Goal: Task Accomplishment & Management: Manage account settings

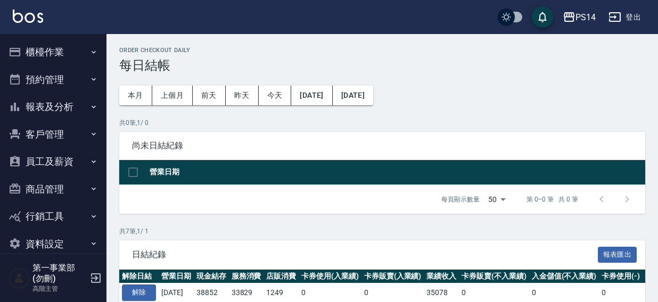
scroll to position [177, 0]
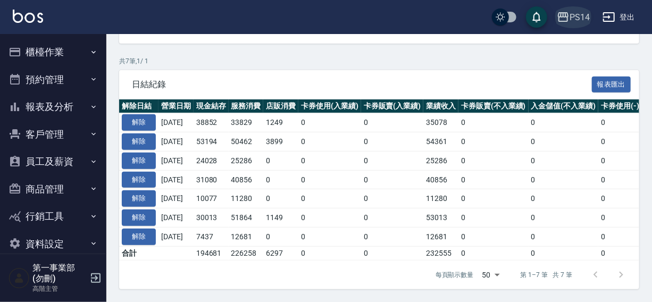
click at [578, 11] on div "PS14" at bounding box center [580, 17] width 20 height 13
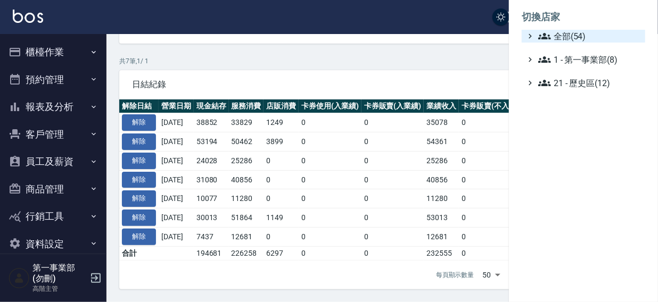
click at [566, 37] on span "全部(54)" at bounding box center [589, 36] width 103 height 13
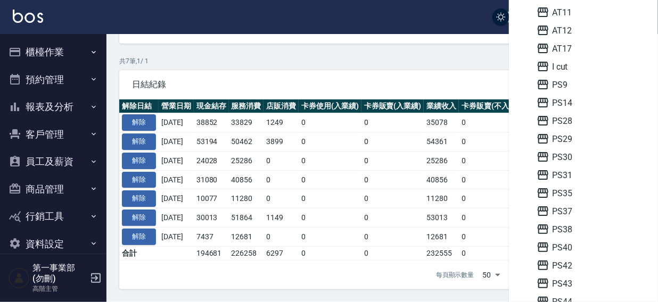
scroll to position [112, 0]
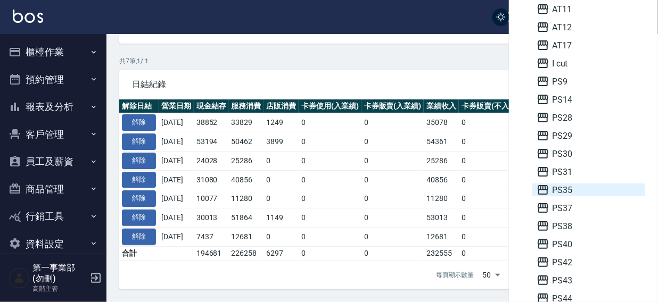
click at [568, 187] on span "PS35" at bounding box center [588, 190] width 104 height 13
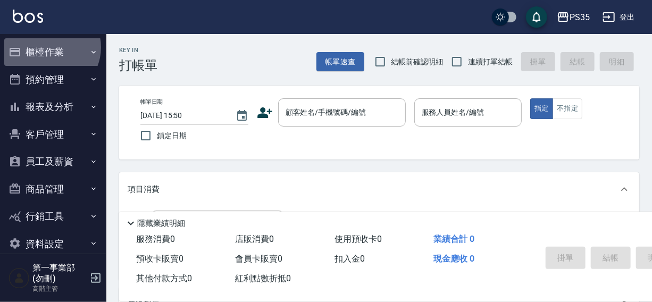
click at [49, 47] on button "櫃檯作業" at bounding box center [53, 52] width 98 height 28
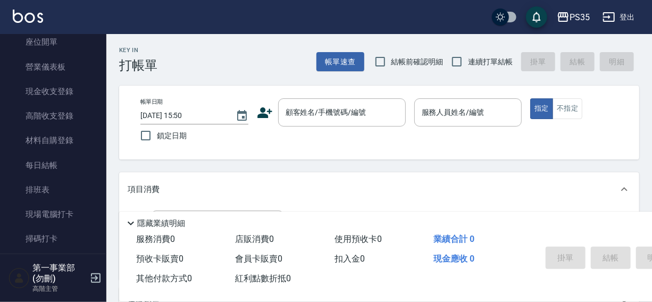
scroll to position [147, 0]
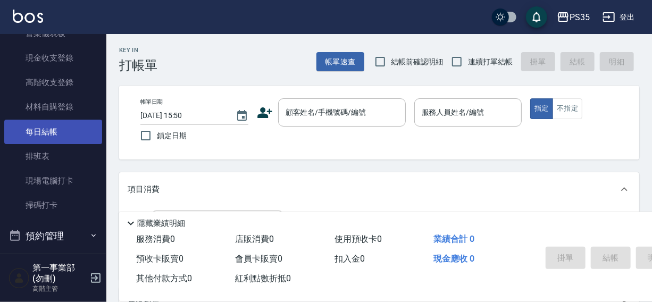
click at [38, 129] on link "每日結帳" at bounding box center [53, 132] width 98 height 24
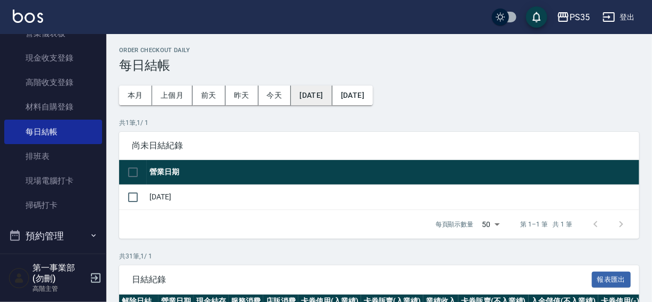
click at [301, 97] on button "2025/07/12" at bounding box center [311, 96] width 41 height 20
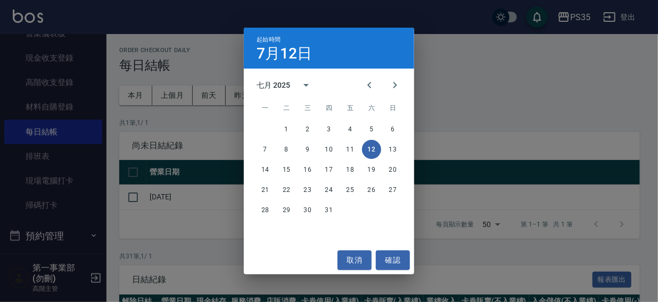
drag, startPoint x: 391, startPoint y: 86, endPoint x: 388, endPoint y: 109, distance: 22.5
click at [391, 86] on icon "Next month" at bounding box center [394, 85] width 13 height 13
click at [305, 147] on button "6" at bounding box center [307, 149] width 19 height 19
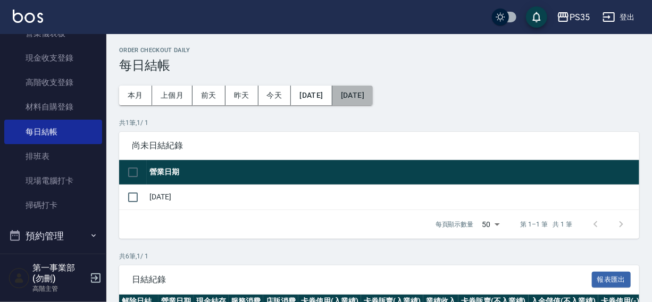
click at [364, 92] on button "[DATE]" at bounding box center [353, 96] width 40 height 20
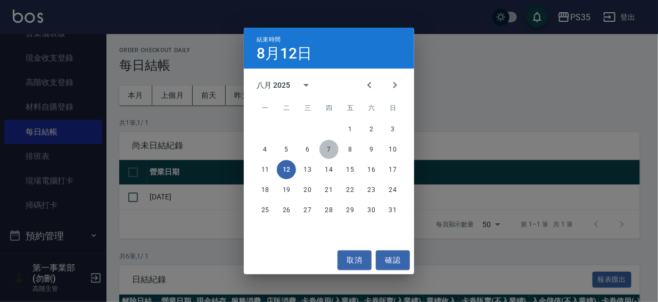
click at [326, 148] on button "7" at bounding box center [328, 149] width 19 height 19
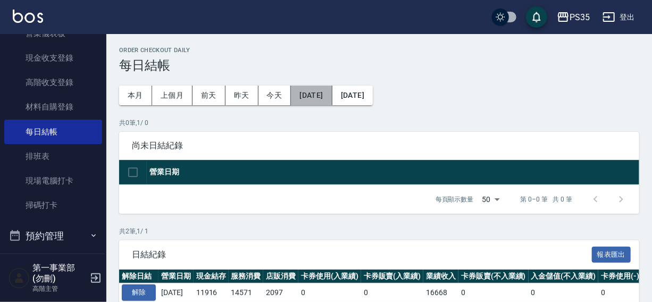
click at [320, 93] on button "[DATE]" at bounding box center [311, 96] width 41 height 20
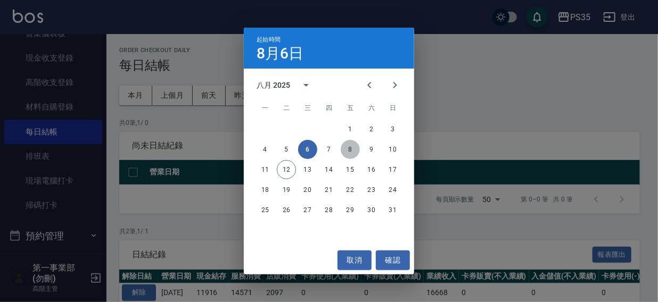
click at [347, 149] on button "8" at bounding box center [350, 149] width 19 height 19
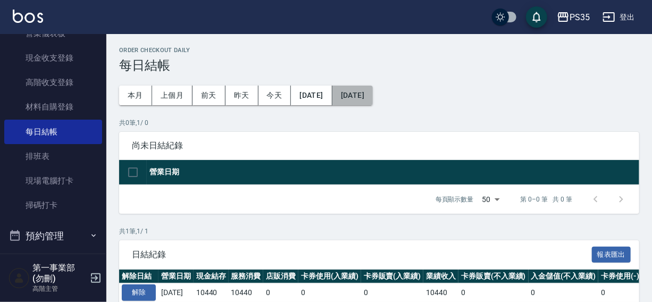
click at [373, 101] on button "[DATE]" at bounding box center [353, 96] width 40 height 20
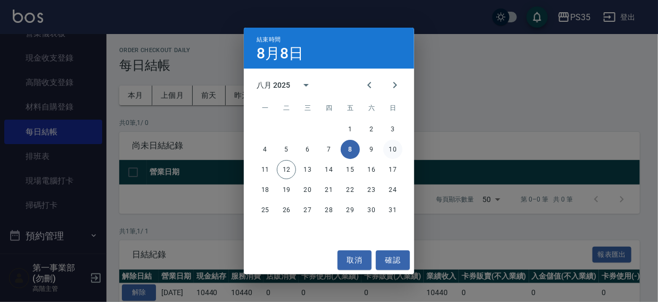
click at [392, 149] on button "10" at bounding box center [392, 149] width 19 height 19
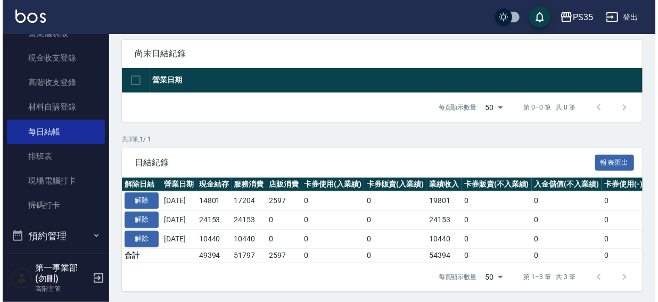
scroll to position [101, 0]
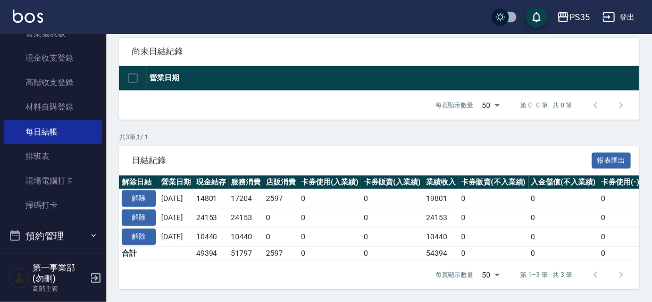
click at [349, 24] on div "PS35 登出" at bounding box center [326, 17] width 652 height 34
click at [373, 22] on div "PS35 登出" at bounding box center [326, 17] width 652 height 34
click at [573, 16] on div "PS35" at bounding box center [580, 17] width 20 height 13
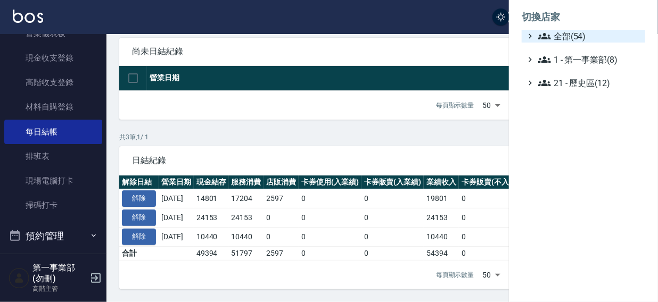
click at [573, 33] on span "全部(54)" at bounding box center [589, 36] width 103 height 13
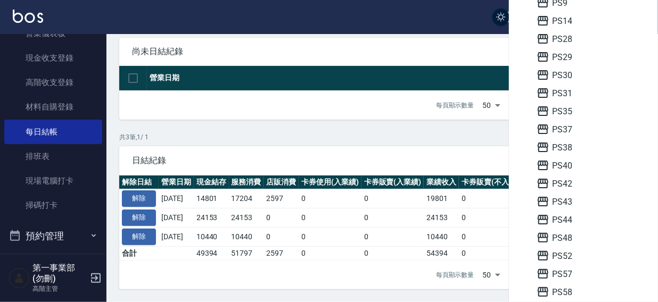
scroll to position [192, 0]
click at [575, 236] on span "PS48" at bounding box center [588, 237] width 104 height 13
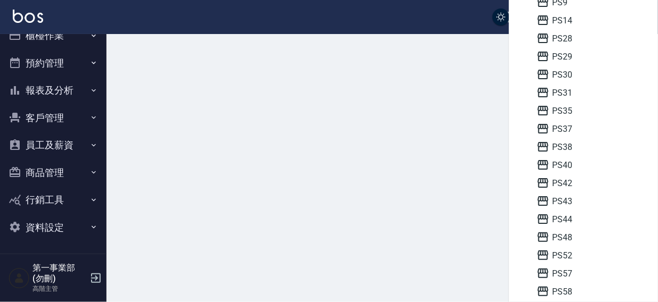
scroll to position [16, 0]
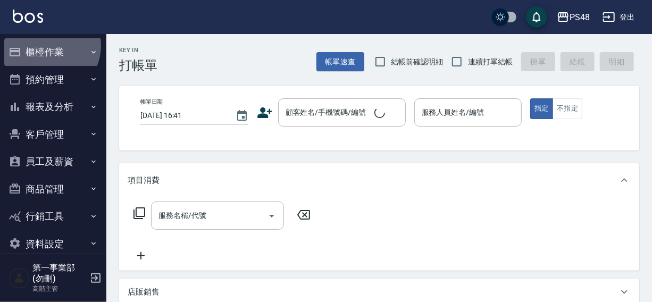
click at [47, 46] on button "櫃檯作業" at bounding box center [53, 52] width 98 height 28
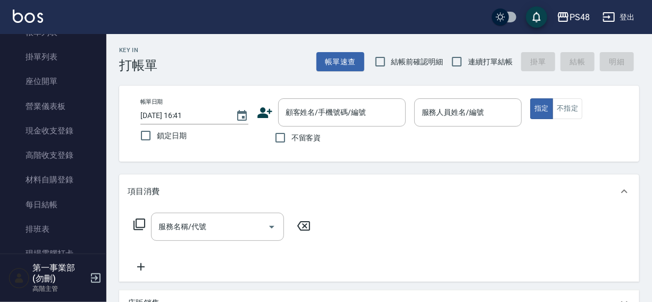
scroll to position [88, 0]
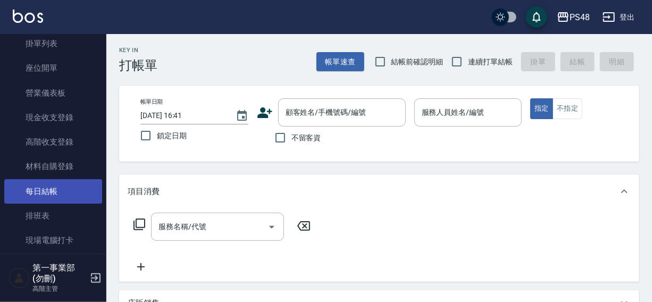
click at [46, 193] on link "每日結帳" at bounding box center [53, 191] width 98 height 24
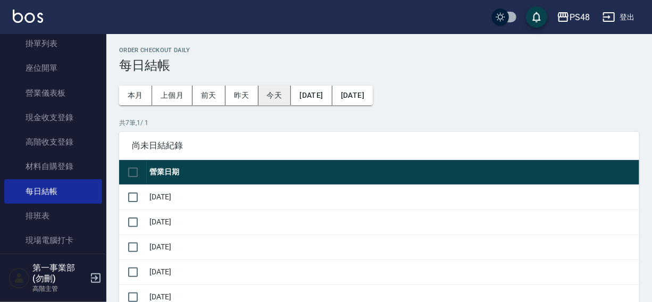
click at [319, 92] on button "[DATE]" at bounding box center [311, 96] width 41 height 20
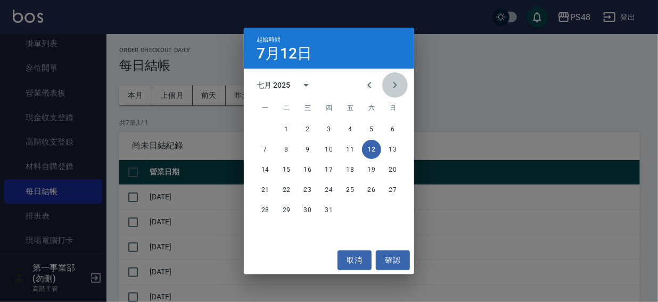
click at [396, 85] on icon "Next month" at bounding box center [395, 85] width 4 height 6
click at [306, 149] on button "6" at bounding box center [307, 149] width 19 height 19
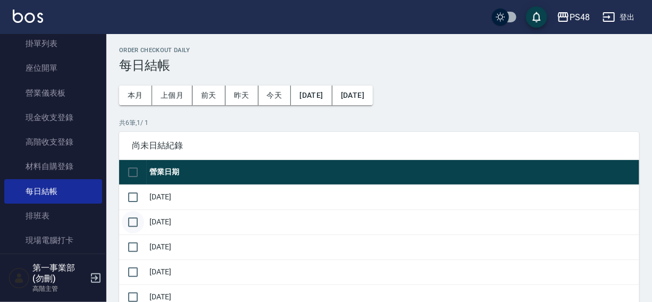
drag, startPoint x: 136, startPoint y: 199, endPoint x: 135, endPoint y: 219, distance: 20.3
click at [136, 206] on input "checkbox" at bounding box center [133, 197] width 22 height 22
checkbox input "true"
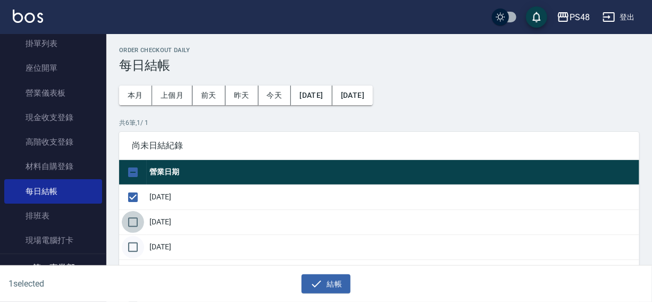
drag, startPoint x: 135, startPoint y: 228, endPoint x: 135, endPoint y: 246, distance: 18.1
click at [135, 234] on tbody "2025/08/07 2025/08/08 2025/08/09 2025/08/10 2025/08/11 2025/08/12" at bounding box center [379, 260] width 520 height 150
drag, startPoint x: 135, startPoint y: 246, endPoint x: 134, endPoint y: 258, distance: 11.7
click at [135, 251] on input "checkbox" at bounding box center [133, 247] width 22 height 22
checkbox input "true"
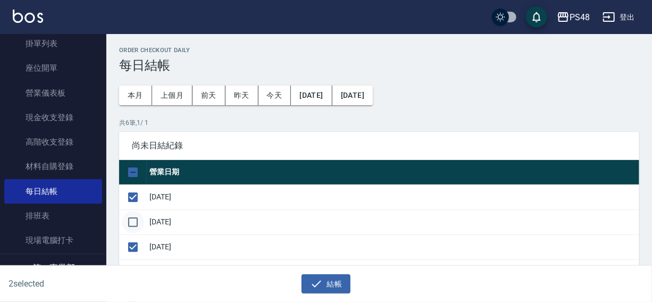
click at [136, 220] on input "checkbox" at bounding box center [133, 222] width 22 height 22
checkbox input "true"
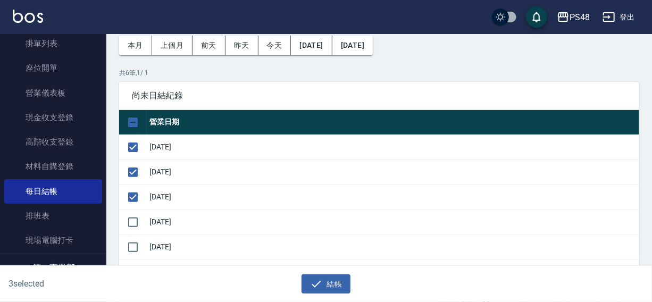
scroll to position [56, 0]
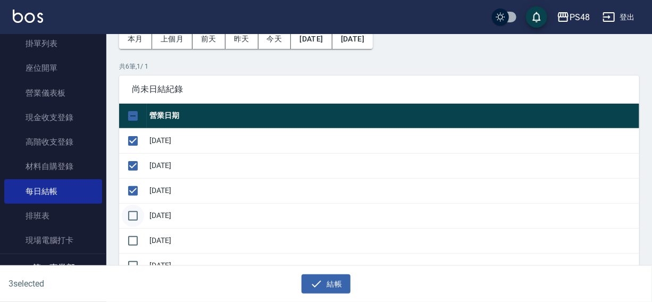
click at [129, 218] on input "checkbox" at bounding box center [133, 216] width 22 height 22
checkbox input "true"
click at [131, 237] on input "checkbox" at bounding box center [133, 241] width 22 height 22
checkbox input "true"
click at [328, 287] on button "結帳" at bounding box center [326, 285] width 49 height 20
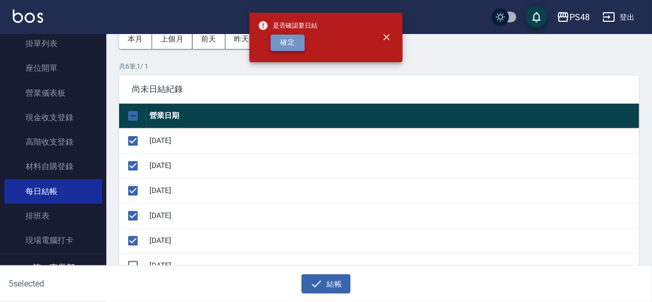
click at [292, 46] on button "確定" at bounding box center [288, 43] width 34 height 16
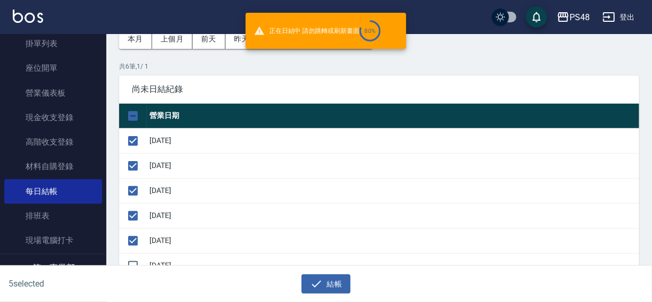
checkbox input "false"
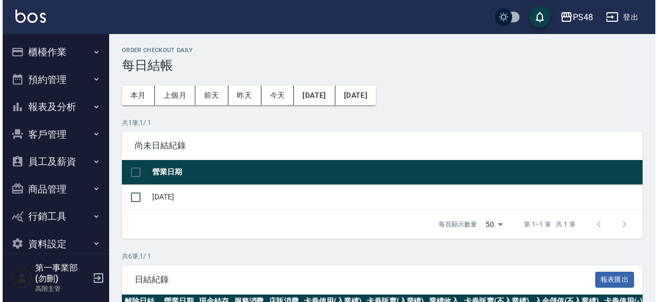
scroll to position [56, 0]
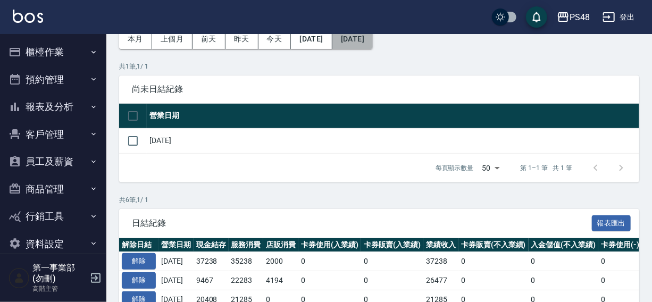
click at [371, 43] on button "[DATE]" at bounding box center [353, 39] width 40 height 20
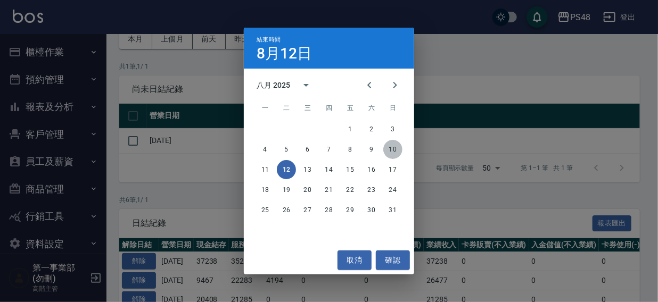
click at [392, 147] on button "10" at bounding box center [392, 149] width 19 height 19
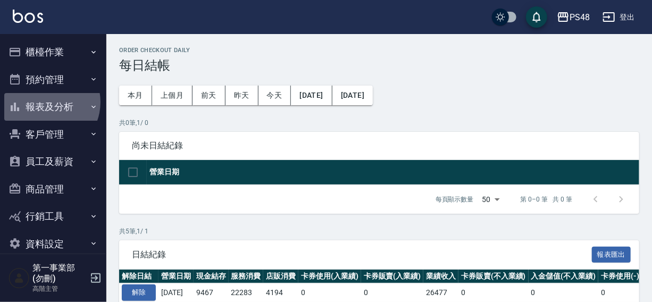
click at [45, 102] on button "報表及分析" at bounding box center [53, 107] width 98 height 28
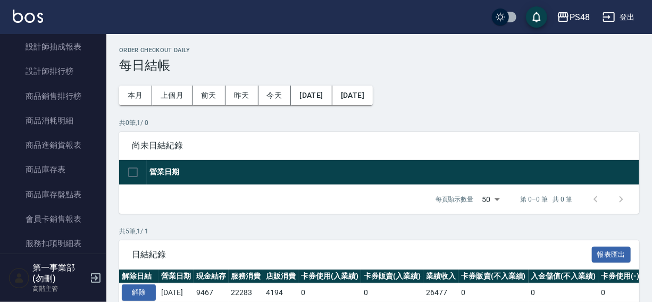
scroll to position [542, 0]
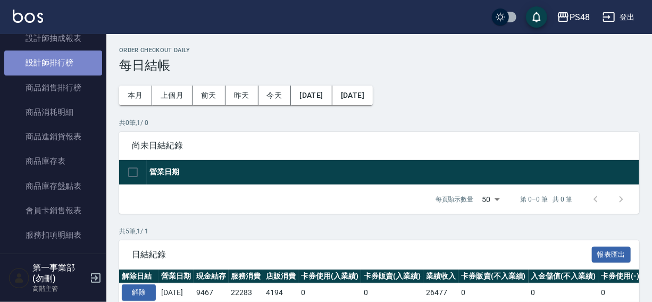
click at [63, 59] on link "設計師排行榜" at bounding box center [53, 63] width 98 height 24
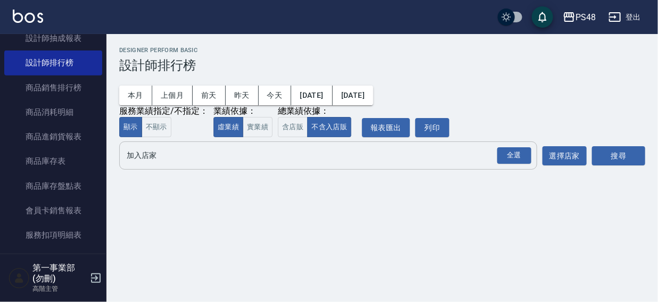
click at [149, 159] on input "加入店家" at bounding box center [320, 155] width 392 height 19
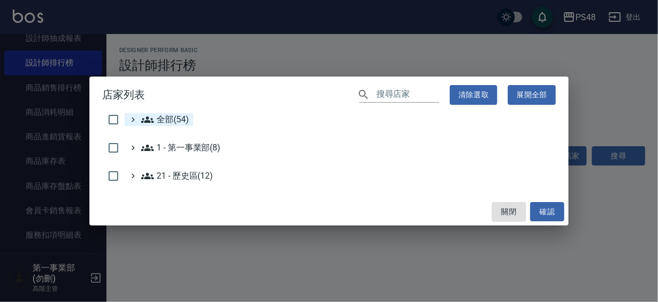
click at [163, 122] on span "全部(54)" at bounding box center [165, 119] width 48 height 13
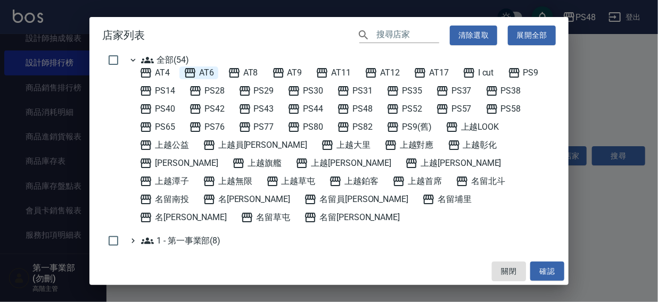
click at [208, 69] on span "AT6" at bounding box center [199, 73] width 30 height 13
click at [536, 268] on button "確認" at bounding box center [547, 272] width 34 height 20
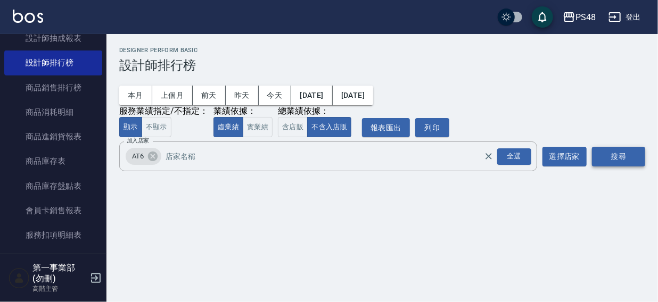
click at [616, 157] on button "搜尋" at bounding box center [618, 157] width 53 height 20
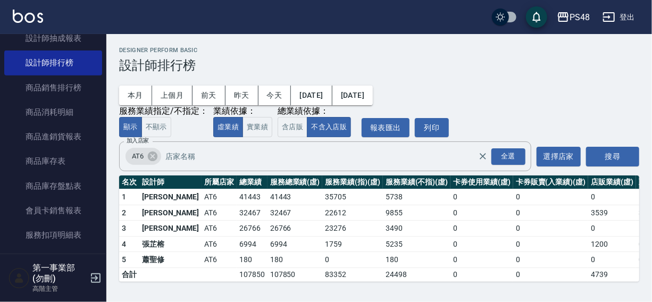
scroll to position [1, 0]
click at [154, 155] on icon at bounding box center [153, 157] width 10 height 10
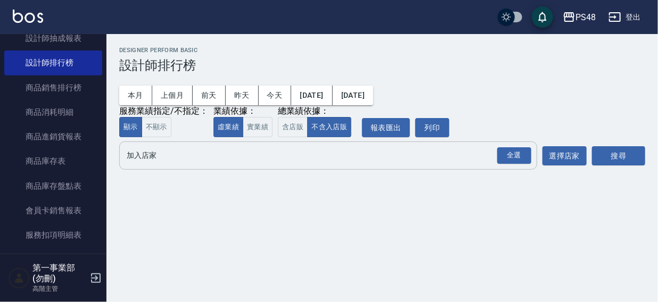
click at [154, 159] on input "加入店家" at bounding box center [320, 155] width 392 height 19
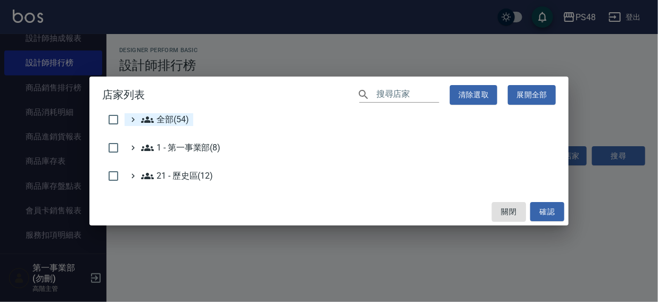
click at [168, 122] on span "全部(54)" at bounding box center [165, 119] width 48 height 13
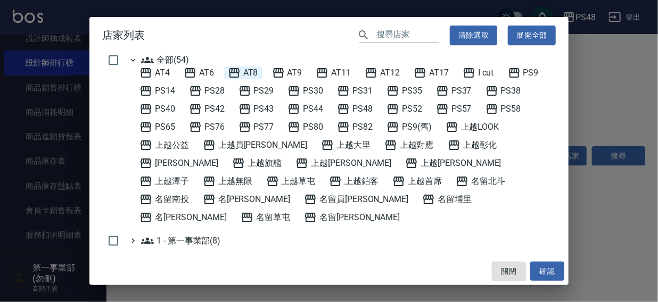
click at [252, 73] on span "AT8" at bounding box center [243, 73] width 30 height 13
click at [545, 273] on button "確認" at bounding box center [547, 272] width 34 height 20
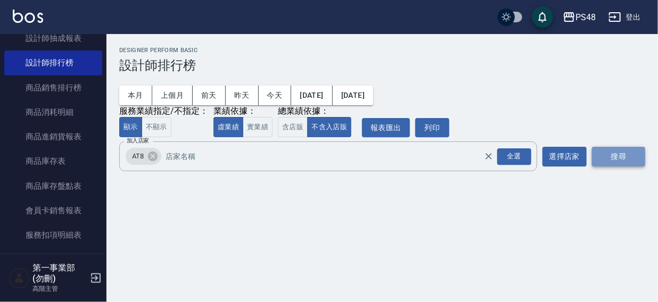
click at [601, 159] on button "搜尋" at bounding box center [618, 157] width 53 height 20
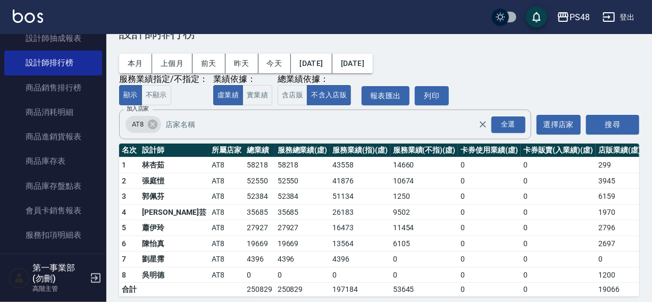
scroll to position [48, 0]
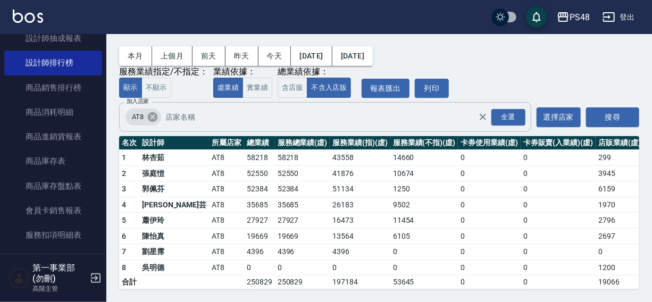
click at [154, 111] on icon at bounding box center [153, 117] width 12 height 12
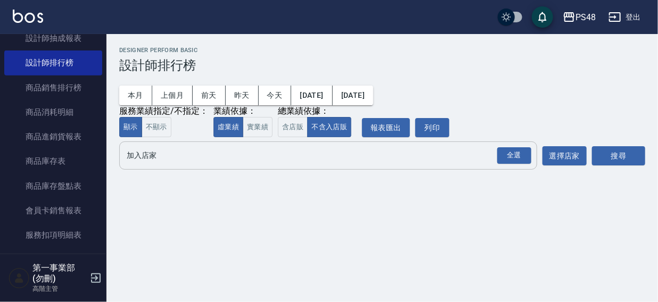
click at [150, 155] on input "加入店家" at bounding box center [320, 155] width 392 height 19
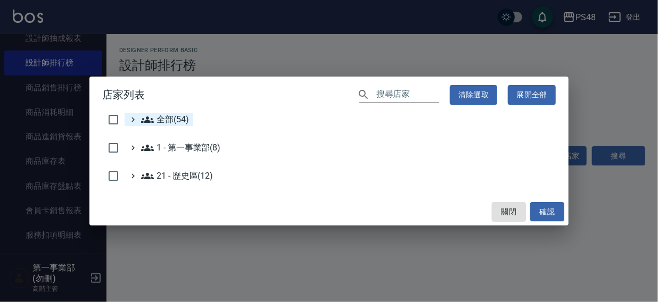
click at [161, 121] on span "全部(54)" at bounding box center [165, 119] width 48 height 13
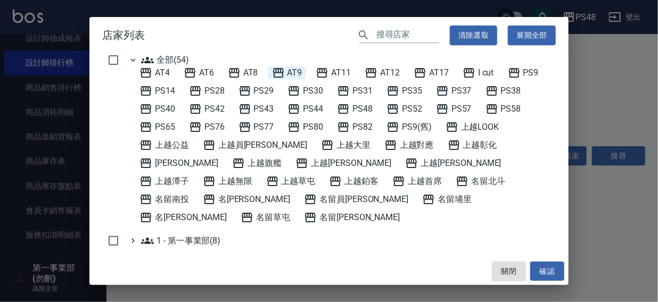
click at [290, 70] on span "AT9" at bounding box center [287, 73] width 30 height 13
drag, startPoint x: 550, startPoint y: 271, endPoint x: 621, endPoint y: 181, distance: 114.4
click at [550, 271] on button "確認" at bounding box center [547, 272] width 34 height 20
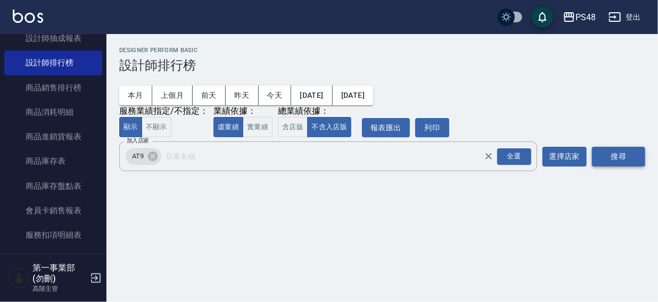
click at [634, 156] on button "搜尋" at bounding box center [618, 157] width 53 height 20
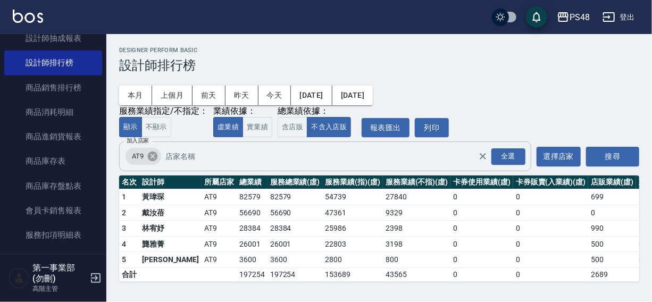
click at [149, 156] on icon at bounding box center [153, 157] width 10 height 10
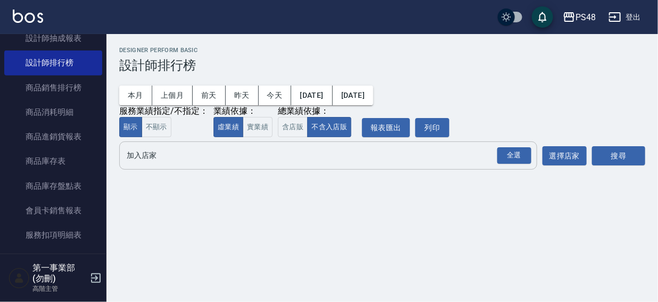
click at [149, 162] on input "加入店家" at bounding box center [320, 155] width 392 height 19
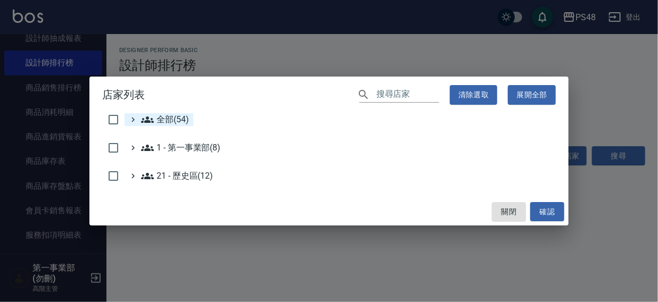
click at [163, 119] on span "全部(54)" at bounding box center [165, 119] width 48 height 13
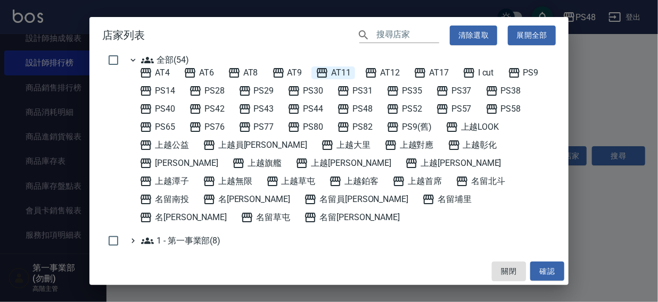
click at [334, 71] on span "AT11" at bounding box center [333, 73] width 35 height 13
click at [536, 271] on button "確認" at bounding box center [547, 272] width 34 height 20
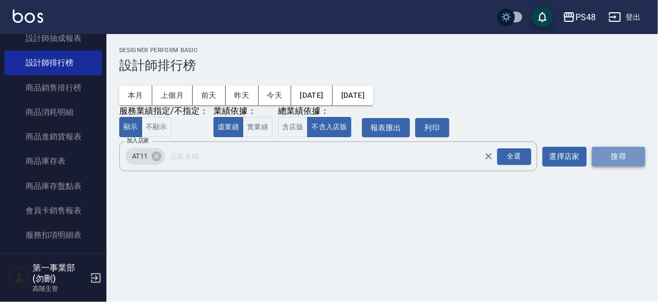
click at [613, 157] on button "搜尋" at bounding box center [618, 157] width 53 height 20
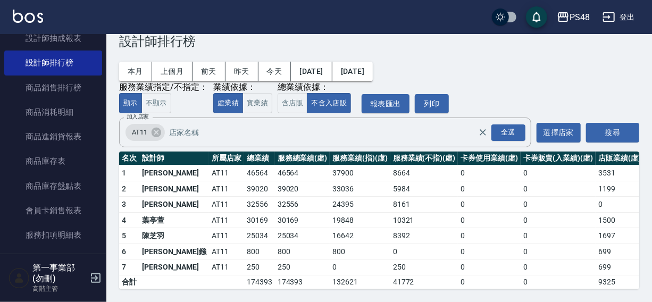
scroll to position [32, 0]
click at [156, 128] on icon at bounding box center [157, 133] width 10 height 10
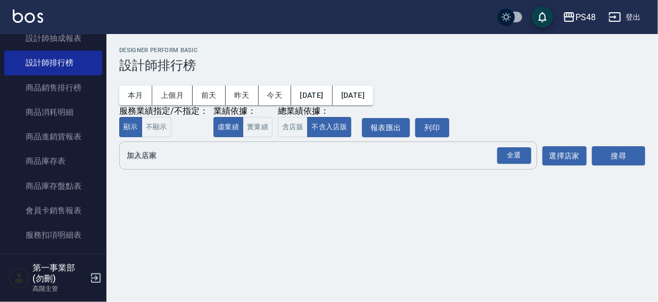
click at [143, 156] on input "加入店家" at bounding box center [320, 155] width 392 height 19
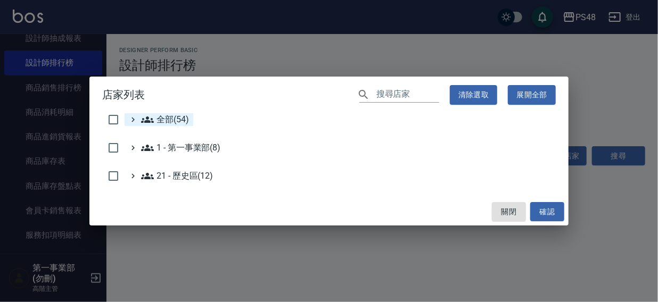
click at [160, 120] on span "全部(54)" at bounding box center [165, 119] width 48 height 13
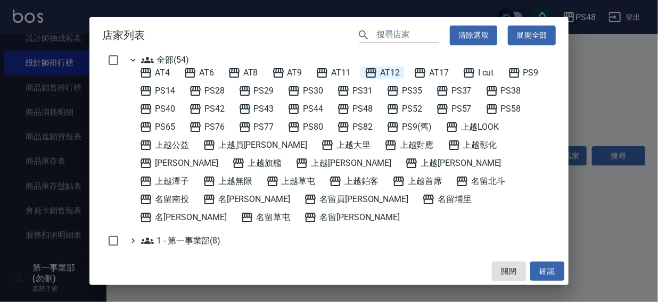
click at [389, 72] on span "AT12" at bounding box center [381, 73] width 35 height 13
click at [548, 272] on button "確認" at bounding box center [547, 272] width 34 height 20
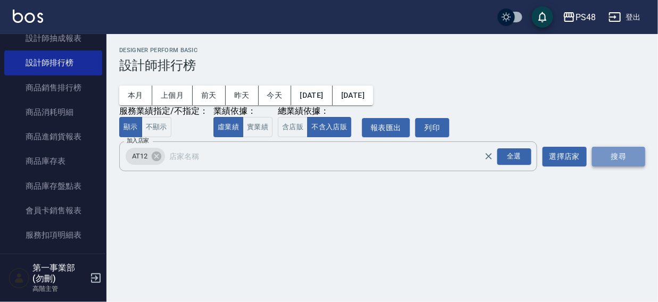
click at [607, 157] on button "搜尋" at bounding box center [618, 157] width 53 height 20
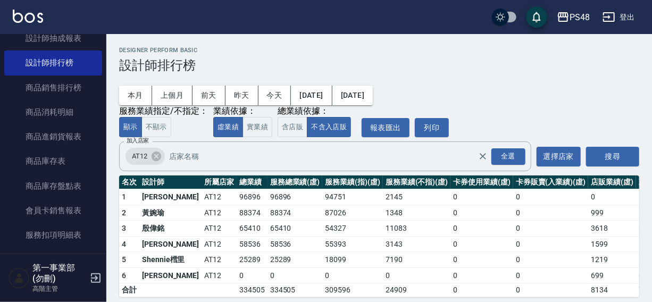
scroll to position [16, 0]
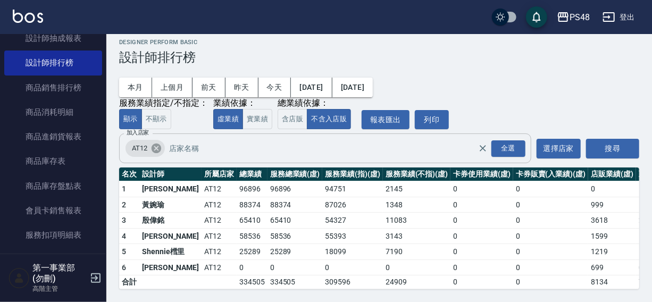
click at [155, 143] on icon at bounding box center [157, 149] width 12 height 12
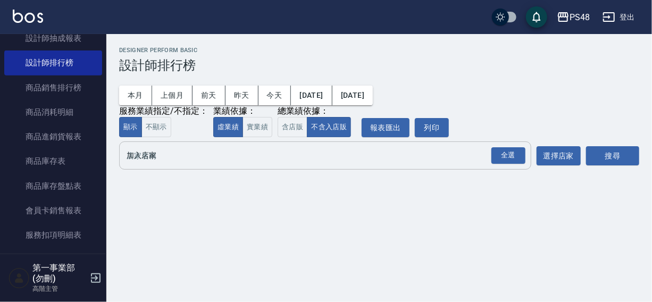
scroll to position [0, 0]
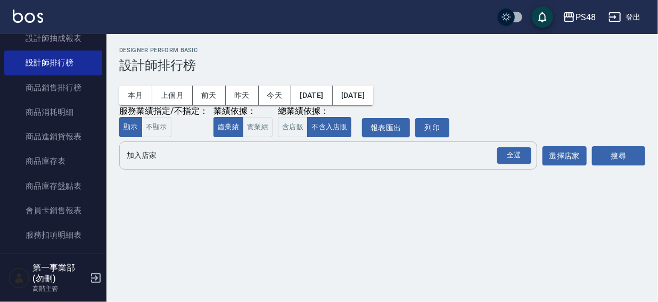
click at [156, 160] on input "加入店家" at bounding box center [320, 155] width 392 height 19
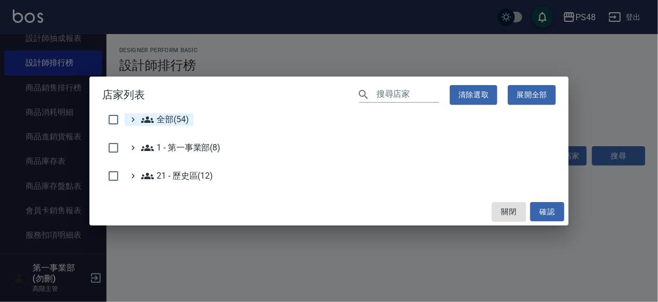
click at [165, 118] on span "全部(54)" at bounding box center [165, 119] width 48 height 13
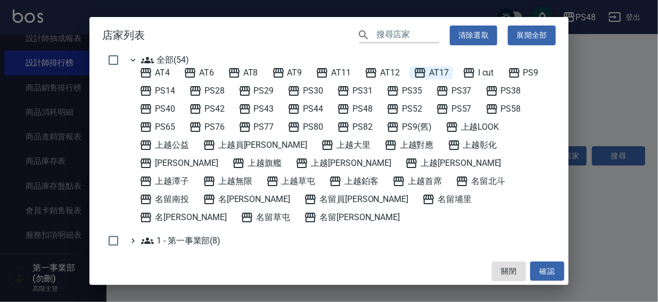
click at [446, 72] on span "AT17" at bounding box center [430, 73] width 35 height 13
click at [542, 269] on button "確認" at bounding box center [547, 272] width 34 height 20
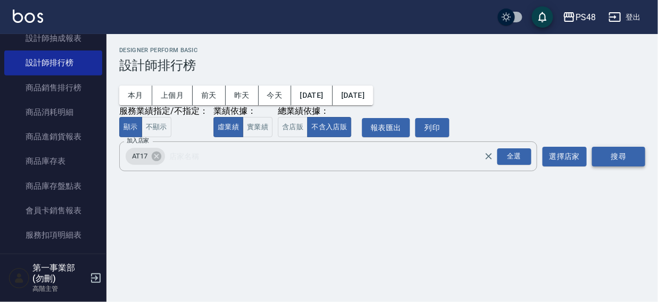
click at [608, 160] on button "搜尋" at bounding box center [618, 157] width 53 height 20
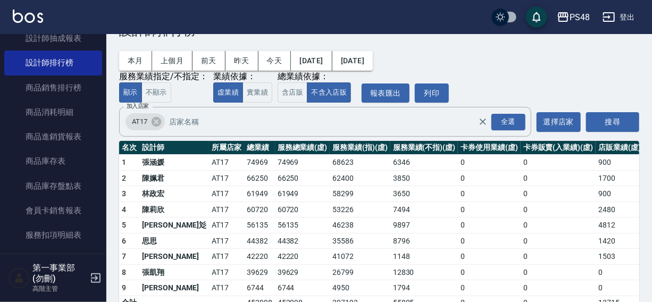
scroll to position [63, 0]
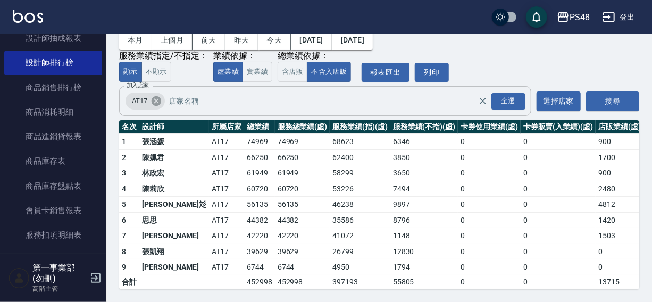
click at [156, 96] on icon at bounding box center [157, 101] width 10 height 10
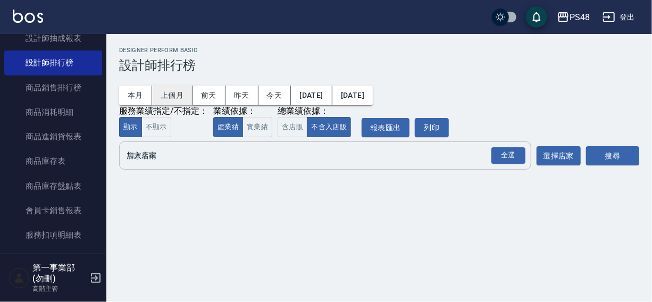
scroll to position [0, 0]
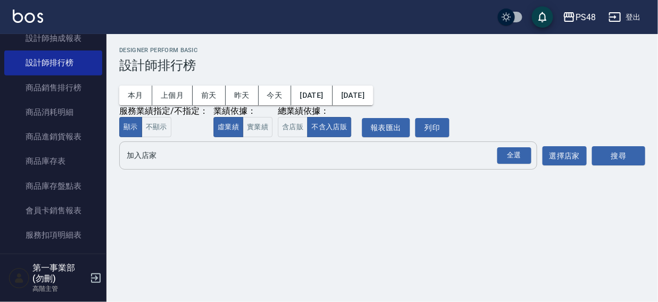
click at [144, 157] on input "加入店家" at bounding box center [320, 155] width 392 height 19
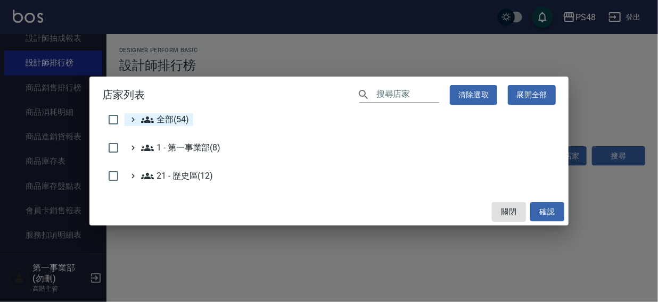
click at [165, 118] on span "全部(54)" at bounding box center [165, 119] width 48 height 13
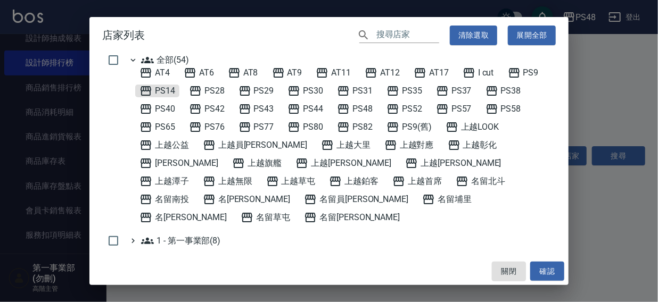
drag, startPoint x: 167, startPoint y: 87, endPoint x: 243, endPoint y: 118, distance: 82.1
click at [167, 88] on span "PS14" at bounding box center [157, 91] width 36 height 13
click at [548, 268] on button "確認" at bounding box center [547, 272] width 34 height 20
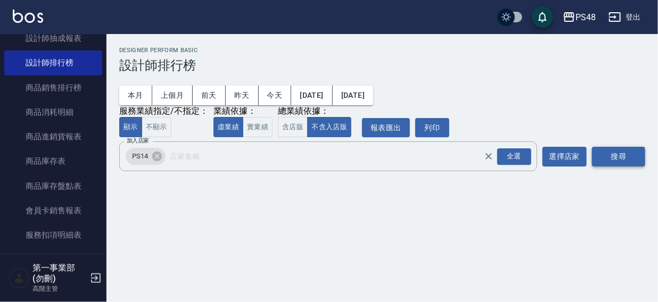
click at [607, 158] on button "搜尋" at bounding box center [618, 157] width 53 height 20
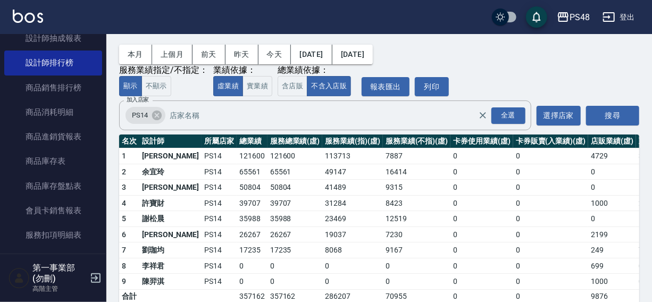
scroll to position [63, 0]
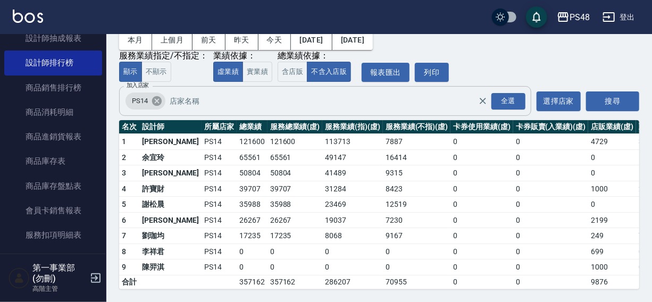
click at [154, 96] on icon at bounding box center [157, 101] width 10 height 10
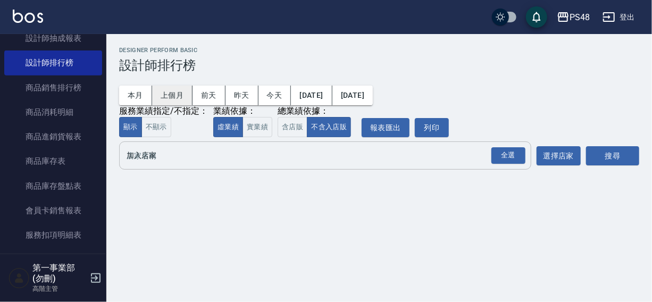
scroll to position [0, 0]
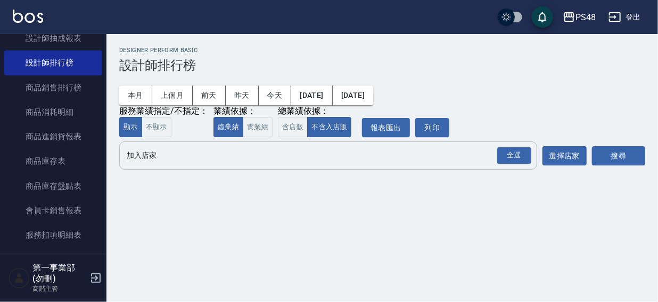
click at [154, 158] on input "加入店家" at bounding box center [320, 155] width 392 height 19
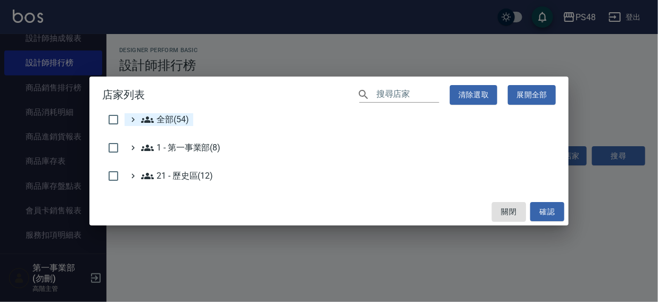
click at [158, 121] on span "全部(54)" at bounding box center [165, 119] width 48 height 13
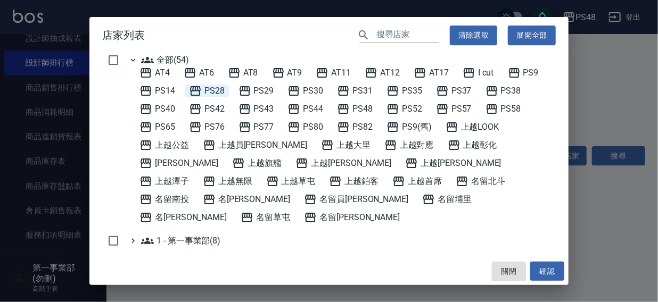
click at [215, 88] on span "PS28" at bounding box center [207, 91] width 36 height 13
click at [544, 270] on button "確認" at bounding box center [547, 272] width 34 height 20
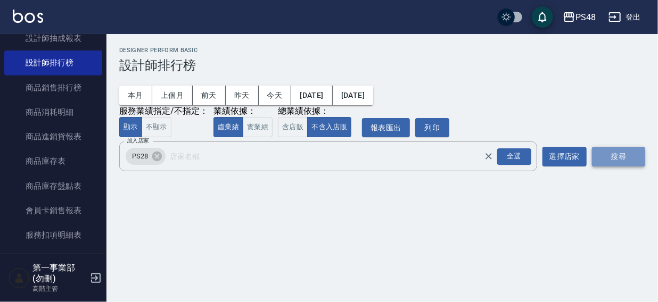
click at [620, 158] on button "搜尋" at bounding box center [618, 157] width 53 height 20
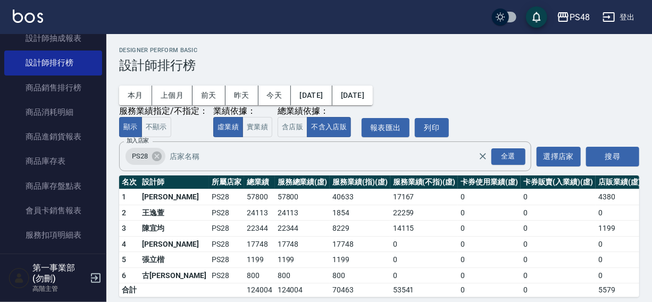
scroll to position [16, 0]
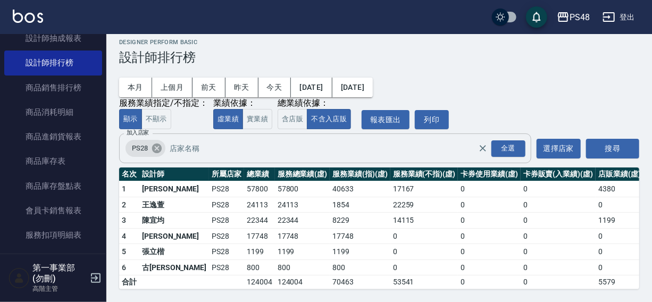
click at [159, 144] on icon at bounding box center [157, 149] width 10 height 10
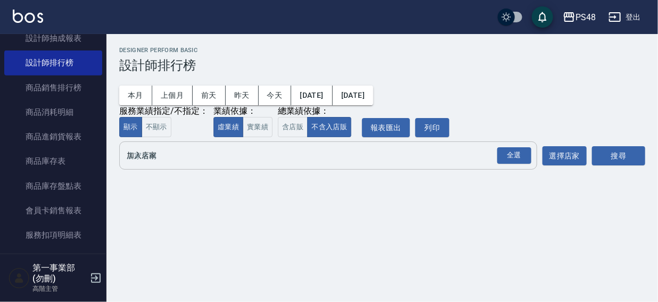
click at [154, 156] on input "加入店家" at bounding box center [320, 155] width 392 height 19
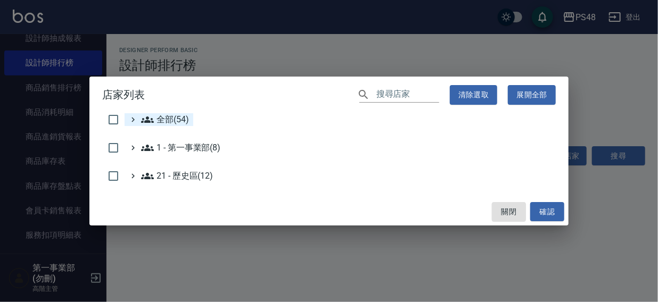
click at [160, 123] on span "全部(54)" at bounding box center [165, 119] width 48 height 13
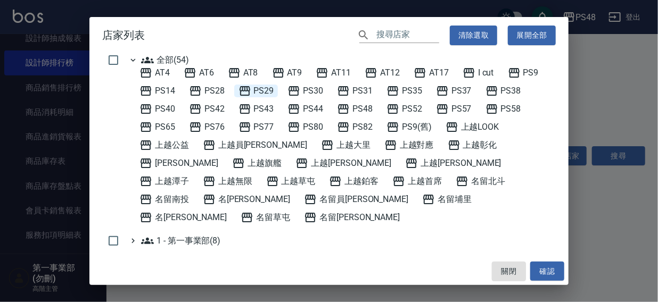
click at [263, 94] on span "PS29" at bounding box center [256, 91] width 36 height 13
click at [544, 267] on button "確認" at bounding box center [547, 272] width 34 height 20
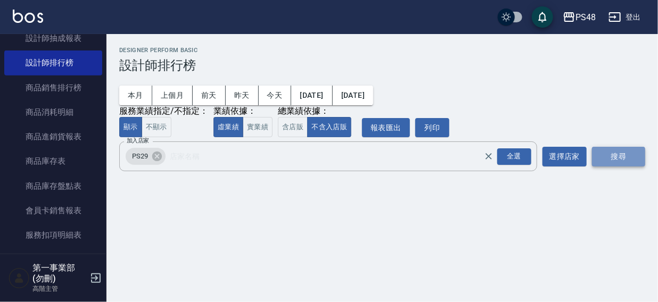
click at [607, 161] on button "搜尋" at bounding box center [618, 157] width 53 height 20
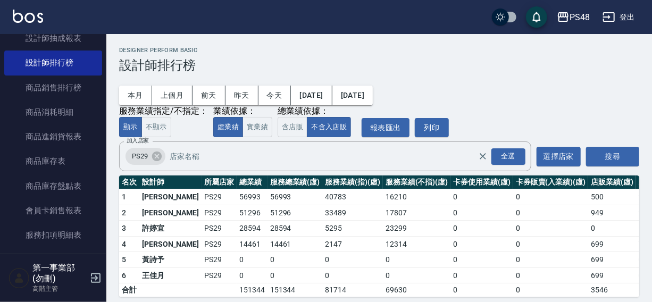
scroll to position [16, 0]
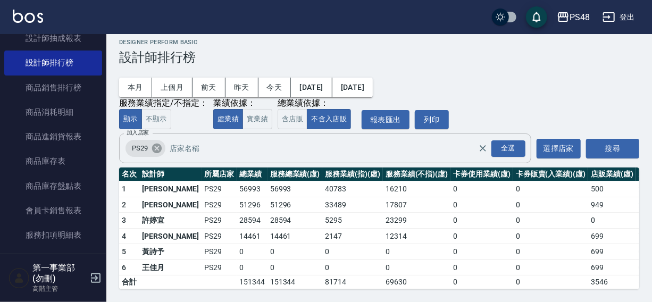
click at [158, 143] on icon at bounding box center [157, 149] width 12 height 12
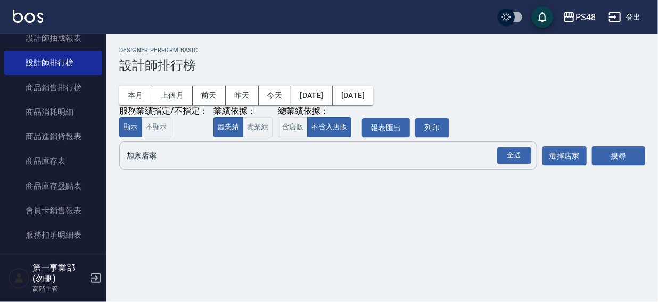
click at [149, 163] on input "加入店家" at bounding box center [320, 155] width 392 height 19
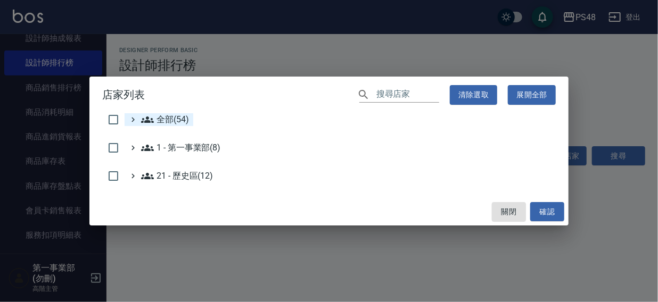
click at [164, 122] on span "全部(54)" at bounding box center [165, 119] width 48 height 13
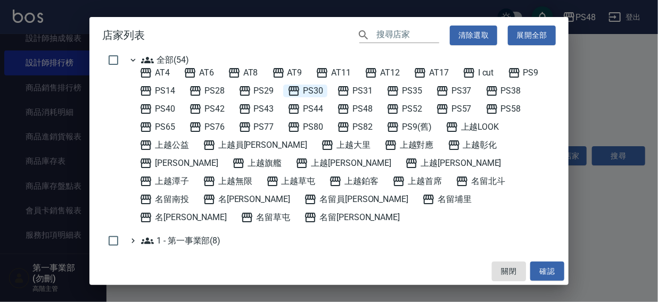
click at [319, 90] on span "PS30" at bounding box center [305, 91] width 36 height 13
click at [544, 272] on button "確認" at bounding box center [547, 272] width 34 height 20
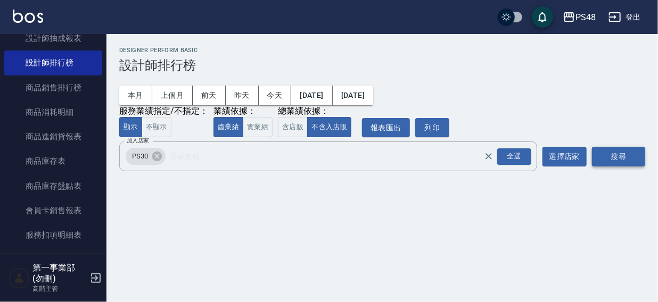
click at [598, 154] on button "搜尋" at bounding box center [618, 157] width 53 height 20
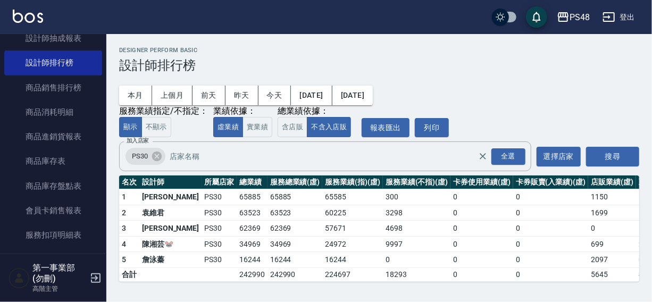
scroll to position [1, 0]
click at [158, 153] on icon at bounding box center [157, 157] width 10 height 10
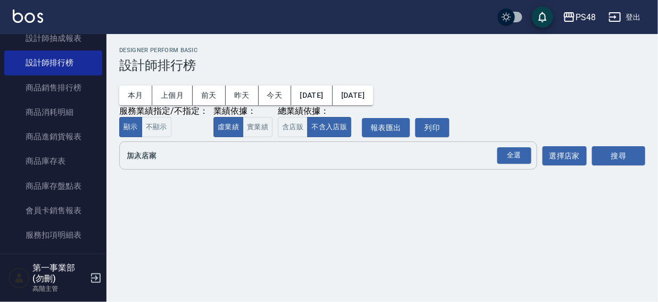
click at [157, 164] on input "加入店家" at bounding box center [320, 155] width 392 height 19
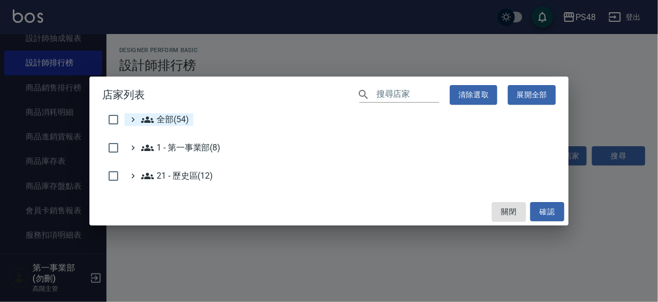
click at [168, 122] on span "全部(54)" at bounding box center [165, 119] width 48 height 13
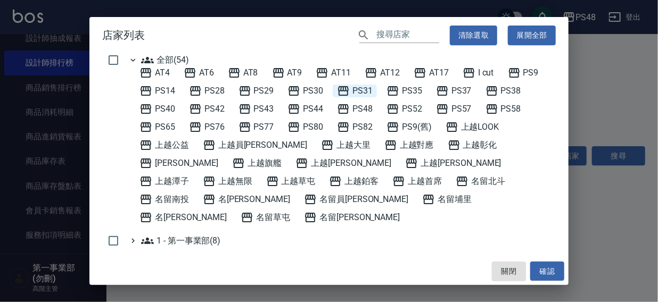
click at [355, 90] on span "PS31" at bounding box center [355, 91] width 36 height 13
click at [546, 269] on button "確認" at bounding box center [547, 272] width 34 height 20
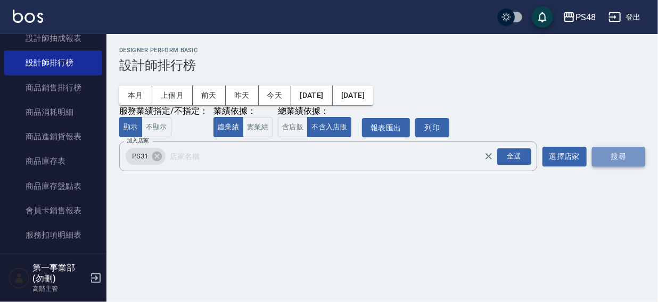
drag, startPoint x: 609, startPoint y: 157, endPoint x: 619, endPoint y: 153, distance: 11.5
click at [609, 157] on button "搜尋" at bounding box center [618, 157] width 53 height 20
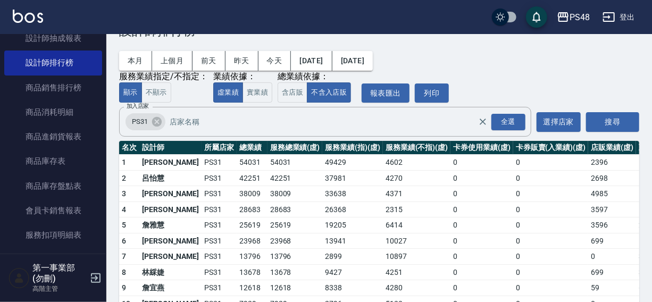
scroll to position [79, 0]
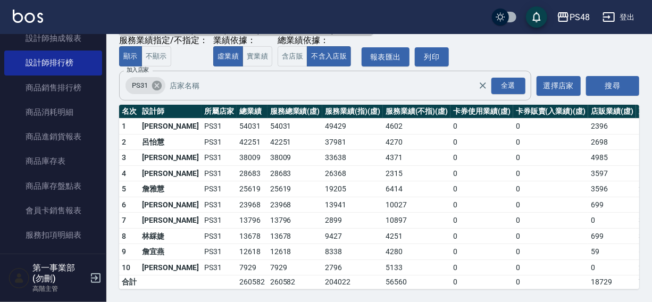
click at [159, 81] on icon at bounding box center [157, 86] width 10 height 10
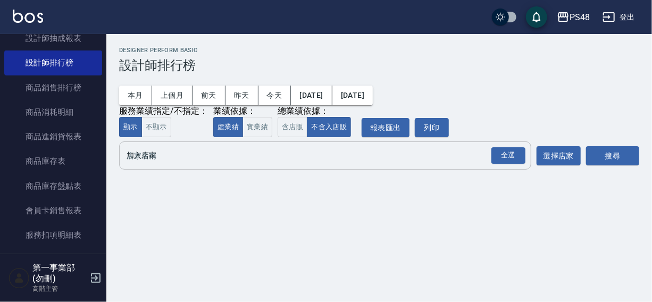
scroll to position [0, 0]
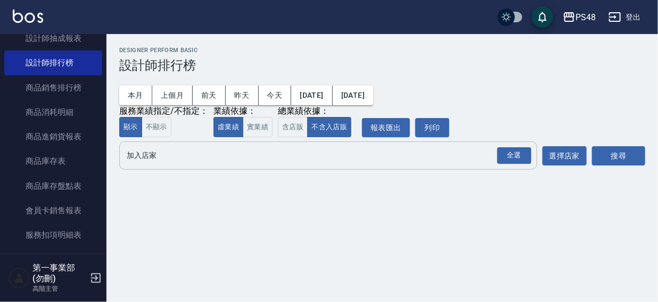
click at [145, 160] on input "加入店家" at bounding box center [320, 155] width 392 height 19
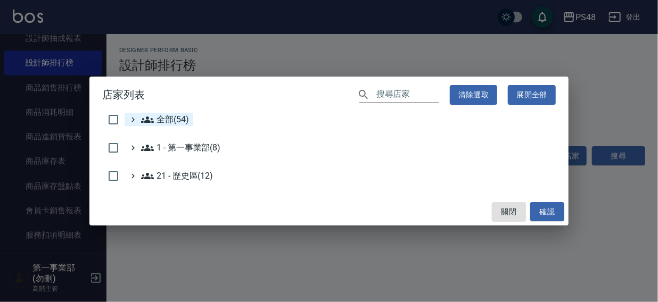
click at [171, 116] on span "全部(54)" at bounding box center [165, 119] width 48 height 13
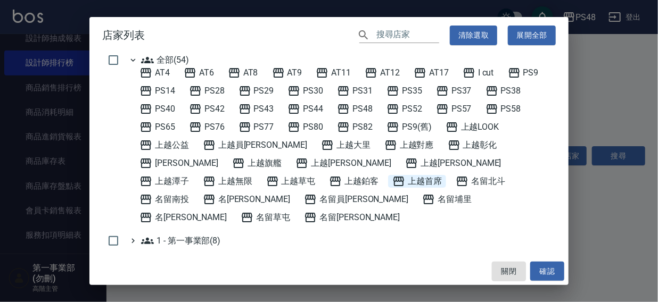
click at [392, 183] on span "上越首席" at bounding box center [416, 181] width 49 height 13
click at [540, 270] on button "確認" at bounding box center [547, 272] width 34 height 20
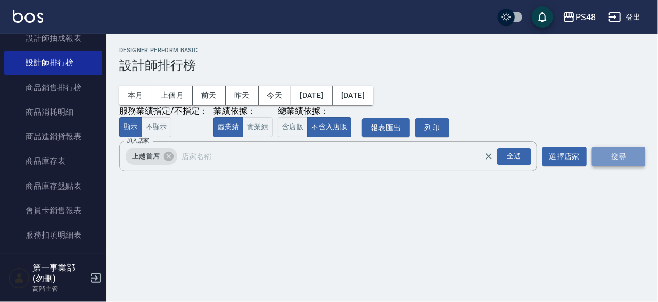
click at [614, 160] on button "搜尋" at bounding box center [618, 157] width 53 height 20
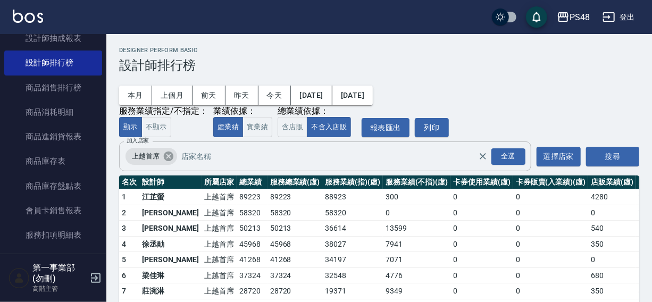
click at [166, 159] on icon at bounding box center [169, 157] width 12 height 12
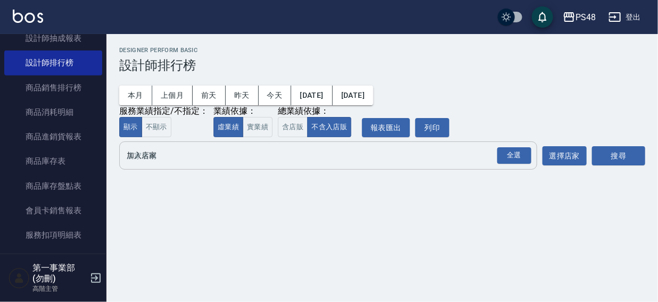
click at [154, 158] on input "加入店家" at bounding box center [320, 155] width 392 height 19
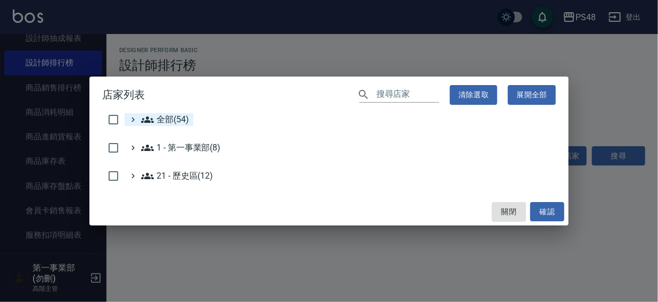
click at [169, 118] on span "全部(54)" at bounding box center [165, 119] width 48 height 13
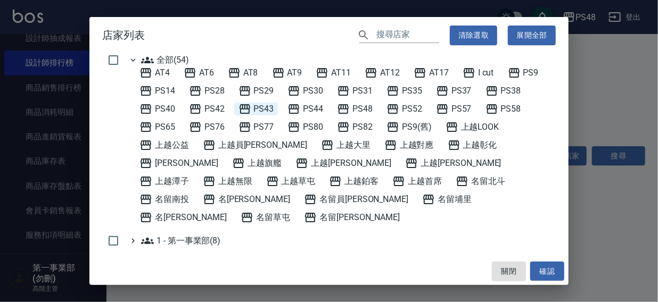
click at [270, 105] on span "PS43" at bounding box center [256, 109] width 36 height 13
click at [545, 270] on button "確認" at bounding box center [547, 272] width 34 height 20
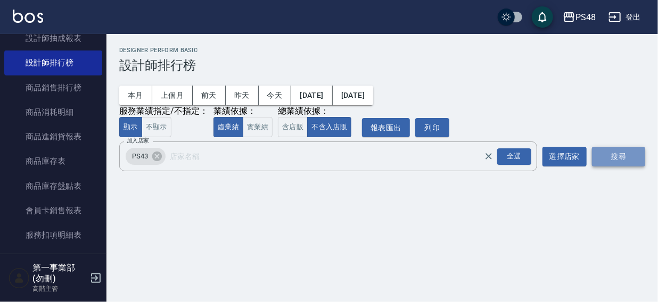
click at [606, 156] on button "搜尋" at bounding box center [618, 157] width 53 height 20
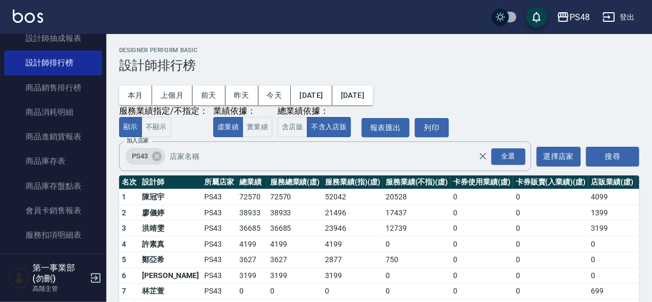
scroll to position [32, 0]
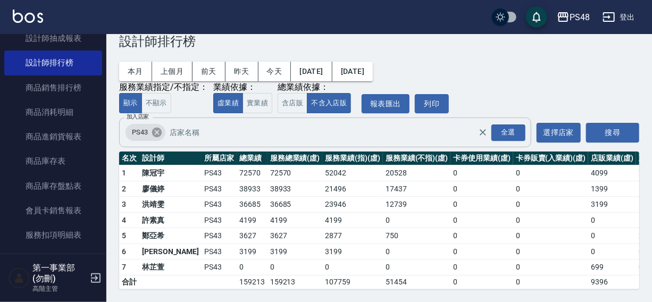
click at [155, 128] on icon at bounding box center [157, 133] width 10 height 10
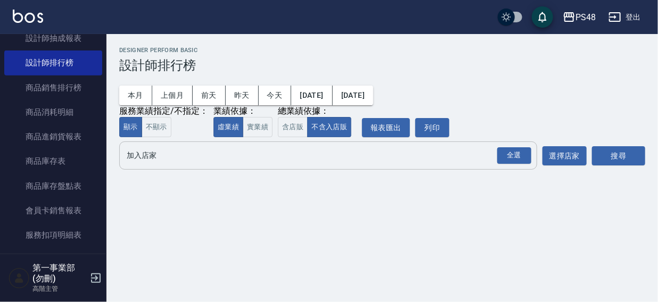
click at [144, 161] on input "加入店家" at bounding box center [320, 155] width 392 height 19
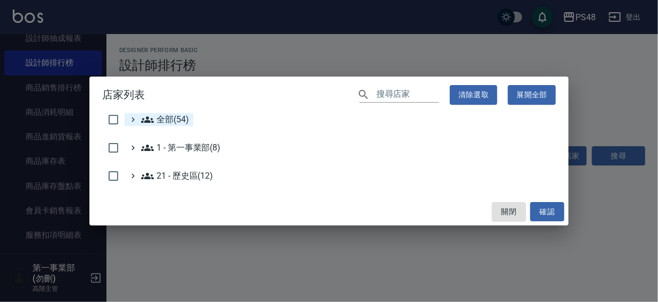
click at [162, 122] on span "全部(54)" at bounding box center [165, 119] width 48 height 13
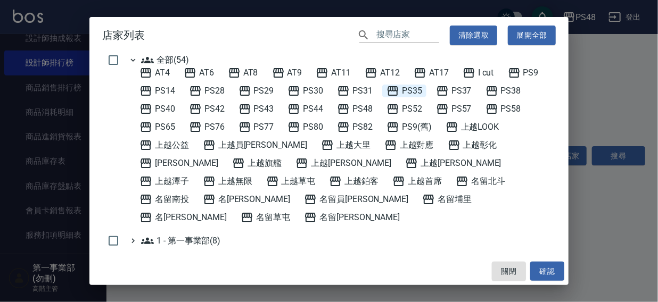
click at [414, 90] on span "PS35" at bounding box center [404, 91] width 36 height 13
click at [546, 274] on button "確認" at bounding box center [547, 272] width 34 height 20
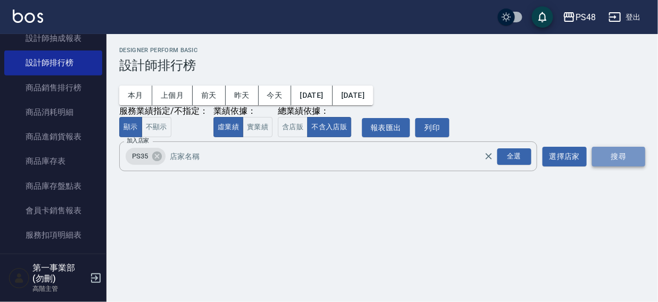
click at [608, 151] on button "搜尋" at bounding box center [618, 157] width 53 height 20
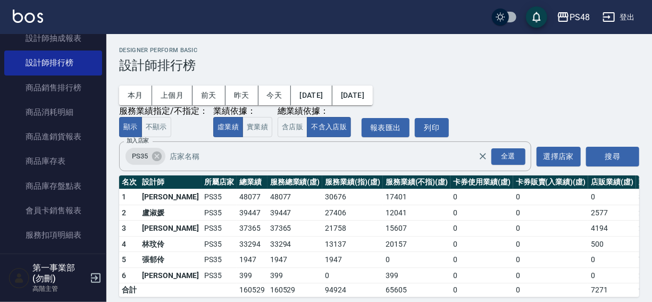
scroll to position [16, 0]
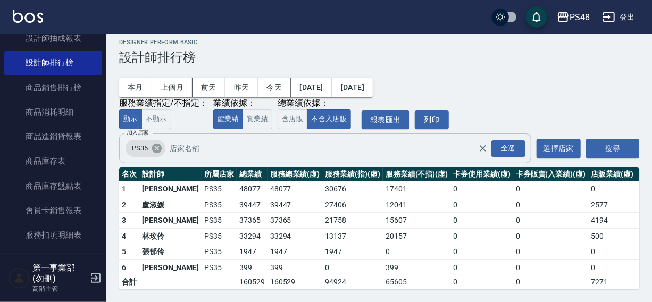
click at [157, 143] on icon at bounding box center [157, 149] width 12 height 12
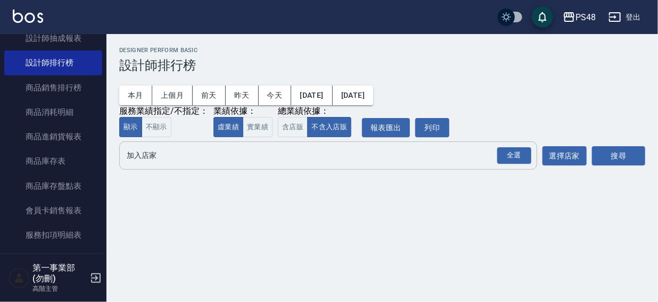
click at [154, 158] on input "加入店家" at bounding box center [320, 155] width 392 height 19
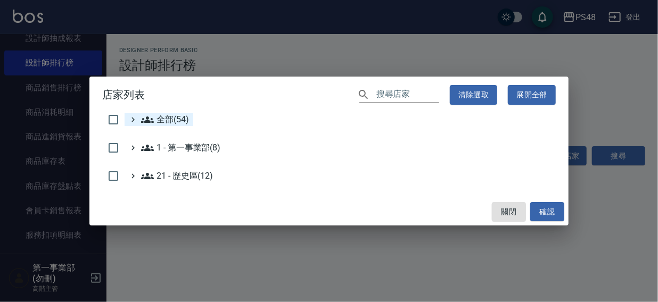
click at [170, 118] on span "全部(54)" at bounding box center [165, 119] width 48 height 13
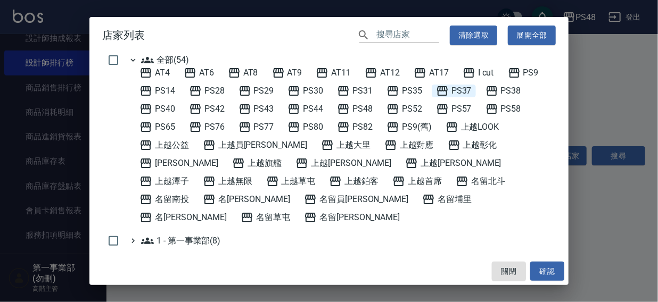
click at [459, 87] on span "PS37" at bounding box center [454, 91] width 36 height 13
click at [549, 271] on button "確認" at bounding box center [547, 272] width 34 height 20
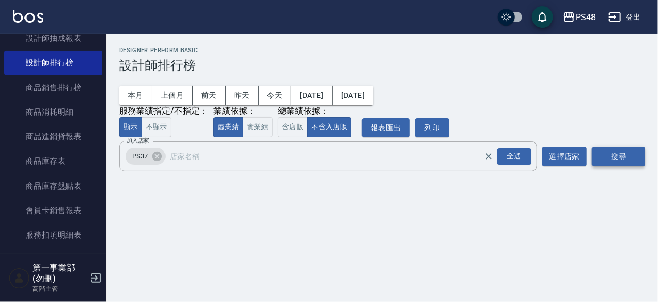
click at [615, 150] on button "搜尋" at bounding box center [618, 157] width 53 height 20
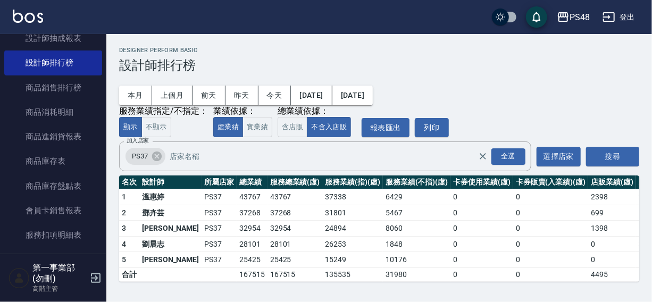
scroll to position [1, 0]
click at [154, 158] on icon at bounding box center [157, 157] width 12 height 12
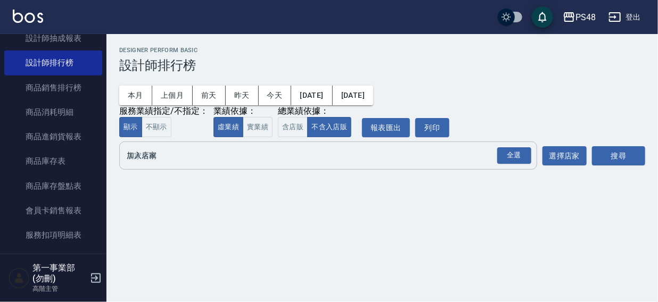
click at [154, 158] on input "加入店家" at bounding box center [320, 155] width 392 height 19
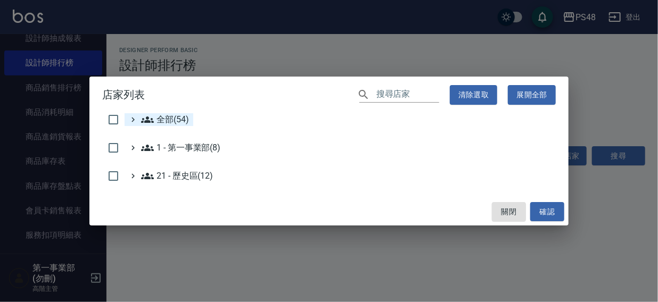
click at [168, 120] on span "全部(54)" at bounding box center [165, 119] width 48 height 13
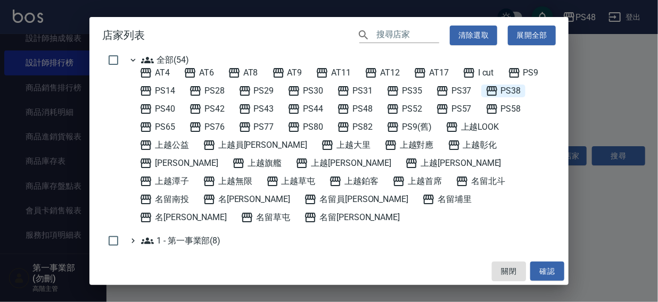
click at [516, 92] on span "PS38" at bounding box center [503, 91] width 36 height 13
click at [545, 269] on button "確認" at bounding box center [547, 272] width 34 height 20
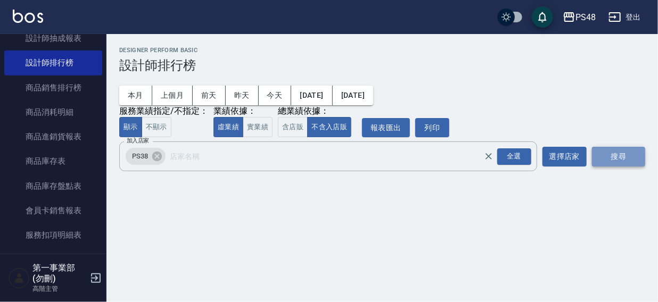
click at [607, 160] on button "搜尋" at bounding box center [618, 157] width 53 height 20
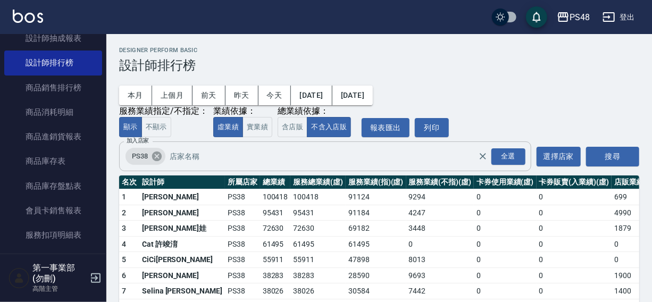
click at [154, 155] on icon at bounding box center [157, 157] width 12 height 12
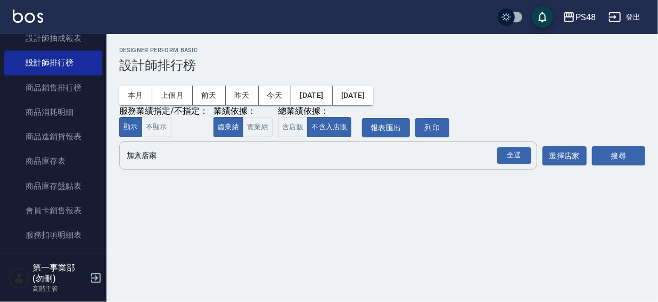
click at [160, 155] on input "加入店家" at bounding box center [320, 155] width 392 height 19
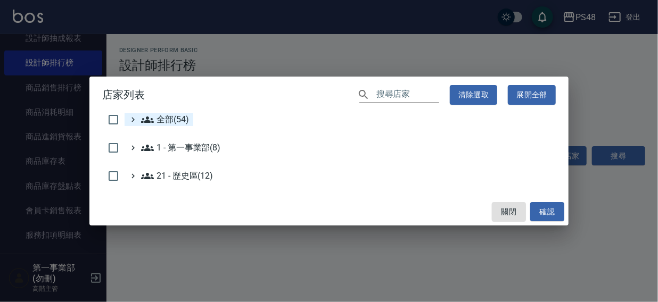
click at [174, 117] on span "全部(54)" at bounding box center [165, 119] width 48 height 13
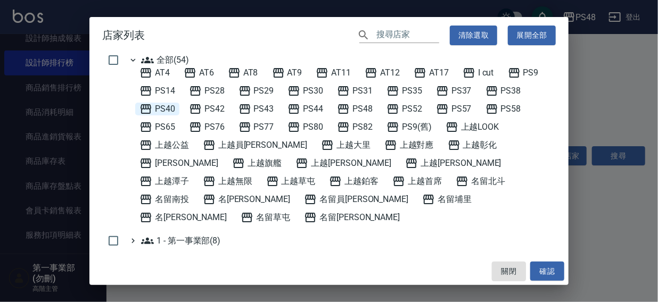
click at [164, 107] on span "PS40" at bounding box center [157, 109] width 36 height 13
click at [544, 264] on button "確認" at bounding box center [547, 272] width 34 height 20
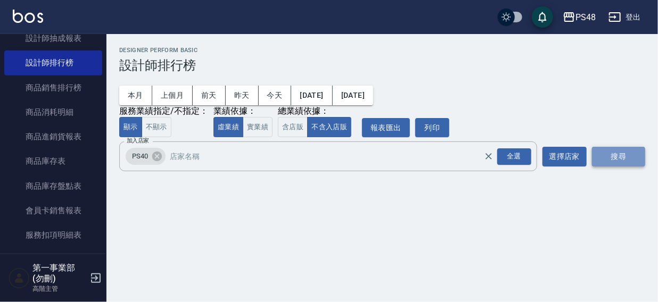
click at [595, 161] on button "搜尋" at bounding box center [618, 157] width 53 height 20
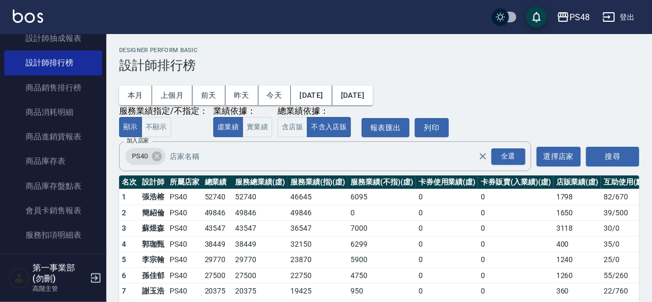
scroll to position [32, 0]
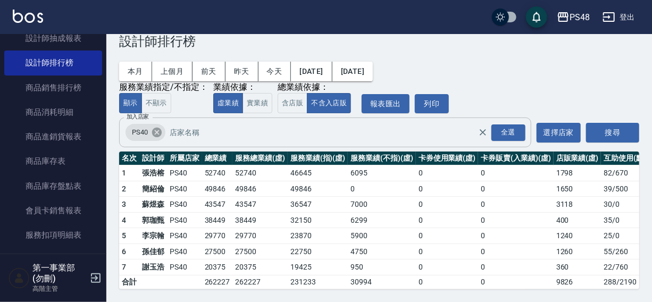
click at [159, 128] on icon at bounding box center [157, 133] width 10 height 10
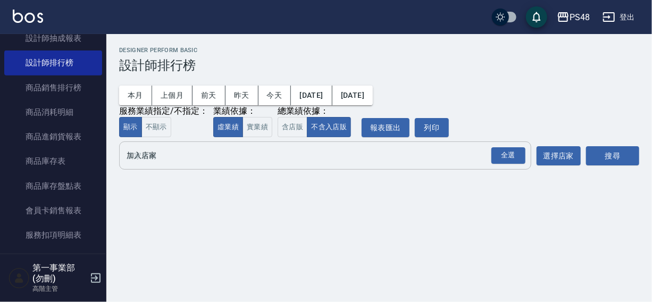
scroll to position [0, 0]
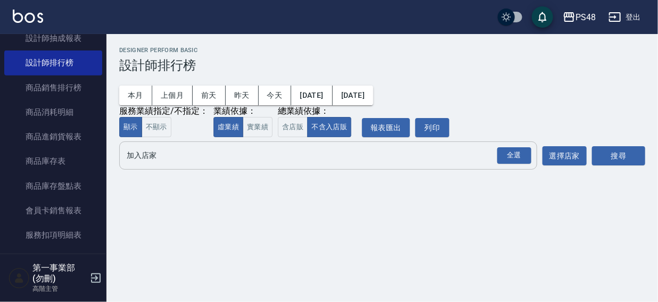
click at [153, 164] on input "加入店家" at bounding box center [320, 155] width 392 height 19
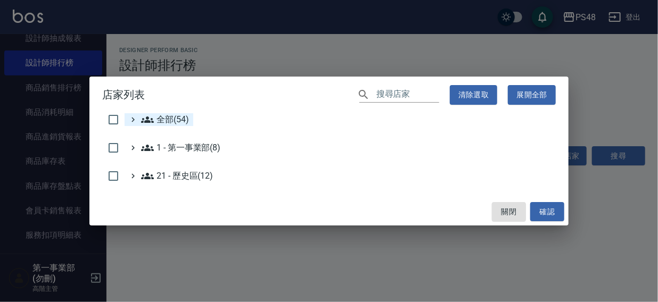
click at [170, 120] on span "全部(54)" at bounding box center [165, 119] width 48 height 13
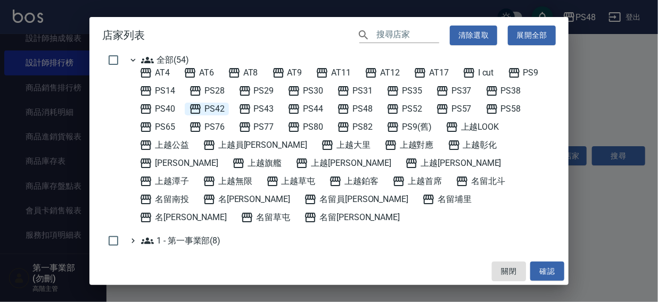
click at [218, 110] on span "PS42" at bounding box center [207, 109] width 36 height 13
click at [548, 269] on button "確認" at bounding box center [547, 272] width 34 height 20
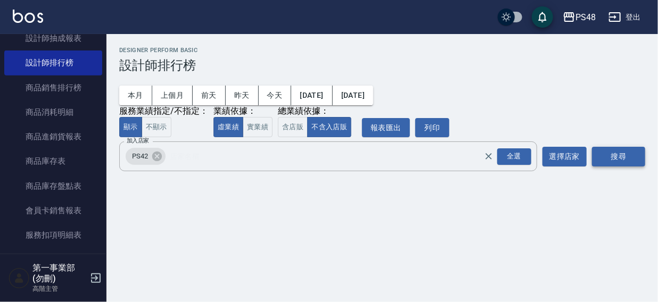
click at [617, 160] on button "搜尋" at bounding box center [618, 157] width 53 height 20
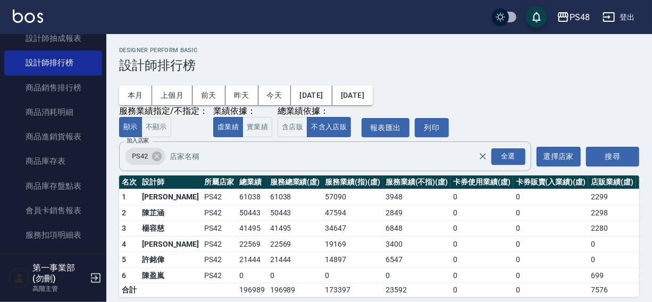
scroll to position [16, 0]
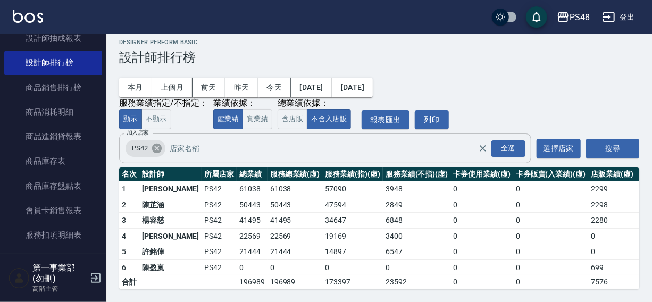
click at [155, 144] on icon at bounding box center [157, 149] width 10 height 10
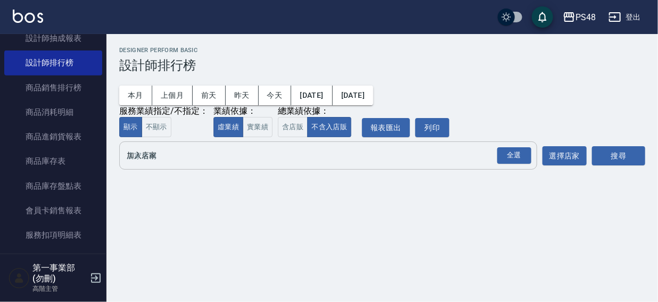
click at [154, 159] on input "加入店家" at bounding box center [320, 155] width 392 height 19
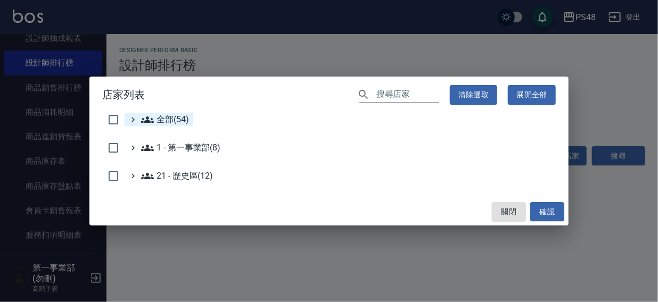
click at [164, 120] on span "全部(54)" at bounding box center [165, 119] width 48 height 13
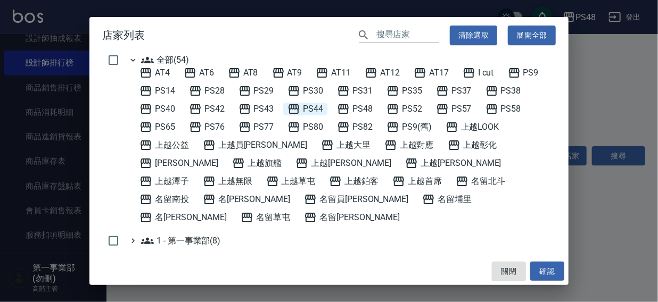
click at [310, 110] on span "PS44" at bounding box center [305, 109] width 36 height 13
click at [545, 268] on button "確認" at bounding box center [547, 272] width 34 height 20
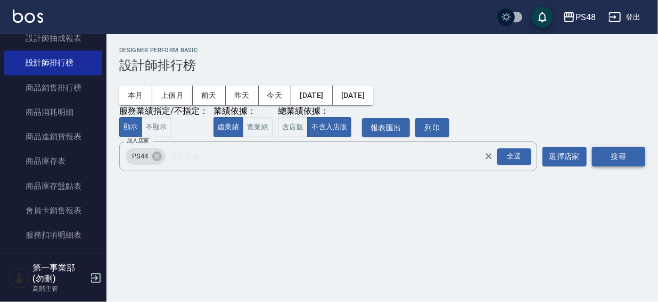
click at [611, 160] on button "搜尋" at bounding box center [618, 157] width 53 height 20
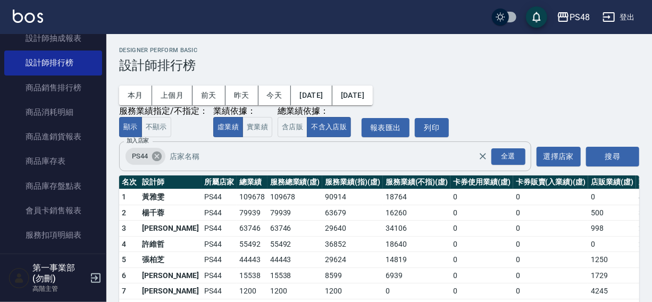
click at [157, 154] on icon at bounding box center [157, 157] width 10 height 10
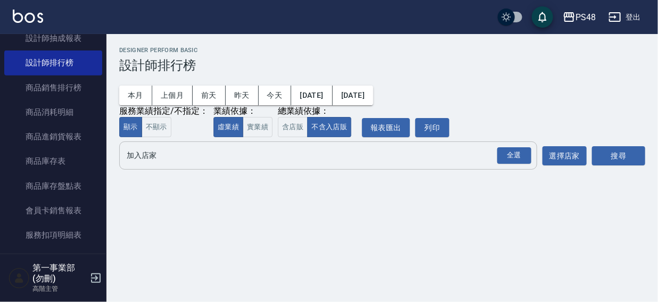
click at [157, 162] on input "加入店家" at bounding box center [320, 155] width 392 height 19
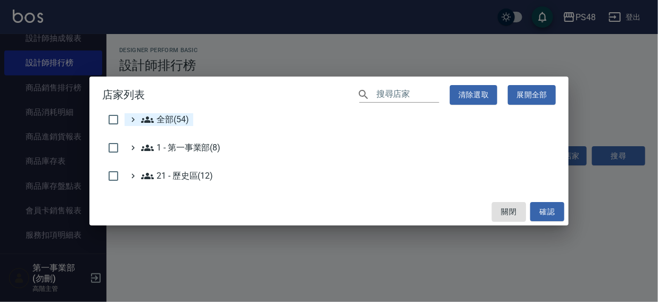
click at [170, 117] on span "全部(54)" at bounding box center [165, 119] width 48 height 13
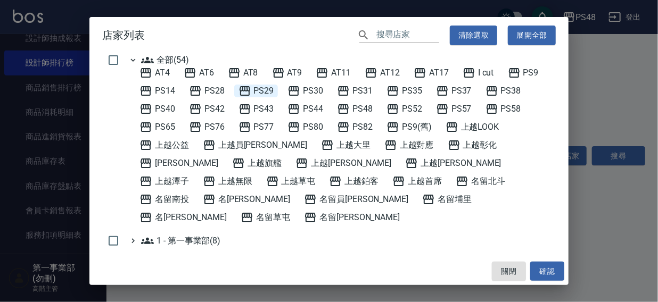
click at [256, 91] on span "PS29" at bounding box center [256, 91] width 36 height 13
click at [547, 268] on button "確認" at bounding box center [547, 272] width 34 height 20
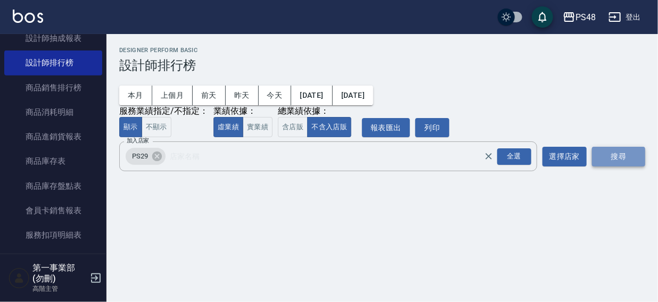
click at [615, 153] on button "搜尋" at bounding box center [618, 157] width 53 height 20
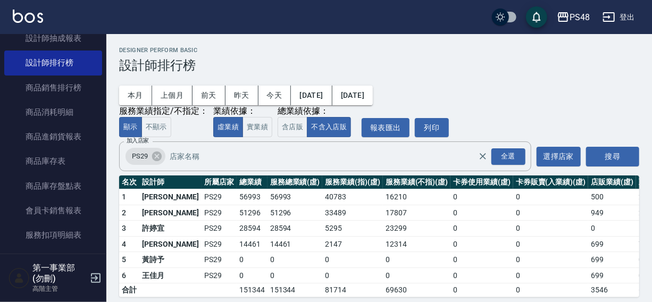
scroll to position [16, 0]
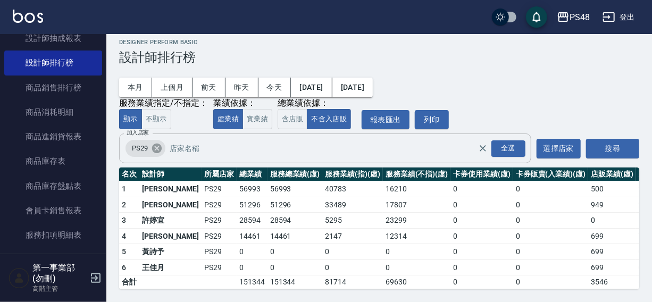
click at [159, 144] on icon at bounding box center [157, 149] width 10 height 10
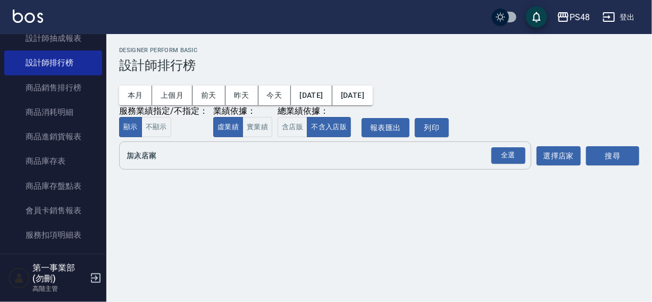
scroll to position [0, 0]
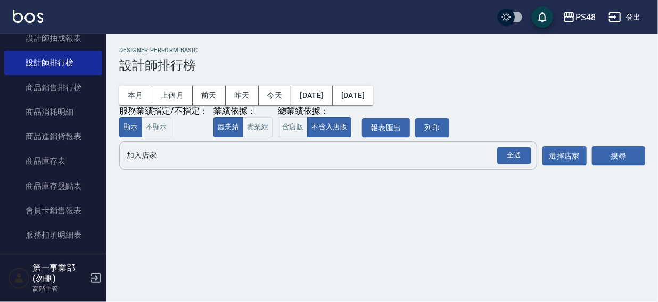
click at [149, 159] on input "加入店家" at bounding box center [320, 155] width 392 height 19
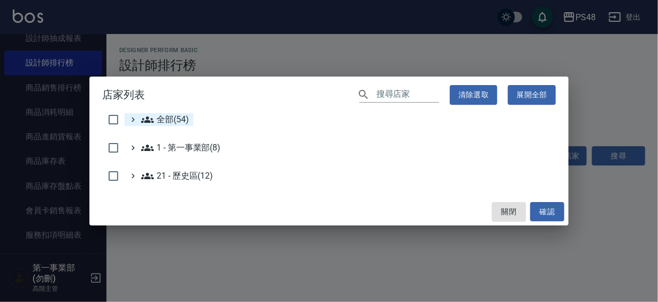
click at [173, 121] on span "全部(54)" at bounding box center [165, 119] width 48 height 13
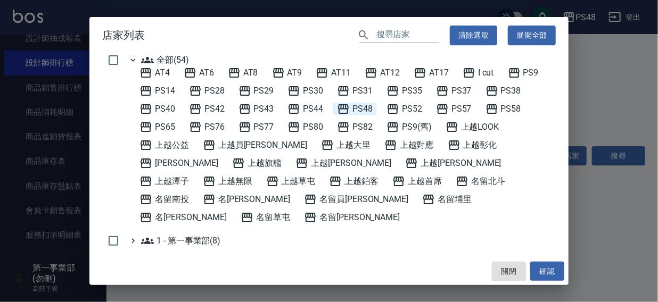
click at [366, 107] on span "PS48" at bounding box center [355, 109] width 36 height 13
click at [542, 264] on button "確認" at bounding box center [547, 272] width 34 height 20
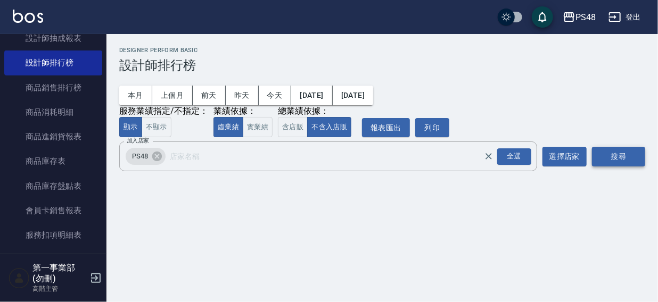
click at [613, 153] on button "搜尋" at bounding box center [618, 157] width 53 height 20
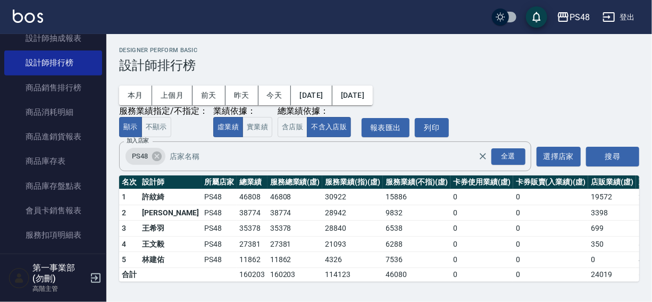
scroll to position [1, 0]
click at [157, 157] on icon at bounding box center [157, 157] width 12 height 12
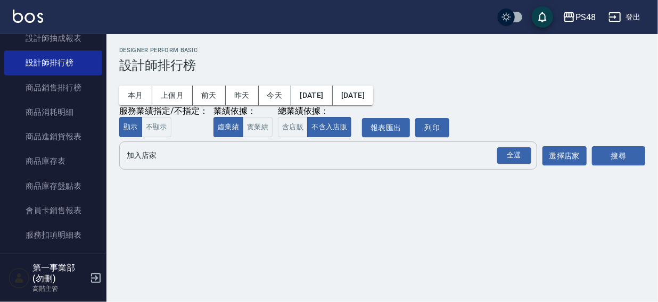
click at [157, 159] on input "加入店家" at bounding box center [320, 155] width 392 height 19
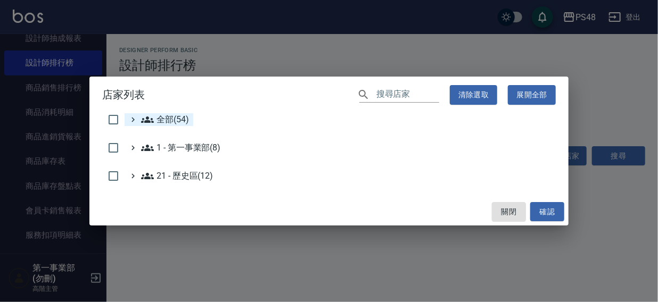
click at [167, 119] on span "全部(54)" at bounding box center [165, 119] width 48 height 13
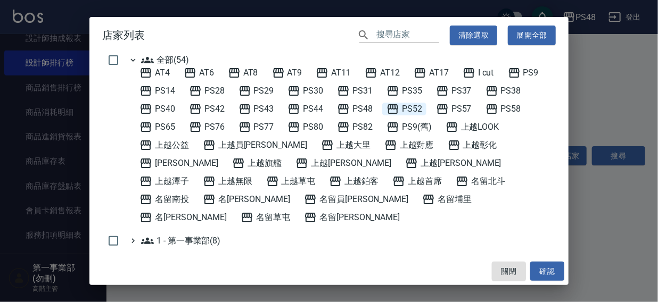
click at [407, 109] on span "PS52" at bounding box center [404, 109] width 36 height 13
click at [554, 271] on button "確認" at bounding box center [547, 272] width 34 height 20
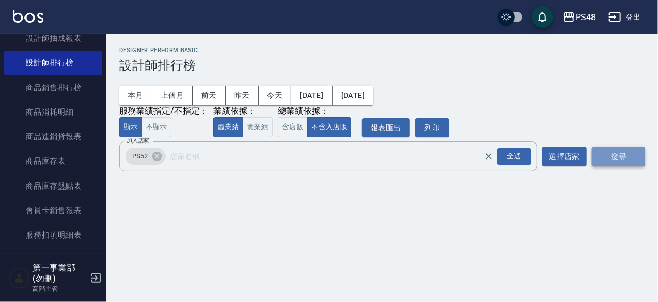
click at [609, 155] on button "搜尋" at bounding box center [618, 157] width 53 height 20
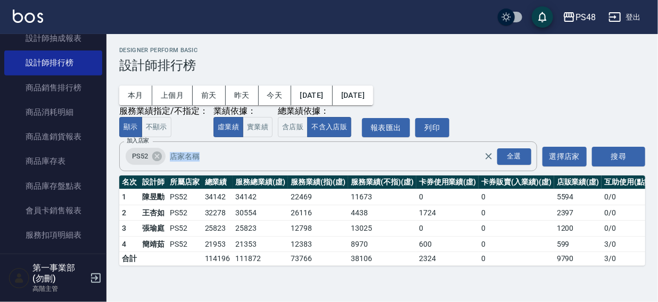
drag, startPoint x: 657, startPoint y: 150, endPoint x: 657, endPoint y: 191, distance: 41.0
click at [652, 191] on div "PS48 2025-08-01 - 2025-08-12 設計師排行榜 列印時間： 2025-08-12-16:50 Designer Perform Bas…" at bounding box center [381, 156] width 551 height 245
click at [544, 85] on div "本月 上個月 前天 昨天 今天 2025/08/01 2025/08/12 服務業績指定/不指定： 顯示 不顯示 業績依據： 虛業績 實業績 總業績依據： 含…" at bounding box center [382, 105] width 526 height 64
click at [155, 159] on icon at bounding box center [157, 157] width 12 height 12
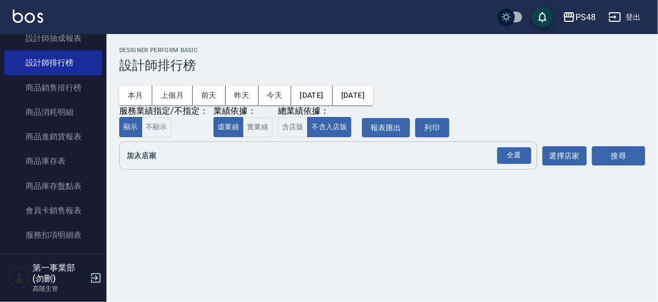
click at [158, 160] on input "加入店家" at bounding box center [320, 155] width 392 height 19
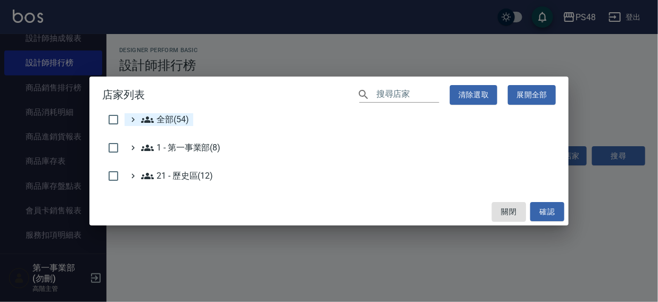
click at [171, 119] on span "全部(54)" at bounding box center [165, 119] width 48 height 13
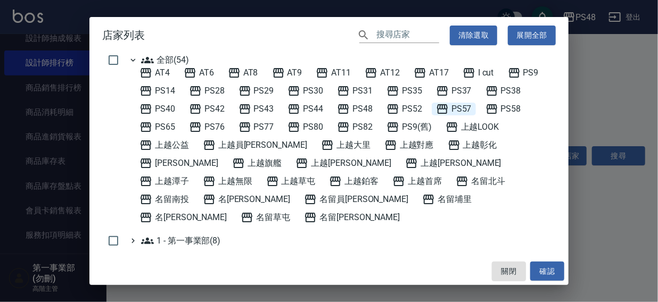
click at [461, 109] on span "PS57" at bounding box center [454, 109] width 36 height 13
click at [545, 270] on button "確認" at bounding box center [547, 272] width 34 height 20
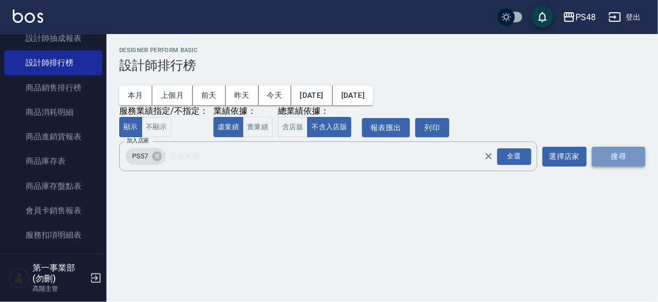
click at [609, 156] on button "搜尋" at bounding box center [618, 157] width 53 height 20
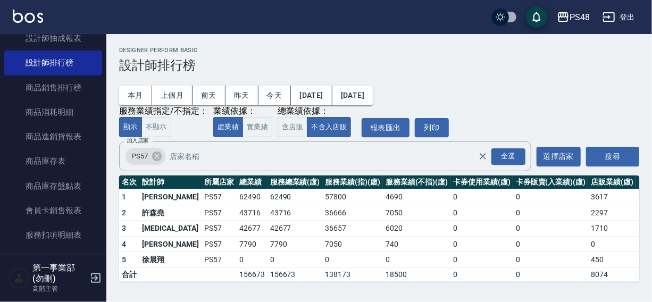
scroll to position [1, 0]
click at [157, 159] on icon at bounding box center [157, 157] width 10 height 10
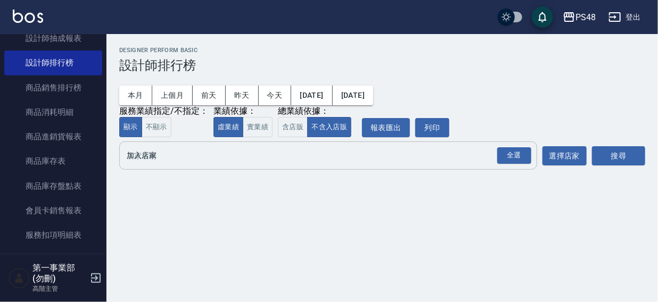
click at [155, 163] on input "加入店家" at bounding box center [320, 155] width 392 height 19
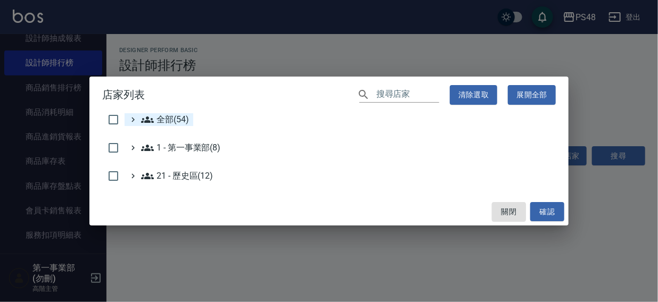
click at [167, 121] on span "全部(54)" at bounding box center [165, 119] width 48 height 13
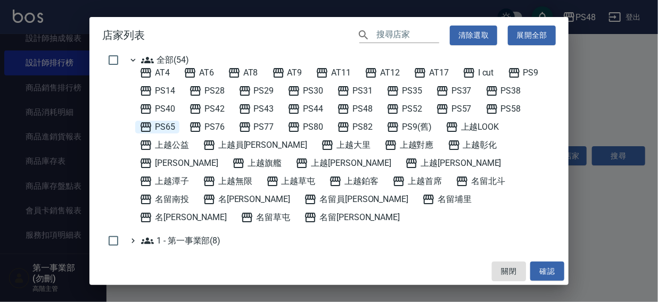
click at [173, 126] on span "PS65" at bounding box center [157, 127] width 36 height 13
click at [540, 270] on button "確認" at bounding box center [547, 272] width 34 height 20
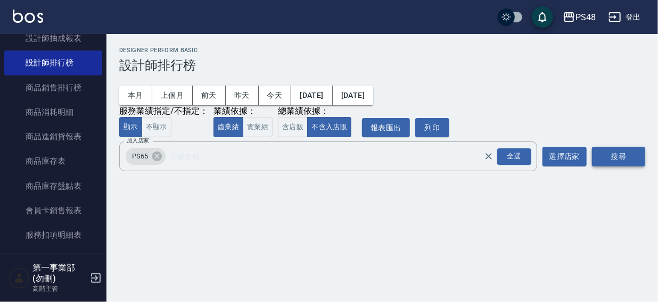
click at [600, 157] on button "搜尋" at bounding box center [618, 157] width 53 height 20
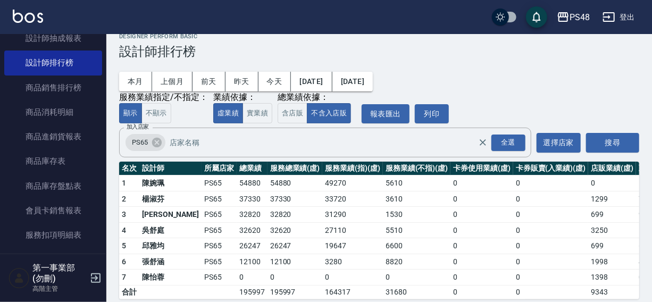
scroll to position [32, 0]
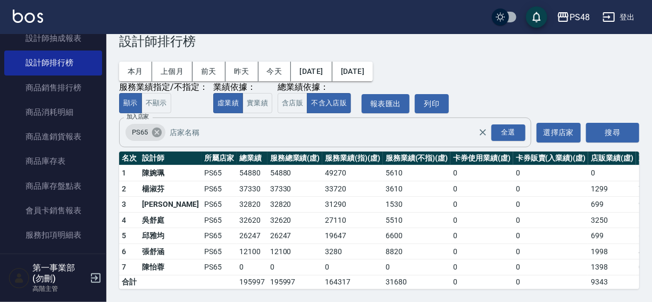
click at [154, 128] on icon at bounding box center [157, 133] width 10 height 10
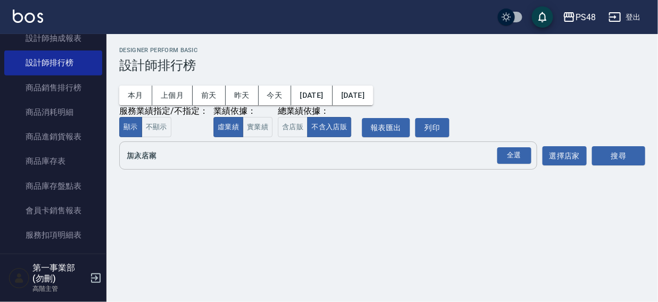
click at [156, 154] on input "加入店家" at bounding box center [320, 155] width 392 height 19
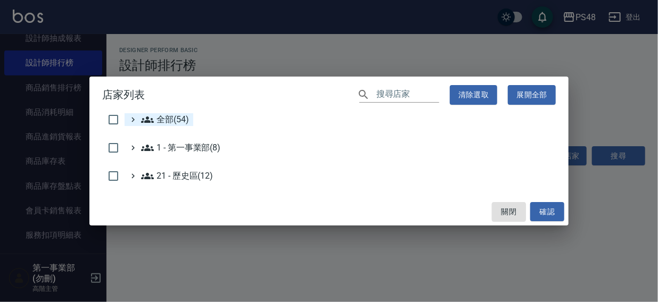
click at [172, 120] on span "全部(54)" at bounding box center [165, 119] width 48 height 13
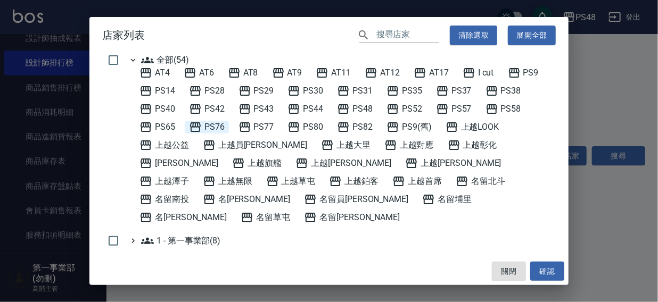
click at [215, 123] on span "PS76" at bounding box center [207, 127] width 36 height 13
click at [548, 266] on button "確認" at bounding box center [547, 272] width 34 height 20
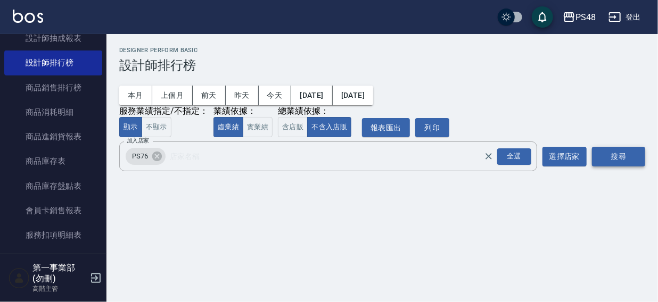
click at [611, 155] on button "搜尋" at bounding box center [618, 157] width 53 height 20
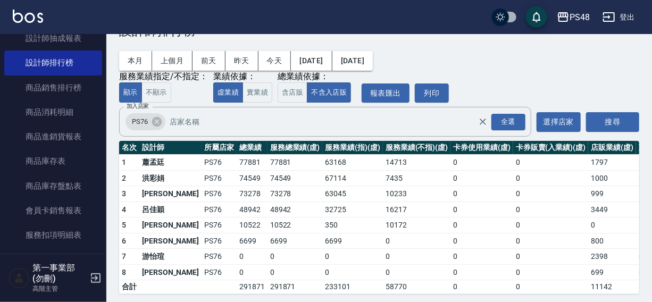
scroll to position [48, 0]
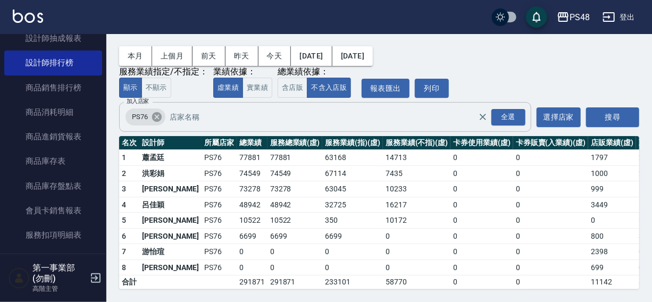
click at [156, 111] on icon at bounding box center [157, 117] width 12 height 12
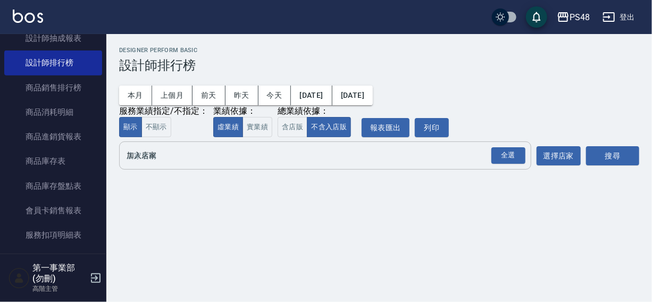
scroll to position [0, 0]
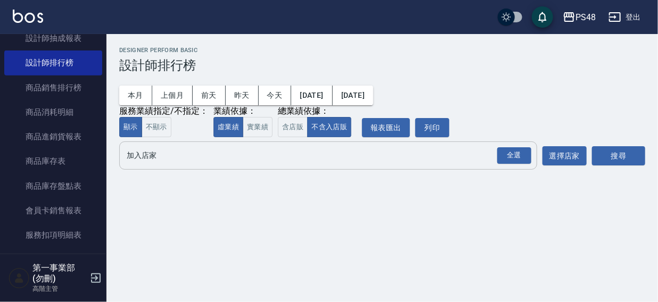
click at [148, 154] on input "加入店家" at bounding box center [320, 155] width 392 height 19
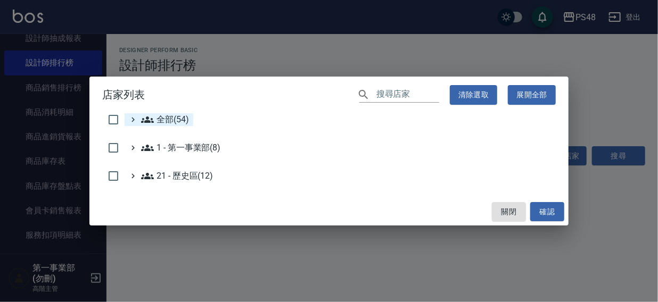
click at [169, 119] on span "全部(54)" at bounding box center [165, 119] width 48 height 13
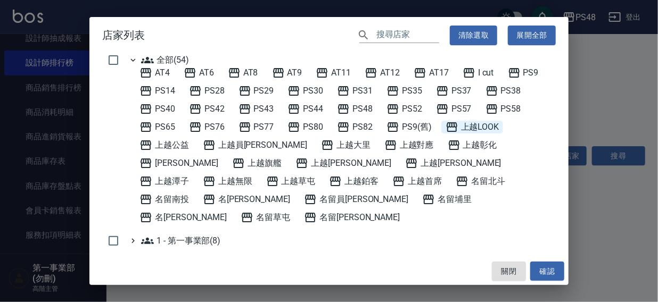
click at [486, 124] on span "上越LOOK" at bounding box center [472, 127] width 54 height 13
click at [551, 268] on button "確認" at bounding box center [547, 272] width 34 height 20
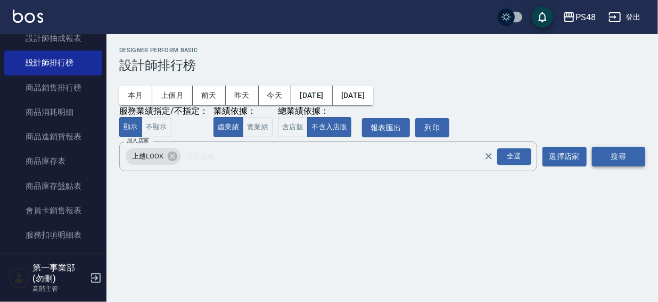
click at [617, 156] on button "搜尋" at bounding box center [618, 157] width 53 height 20
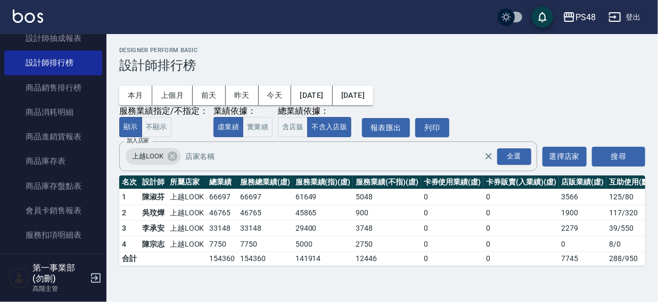
click at [652, 156] on div "PS48 2025-08-01 - 2025-08-12 設計師排行榜 列印時間： 2025-08-12-16:51 Designer Perform Bas…" at bounding box center [381, 156] width 551 height 245
click at [171, 156] on icon at bounding box center [173, 157] width 12 height 12
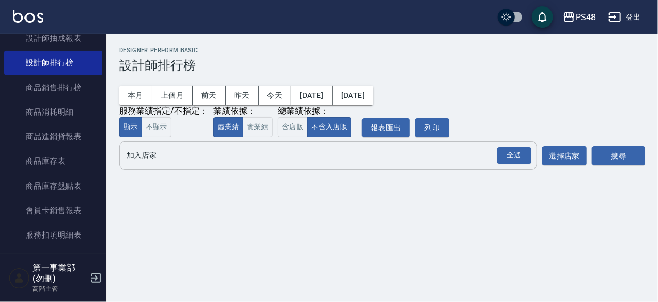
click at [152, 159] on input "加入店家" at bounding box center [320, 155] width 392 height 19
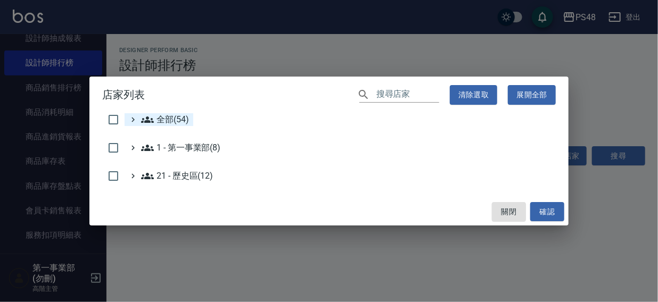
click at [167, 117] on span "全部(54)" at bounding box center [165, 119] width 48 height 13
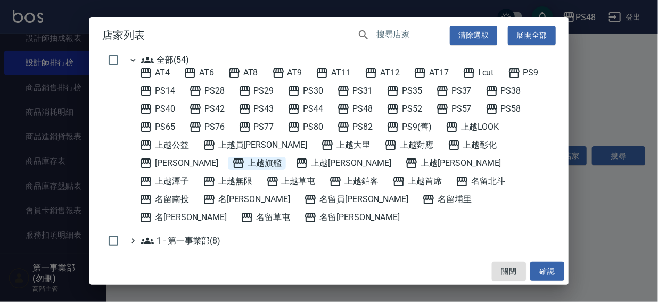
click at [232, 164] on span "上越旗艦" at bounding box center [256, 163] width 49 height 13
click at [126, 140] on li "全部(54) AT4 AT6 AT8 AT9 AT11 AT12 AT17 I cut PS9 PS14 PS28 PS29 PS30 PS31 PS35 P…" at bounding box center [340, 139] width 431 height 170
click at [175, 147] on span "上越公益" at bounding box center [163, 145] width 49 height 13
click at [232, 164] on span "上越旗艦" at bounding box center [256, 163] width 49 height 13
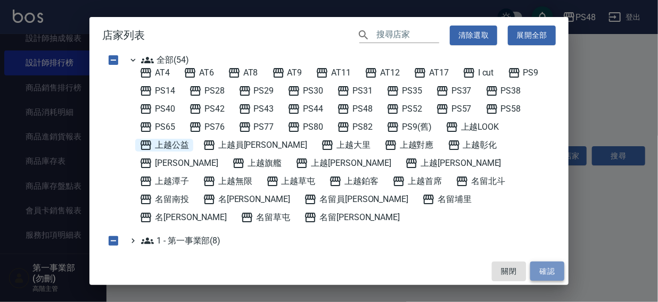
click at [541, 269] on button "確認" at bounding box center [547, 272] width 34 height 20
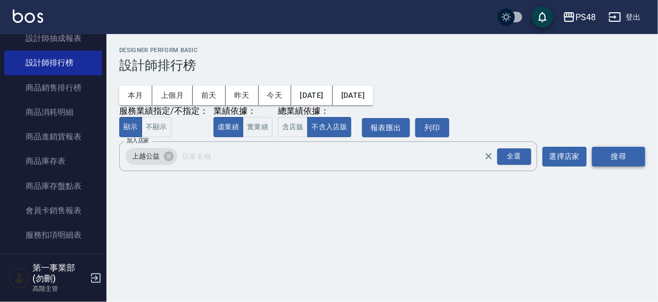
click at [611, 157] on button "搜尋" at bounding box center [618, 157] width 53 height 20
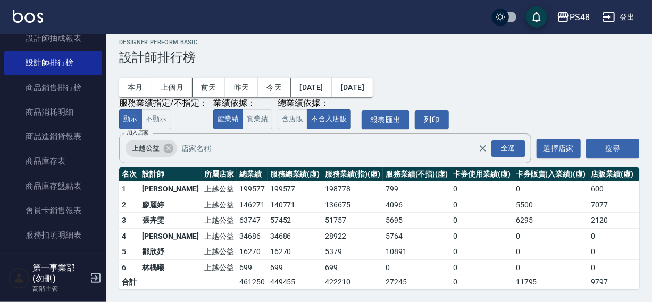
scroll to position [16, 0]
click at [167, 144] on icon at bounding box center [169, 149] width 10 height 10
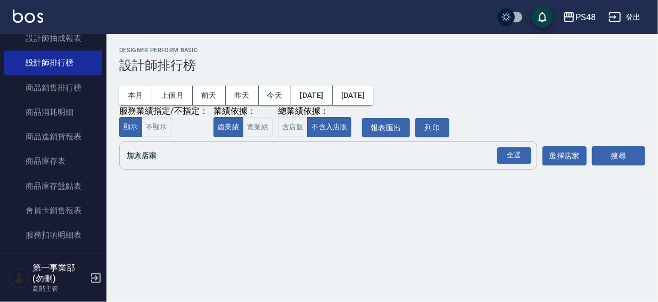
click at [154, 158] on input "加入店家" at bounding box center [320, 155] width 392 height 19
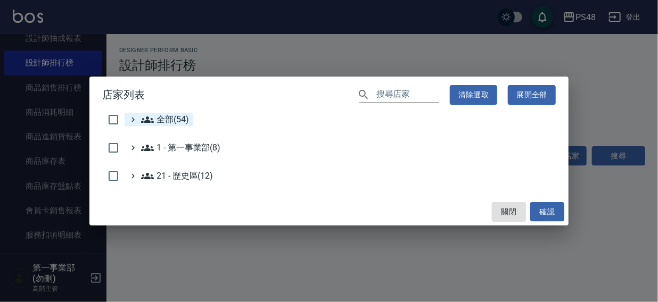
click at [170, 117] on span "全部(54)" at bounding box center [165, 119] width 48 height 13
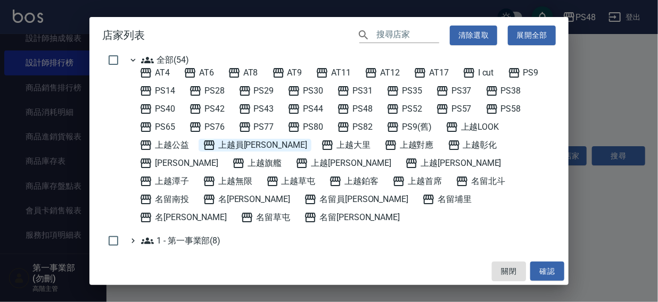
click at [241, 143] on span "上越員[PERSON_NAME]" at bounding box center [255, 145] width 104 height 13
click at [545, 270] on button "確認" at bounding box center [547, 272] width 34 height 20
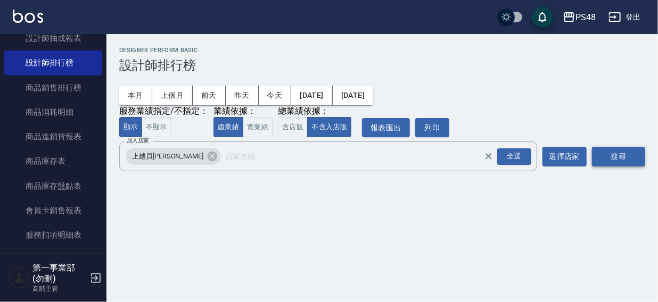
click at [611, 155] on button "搜尋" at bounding box center [618, 157] width 53 height 20
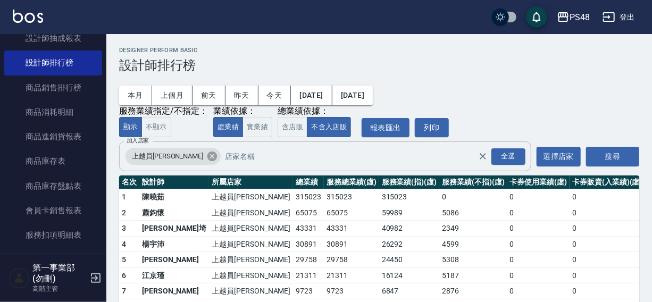
click at [206, 157] on icon at bounding box center [212, 157] width 12 height 12
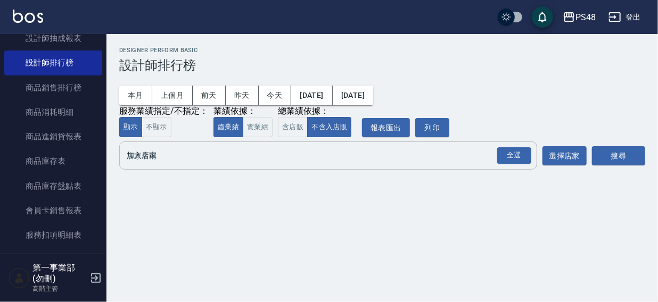
click at [154, 161] on input "加入店家" at bounding box center [320, 155] width 392 height 19
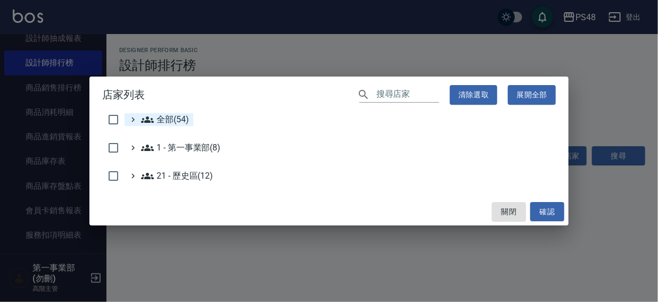
click at [164, 117] on span "全部(54)" at bounding box center [165, 119] width 48 height 13
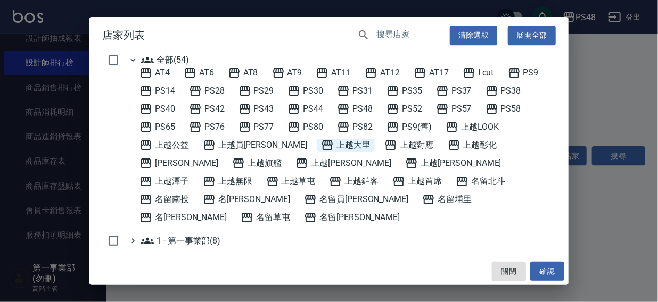
click at [321, 144] on span "上越大里" at bounding box center [345, 145] width 49 height 13
click at [548, 266] on button "確認" at bounding box center [547, 272] width 34 height 20
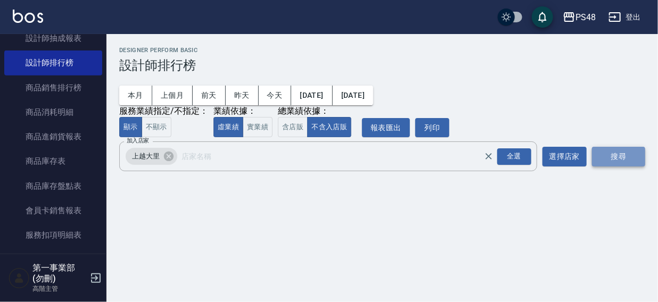
click at [596, 159] on button "搜尋" at bounding box center [618, 157] width 53 height 20
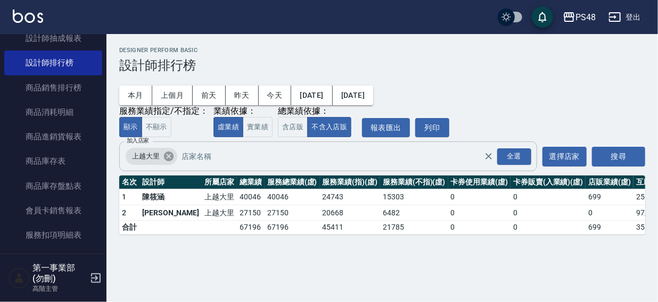
click at [170, 157] on icon at bounding box center [169, 157] width 10 height 10
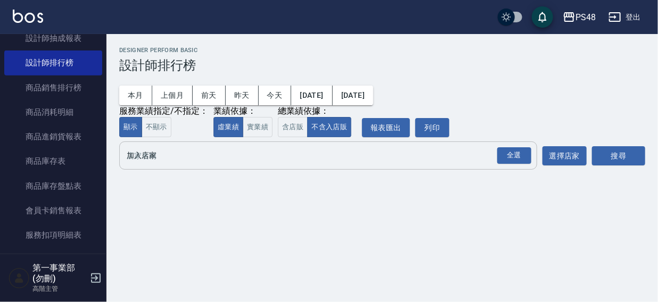
click at [154, 160] on input "加入店家" at bounding box center [320, 155] width 392 height 19
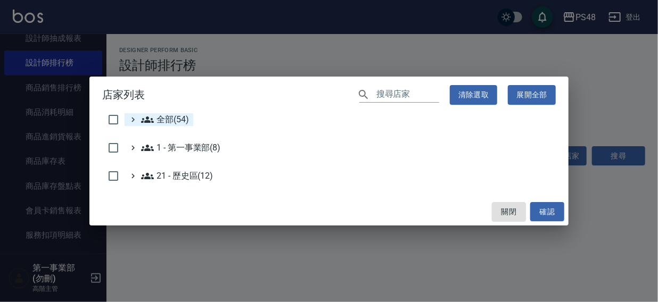
click at [171, 117] on span "全部(54)" at bounding box center [165, 119] width 48 height 13
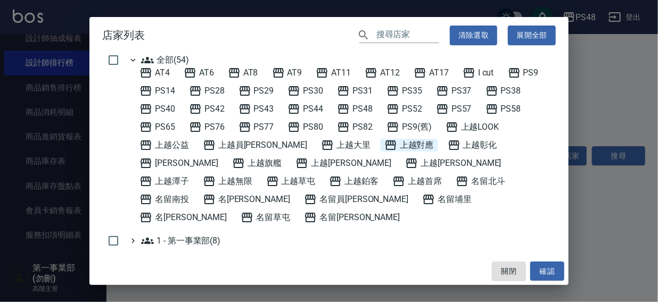
click at [384, 143] on span "上越對應" at bounding box center [408, 145] width 49 height 13
click at [384, 142] on span "上越對應" at bounding box center [408, 145] width 49 height 13
click at [447, 145] on span "上越彰化" at bounding box center [471, 145] width 49 height 13
click at [541, 275] on button "確認" at bounding box center [547, 272] width 34 height 20
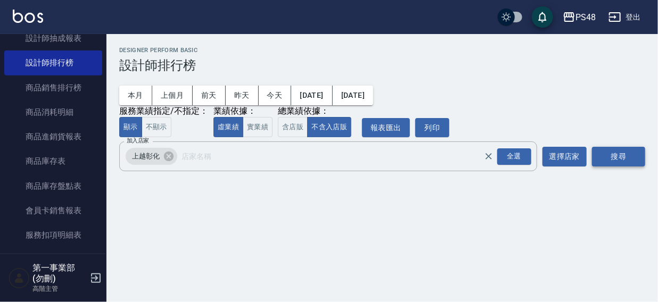
click at [620, 157] on button "搜尋" at bounding box center [618, 157] width 53 height 20
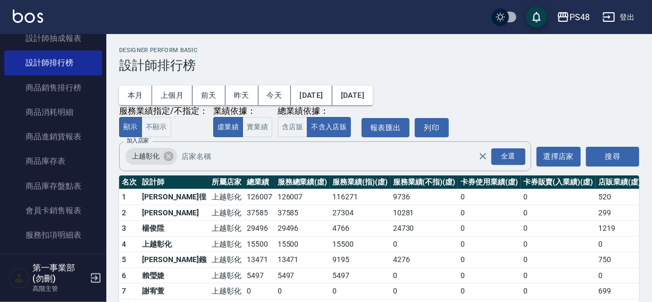
scroll to position [32, 0]
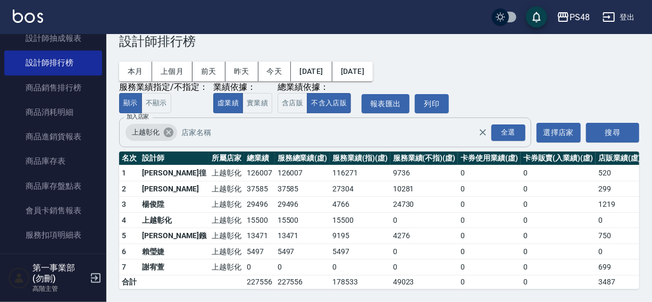
click at [166, 127] on icon at bounding box center [169, 133] width 12 height 12
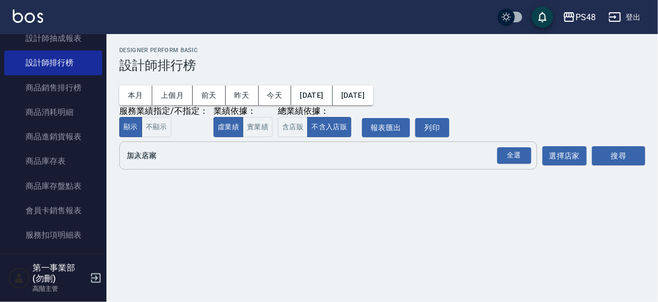
click at [155, 160] on input "加入店家" at bounding box center [320, 155] width 392 height 19
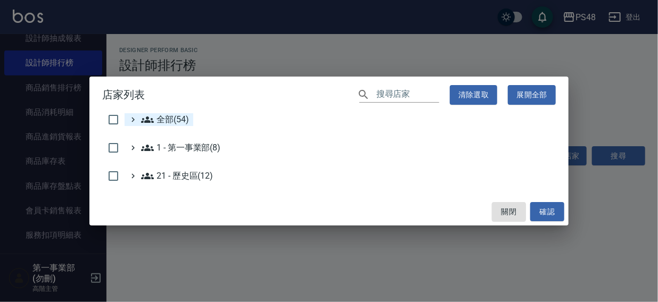
click at [163, 120] on span "全部(54)" at bounding box center [165, 119] width 48 height 13
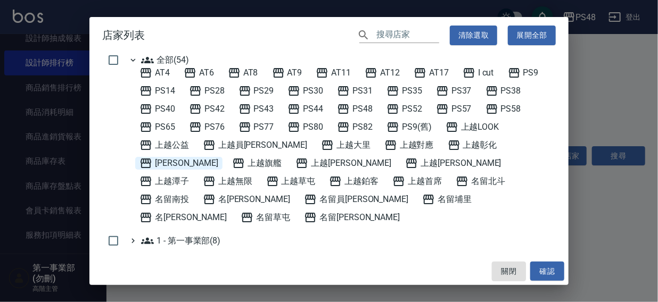
click at [218, 157] on span "[PERSON_NAME]" at bounding box center [178, 163] width 79 height 13
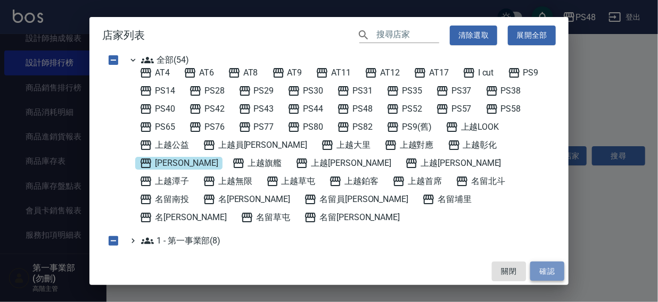
drag, startPoint x: 548, startPoint y: 276, endPoint x: 569, endPoint y: 229, distance: 51.7
click at [548, 276] on button "確認" at bounding box center [547, 272] width 34 height 20
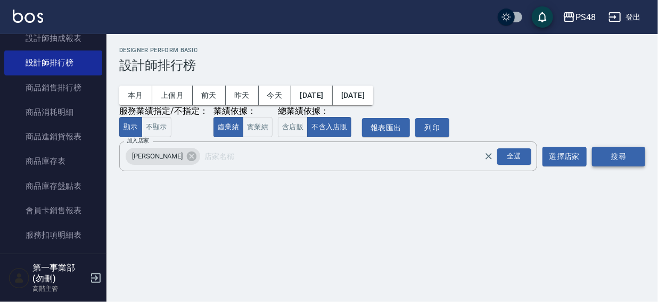
click at [615, 161] on button "搜尋" at bounding box center [618, 157] width 53 height 20
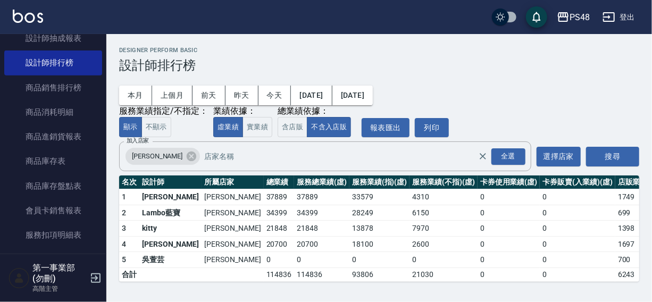
scroll to position [1, 0]
click at [187, 155] on icon at bounding box center [192, 157] width 10 height 10
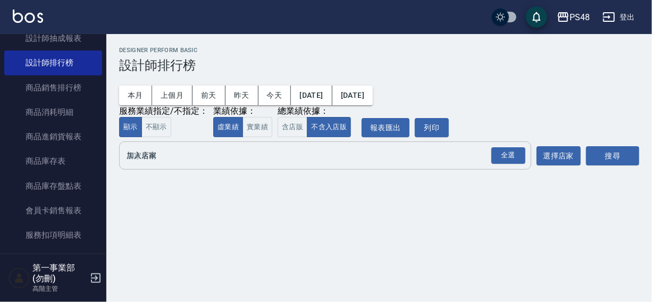
scroll to position [0, 0]
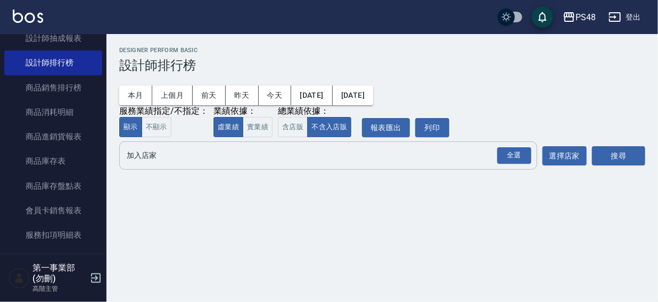
click at [158, 161] on input "加入店家" at bounding box center [320, 155] width 392 height 19
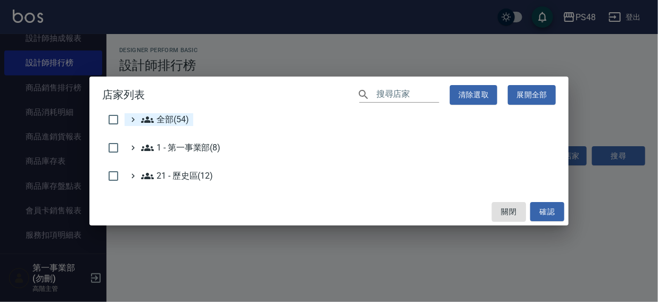
click at [170, 114] on span "全部(54)" at bounding box center [165, 119] width 48 height 13
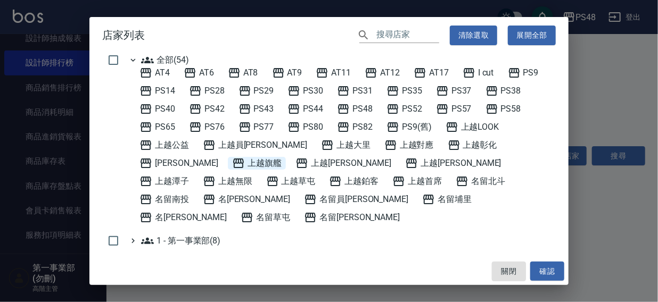
click at [232, 165] on span "上越旗艦" at bounding box center [256, 163] width 49 height 13
click at [546, 268] on button "確認" at bounding box center [547, 272] width 34 height 20
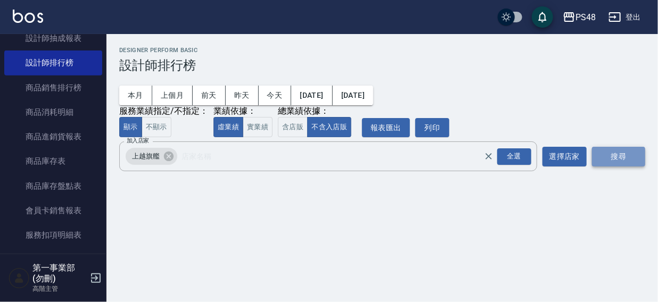
click at [611, 160] on button "搜尋" at bounding box center [618, 157] width 53 height 20
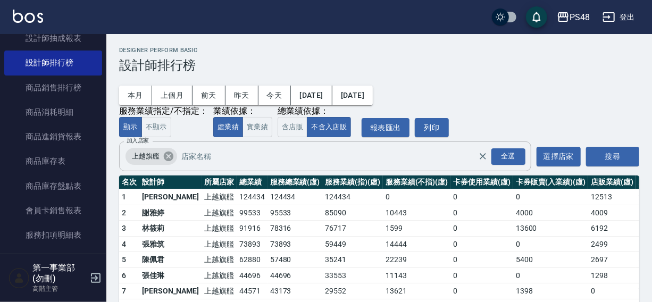
click at [167, 157] on icon at bounding box center [169, 157] width 12 height 12
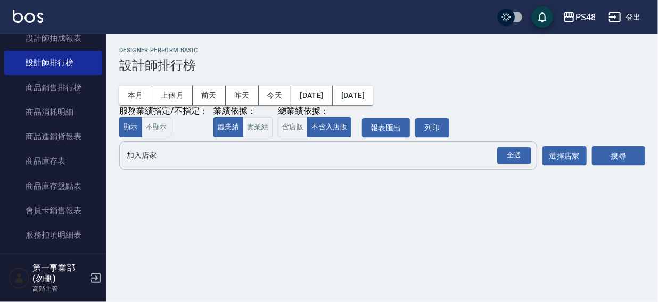
click at [151, 160] on input "加入店家" at bounding box center [320, 155] width 392 height 19
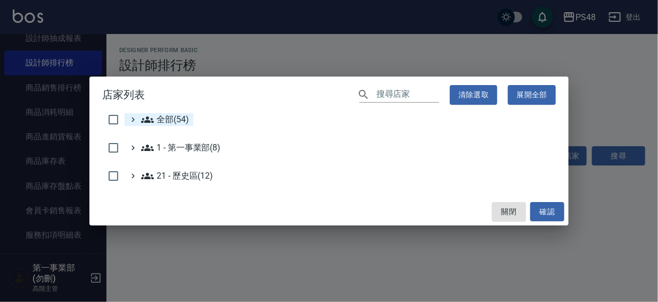
click at [157, 118] on span "全部(54)" at bounding box center [165, 119] width 48 height 13
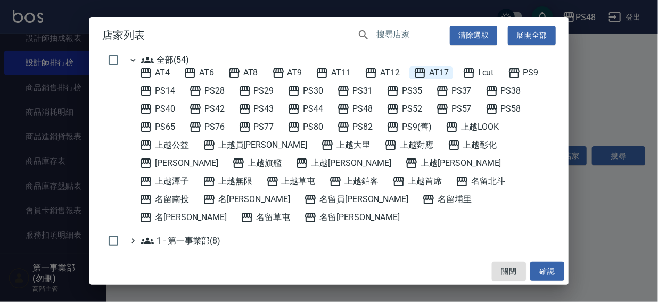
click at [442, 74] on span "AT17" at bounding box center [430, 73] width 35 height 13
click at [546, 269] on button "確認" at bounding box center [547, 272] width 34 height 20
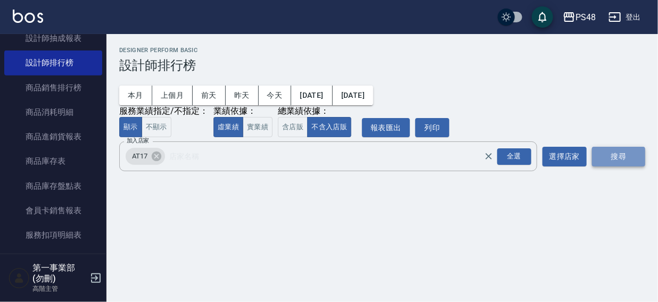
click at [611, 159] on button "搜尋" at bounding box center [618, 157] width 53 height 20
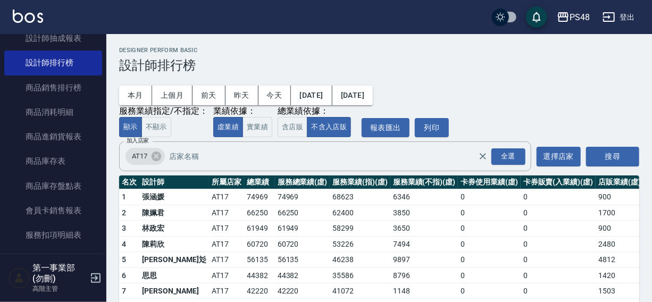
scroll to position [63, 0]
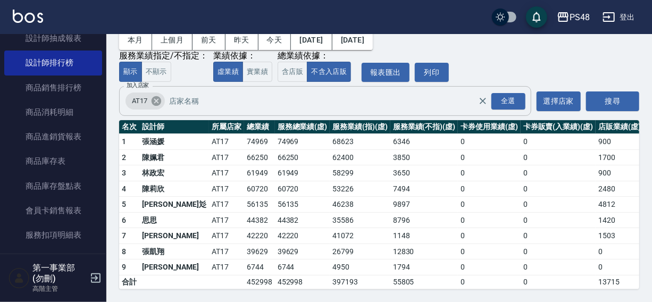
click at [154, 95] on icon at bounding box center [157, 101] width 12 height 12
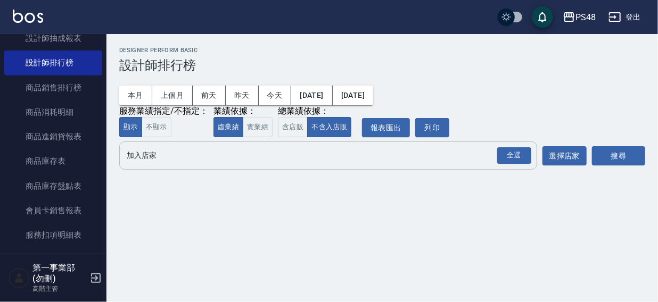
click at [134, 157] on input "加入店家" at bounding box center [320, 155] width 392 height 19
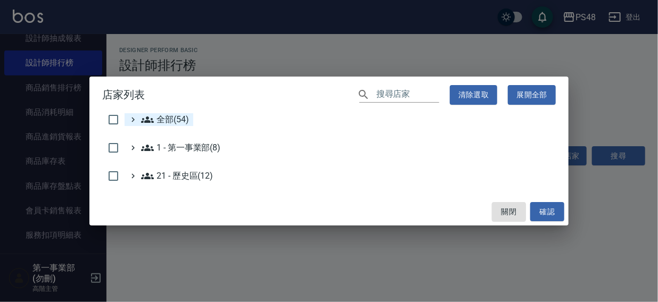
click at [154, 119] on span "全部(54)" at bounding box center [165, 119] width 48 height 13
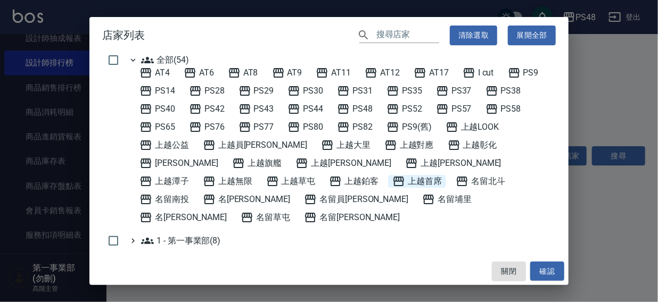
click at [392, 182] on span "上越首席" at bounding box center [416, 181] width 49 height 13
click at [540, 268] on button "確認" at bounding box center [547, 272] width 34 height 20
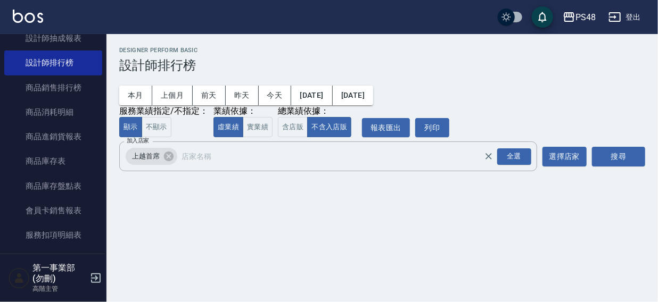
click at [625, 156] on button "搜尋" at bounding box center [618, 157] width 53 height 20
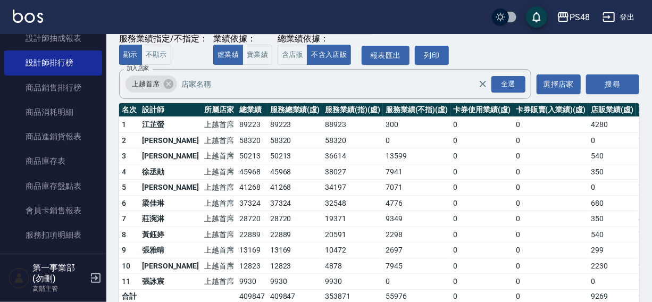
scroll to position [95, 0]
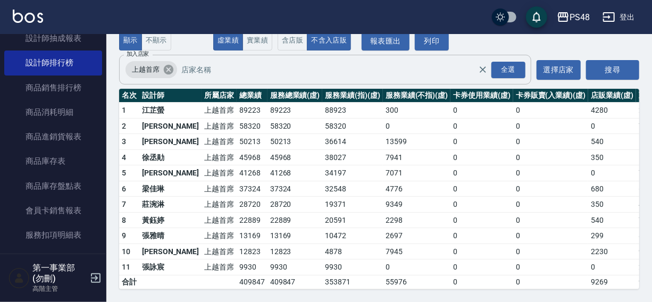
click at [167, 65] on icon at bounding box center [169, 70] width 10 height 10
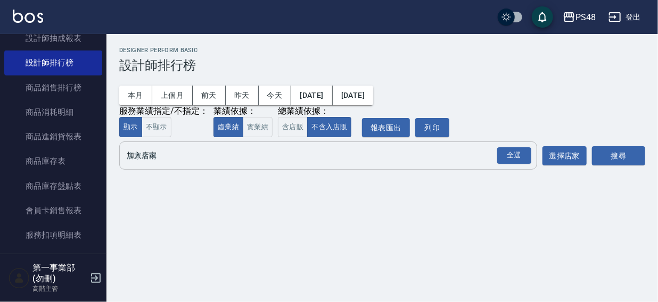
click at [153, 158] on input "加入店家" at bounding box center [320, 155] width 392 height 19
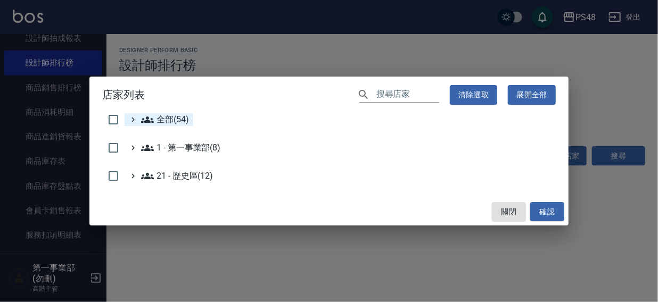
click at [160, 117] on span "全部(54)" at bounding box center [165, 119] width 48 height 13
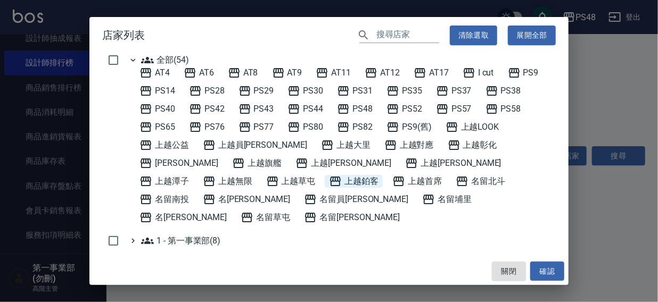
click at [329, 181] on span "上越鉑客" at bounding box center [353, 181] width 49 height 13
click at [541, 266] on button "確認" at bounding box center [547, 272] width 34 height 20
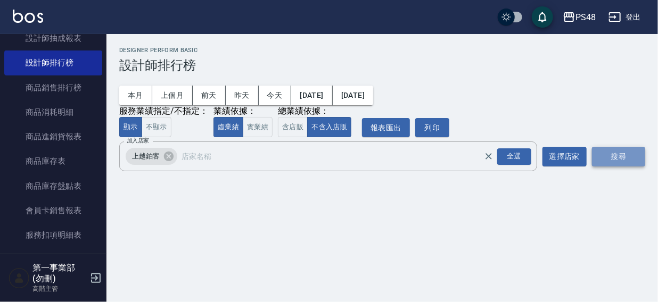
click at [612, 154] on button "搜尋" at bounding box center [618, 157] width 53 height 20
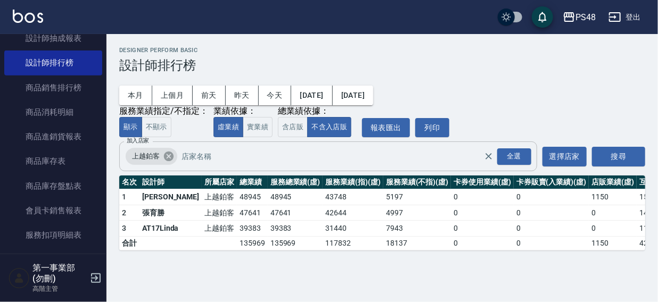
click at [165, 155] on icon at bounding box center [169, 157] width 10 height 10
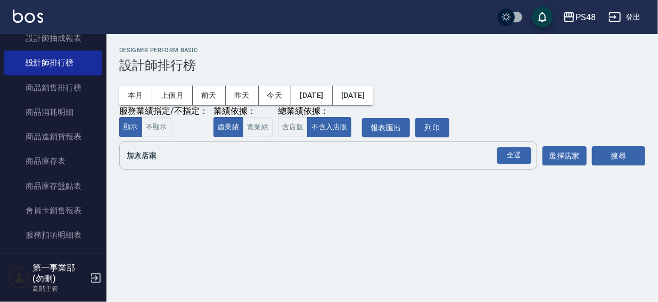
click at [150, 158] on input "加入店家" at bounding box center [320, 155] width 392 height 19
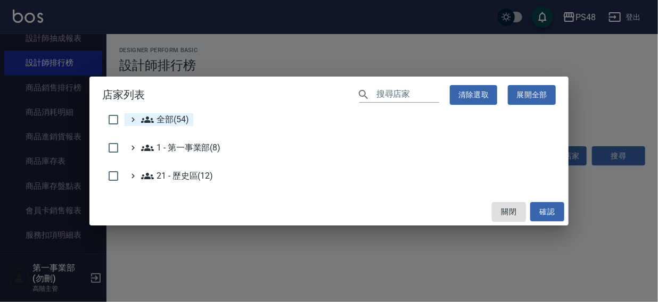
click at [159, 120] on span "全部(54)" at bounding box center [165, 119] width 48 height 13
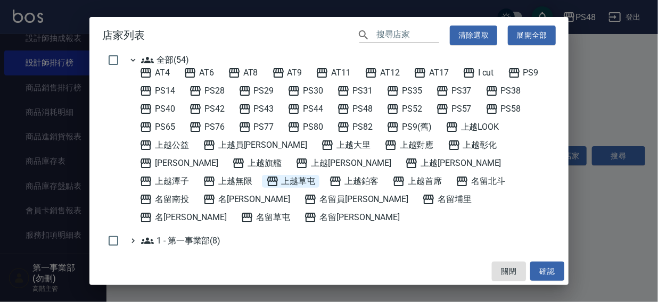
click at [316, 175] on span "上越草屯" at bounding box center [290, 181] width 49 height 13
click at [541, 269] on button "確認" at bounding box center [547, 272] width 34 height 20
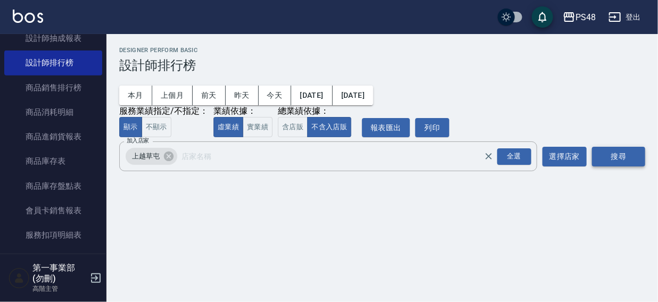
click at [611, 153] on button "搜尋" at bounding box center [618, 157] width 53 height 20
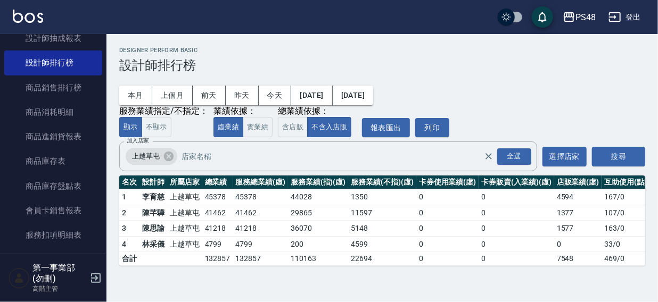
click at [652, 124] on div "PS48 2025-08-01 - 2025-08-12 設計師排行榜 列印時間： 2025-08-12-16:54 Designer Perform Bas…" at bounding box center [381, 156] width 551 height 245
click at [652, 218] on div "PS48 2025-08-01 - 2025-08-12 設計師排行榜 列印時間： 2025-08-12-16:54 Designer Perform Bas…" at bounding box center [381, 156] width 551 height 245
click at [168, 156] on icon at bounding box center [169, 157] width 10 height 10
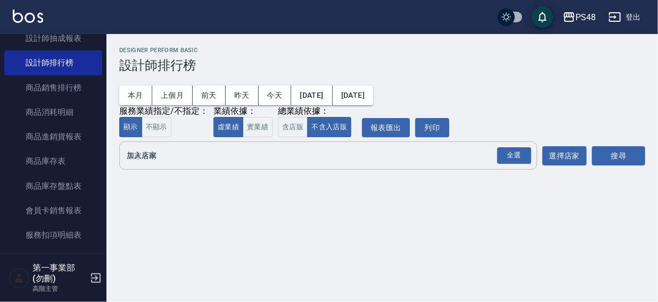
click at [154, 160] on input "加入店家" at bounding box center [320, 155] width 392 height 19
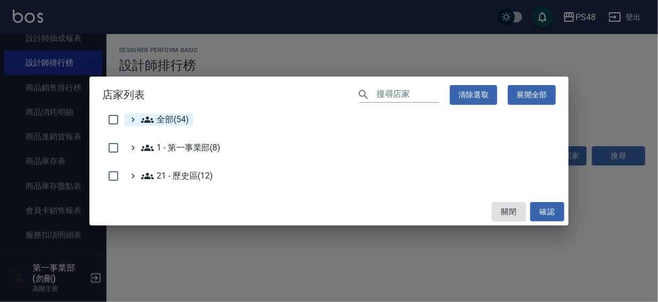
click at [173, 118] on span "全部(54)" at bounding box center [165, 119] width 48 height 13
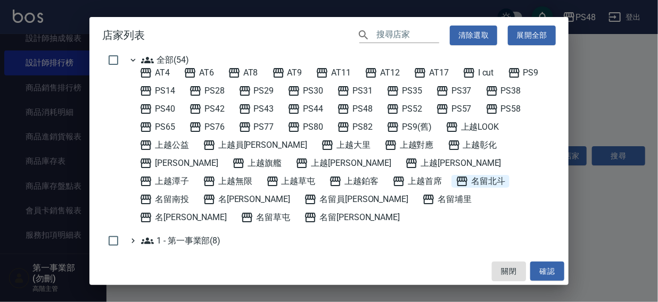
click at [455, 179] on span "名留北斗" at bounding box center [479, 181] width 49 height 13
click at [550, 278] on button "確認" at bounding box center [547, 272] width 34 height 20
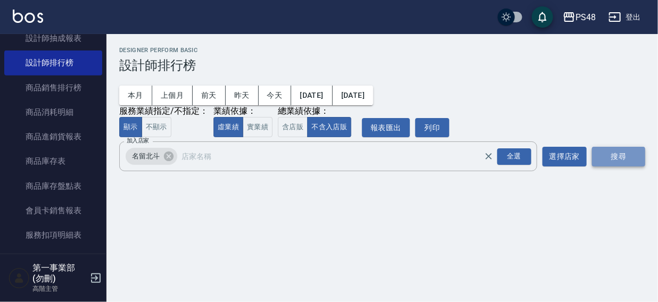
click at [612, 153] on button "搜尋" at bounding box center [618, 157] width 53 height 20
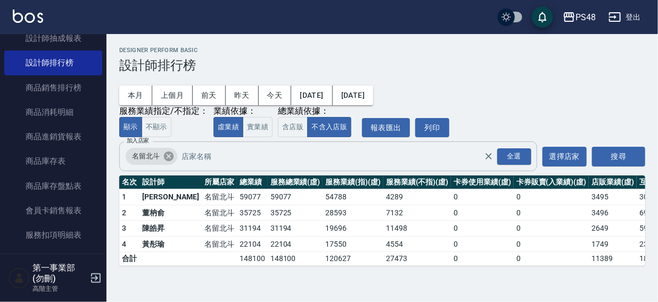
click at [168, 156] on icon at bounding box center [169, 157] width 12 height 12
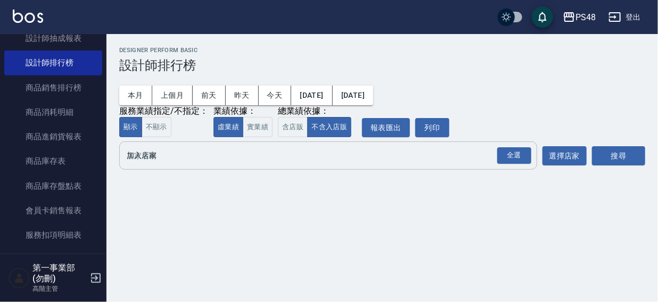
click at [161, 155] on input "加入店家" at bounding box center [320, 155] width 392 height 19
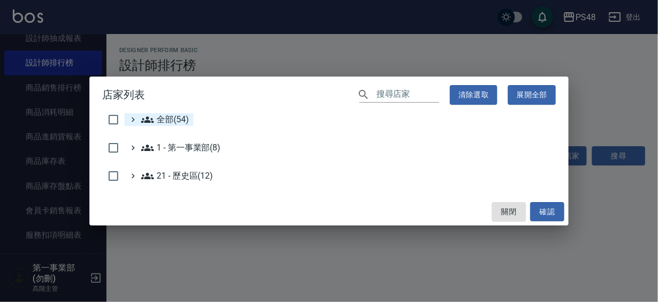
click at [171, 117] on span "全部(54)" at bounding box center [165, 119] width 48 height 13
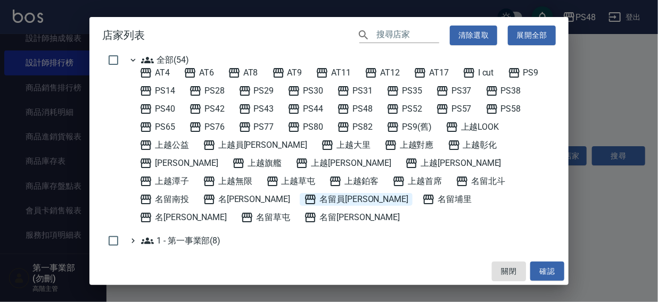
click at [408, 193] on span "名留員[PERSON_NAME]" at bounding box center [356, 199] width 104 height 13
click at [548, 274] on button "確認" at bounding box center [547, 272] width 34 height 20
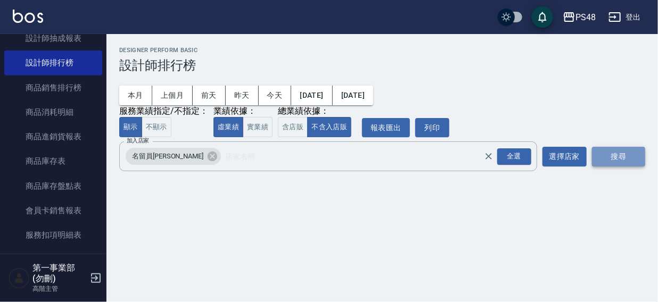
click at [610, 160] on button "搜尋" at bounding box center [618, 157] width 53 height 20
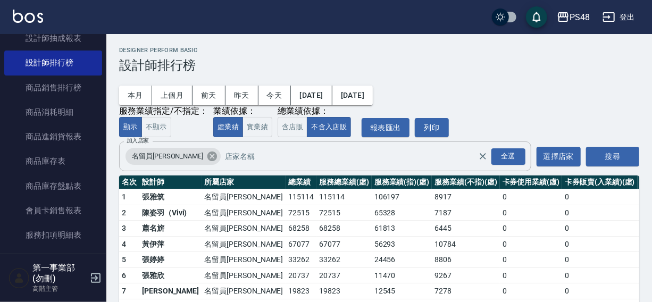
click at [206, 156] on icon at bounding box center [212, 157] width 12 height 12
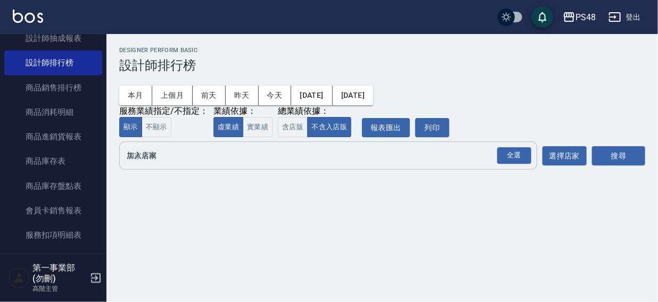
click at [169, 155] on input "加入店家" at bounding box center [320, 155] width 392 height 19
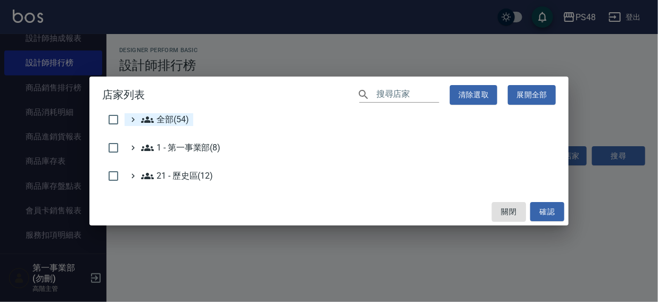
click at [173, 118] on span "全部(54)" at bounding box center [165, 119] width 48 height 13
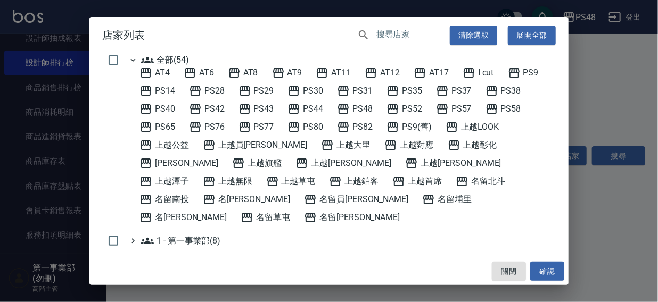
click at [171, 192] on div "AT4 AT6 AT8 AT9 AT11 AT12 AT17 I cut PS9 PS14 PS28 PS29 PS30 PS31 PS35 PS37 PS3…" at bounding box center [345, 145] width 420 height 157
click at [422, 196] on span "名留埔里" at bounding box center [446, 199] width 49 height 13
click at [539, 267] on button "確認" at bounding box center [547, 272] width 34 height 20
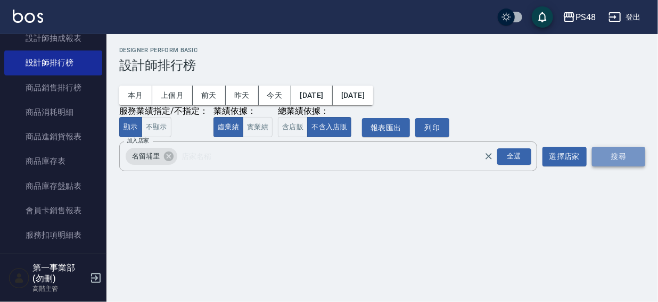
click at [606, 156] on button "搜尋" at bounding box center [618, 157] width 53 height 20
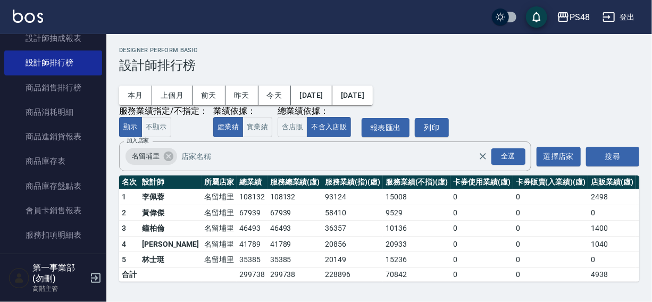
scroll to position [1, 0]
click at [167, 159] on icon at bounding box center [169, 157] width 10 height 10
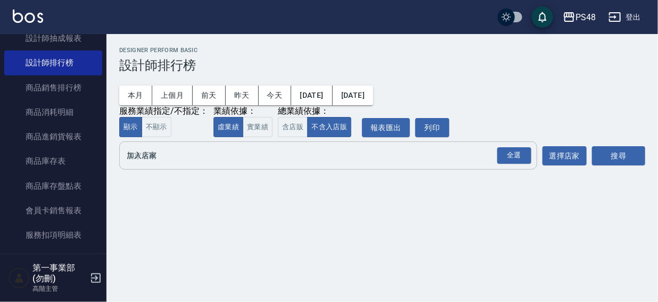
click at [164, 163] on input "加入店家" at bounding box center [320, 155] width 392 height 19
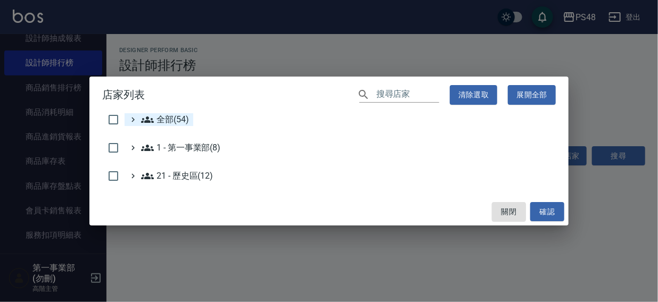
click at [167, 122] on span "全部(54)" at bounding box center [165, 119] width 48 height 13
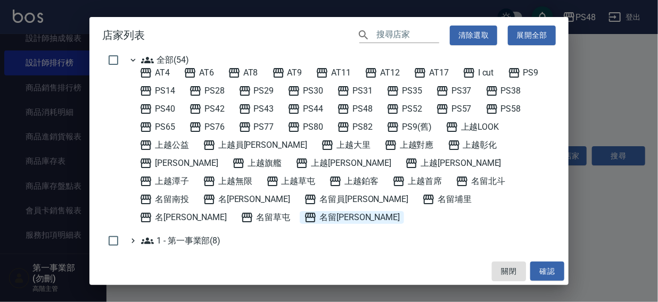
click at [359, 211] on span "名[PERSON_NAME]" at bounding box center [352, 217] width 96 height 13
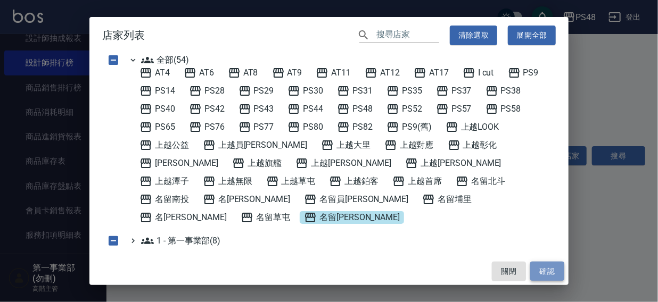
click at [550, 270] on button "確認" at bounding box center [547, 272] width 34 height 20
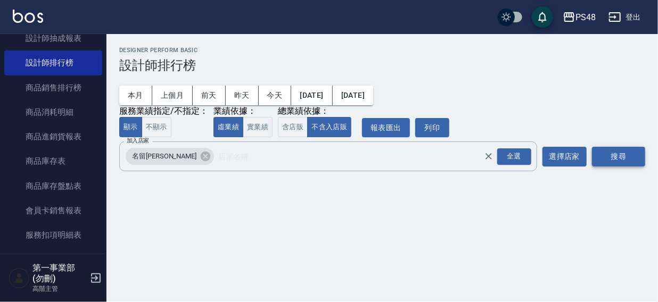
click at [620, 155] on button "搜尋" at bounding box center [618, 157] width 53 height 20
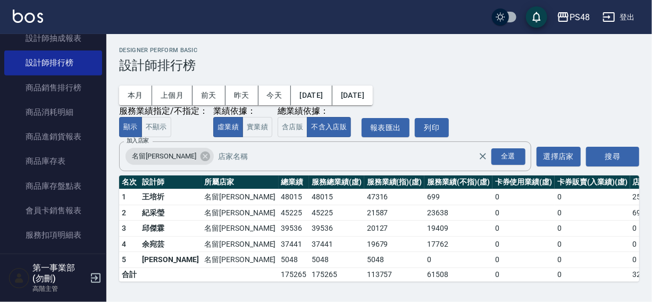
scroll to position [1, 0]
click at [165, 94] on button "上個月" at bounding box center [172, 96] width 40 height 20
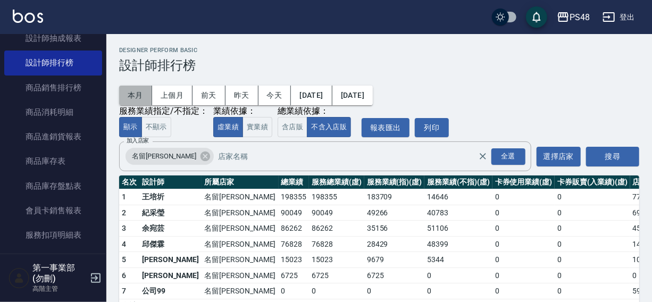
click at [132, 96] on button "本月" at bounding box center [135, 96] width 33 height 20
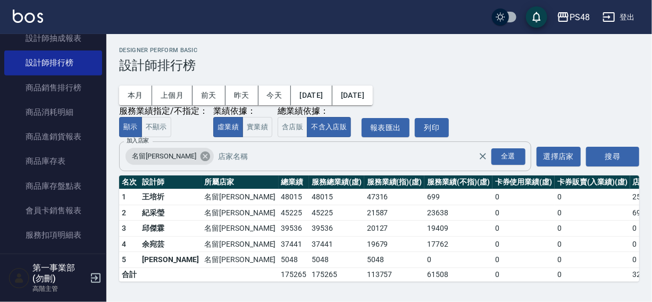
click at [201, 155] on icon at bounding box center [206, 157] width 10 height 10
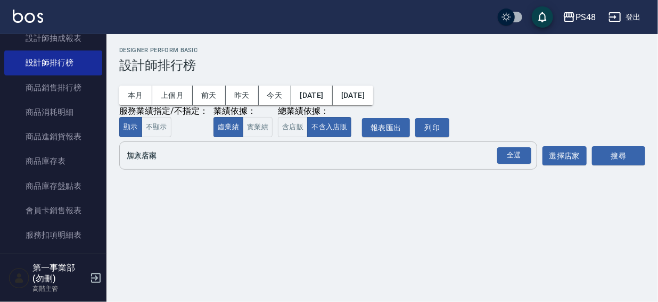
click at [150, 160] on input "加入店家" at bounding box center [320, 155] width 392 height 19
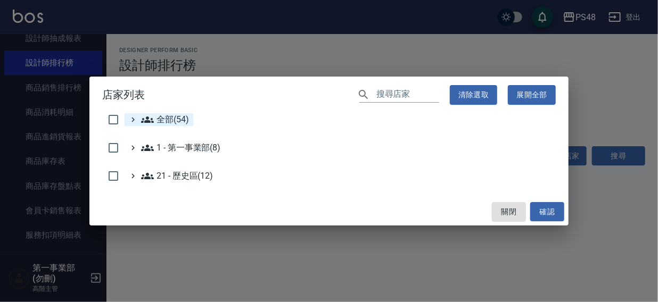
click at [169, 121] on span "全部(54)" at bounding box center [165, 119] width 48 height 13
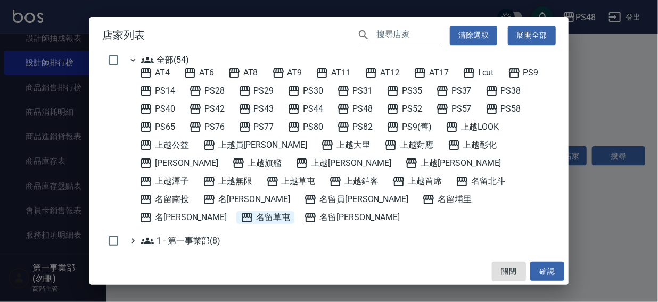
click at [284, 211] on span "名留草屯" at bounding box center [265, 217] width 49 height 13
drag, startPoint x: 550, startPoint y: 273, endPoint x: 584, endPoint y: 185, distance: 94.7
click at [551, 272] on button "確認" at bounding box center [547, 272] width 34 height 20
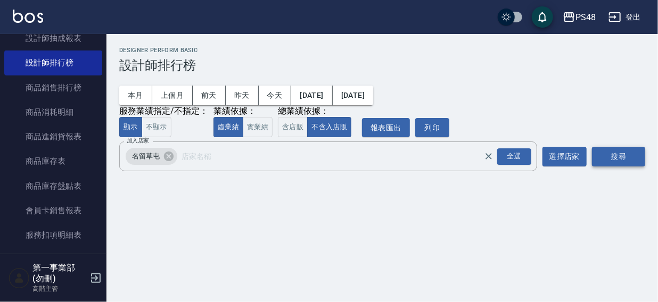
click at [616, 151] on button "搜尋" at bounding box center [618, 157] width 53 height 20
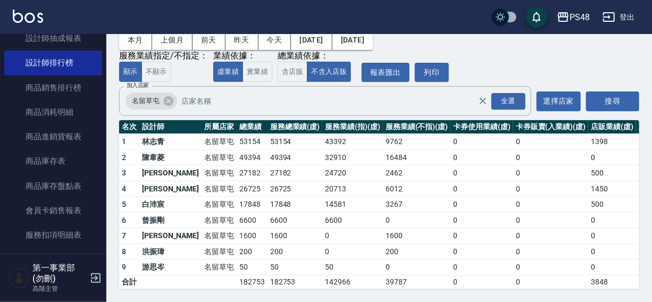
scroll to position [63, 0]
click at [165, 98] on icon at bounding box center [169, 101] width 12 height 12
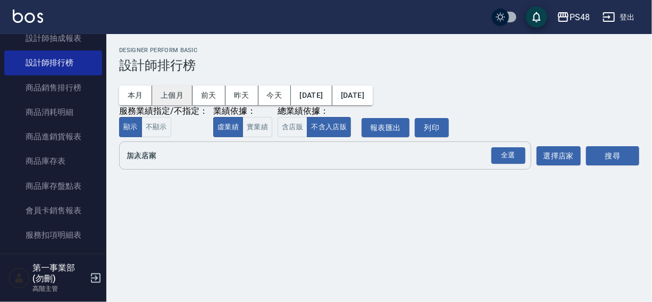
scroll to position [0, 0]
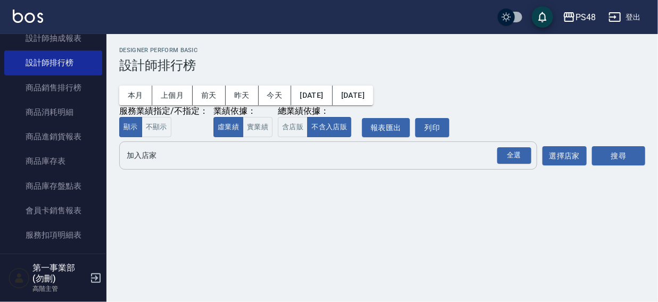
click at [164, 158] on input "加入店家" at bounding box center [320, 155] width 392 height 19
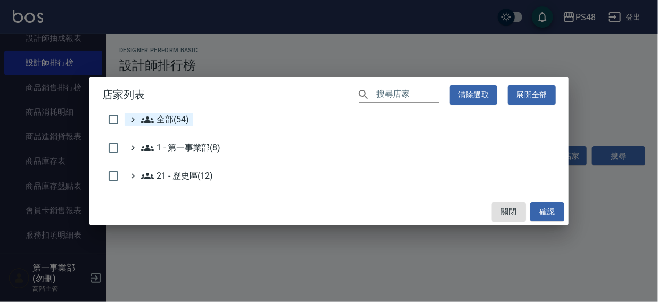
click at [176, 119] on span "全部(54)" at bounding box center [165, 119] width 48 height 13
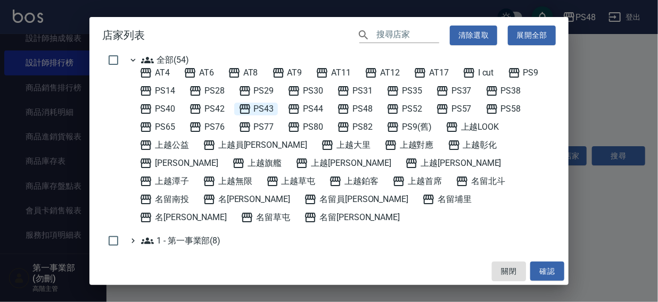
click at [268, 109] on span "PS43" at bounding box center [256, 109] width 36 height 13
drag, startPoint x: 554, startPoint y: 272, endPoint x: 580, endPoint y: 199, distance: 77.2
click at [555, 272] on button "確認" at bounding box center [547, 272] width 34 height 20
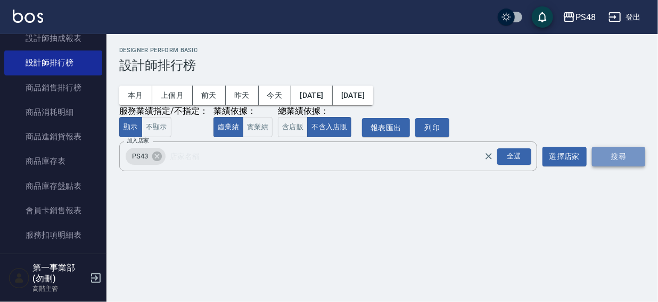
click at [610, 155] on button "搜尋" at bounding box center [618, 157] width 53 height 20
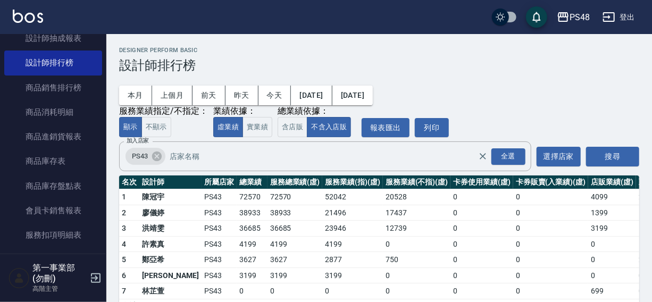
scroll to position [32, 0]
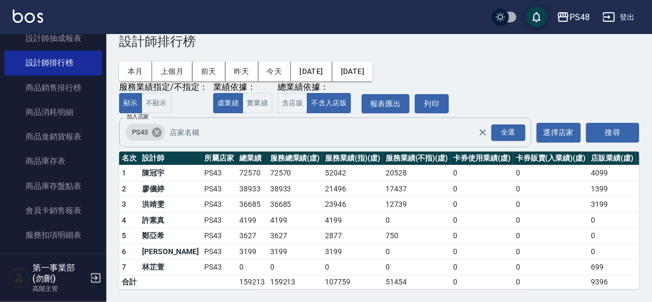
click at [157, 127] on icon at bounding box center [157, 133] width 12 height 12
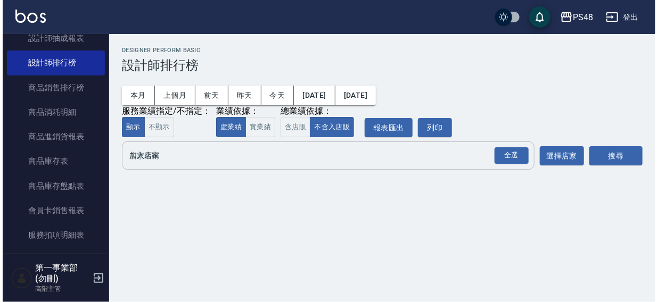
scroll to position [0, 0]
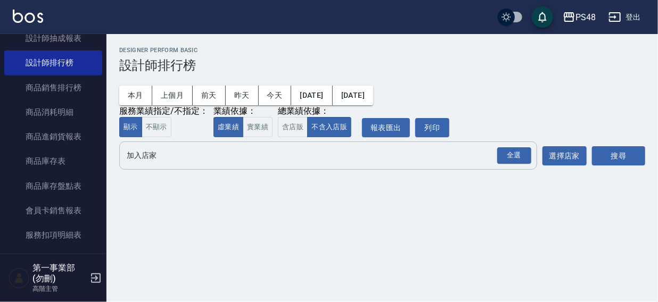
click at [147, 162] on input "加入店家" at bounding box center [320, 155] width 392 height 19
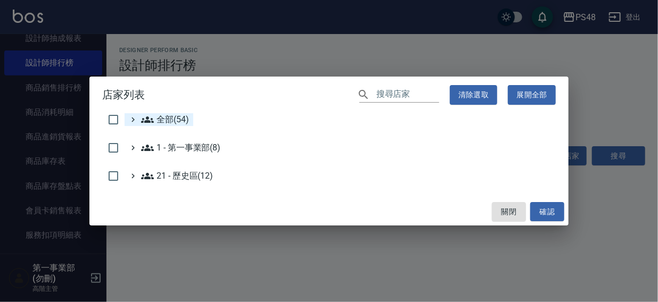
click at [160, 121] on span "全部(54)" at bounding box center [165, 119] width 48 height 13
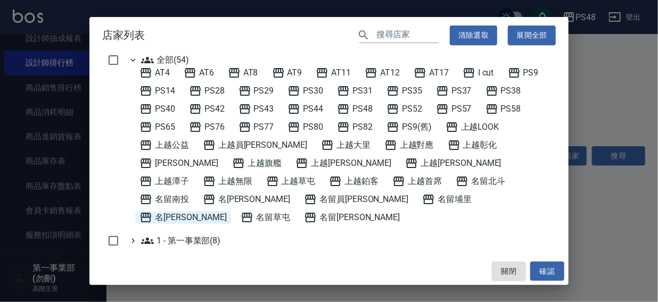
click at [227, 211] on span "名[PERSON_NAME]" at bounding box center [182, 217] width 87 height 13
click at [543, 270] on button "確認" at bounding box center [547, 272] width 34 height 20
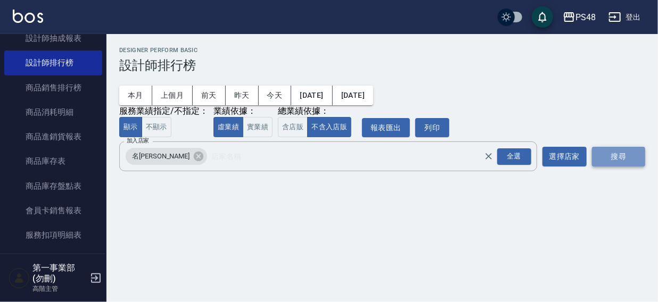
click at [615, 155] on button "搜尋" at bounding box center [618, 157] width 53 height 20
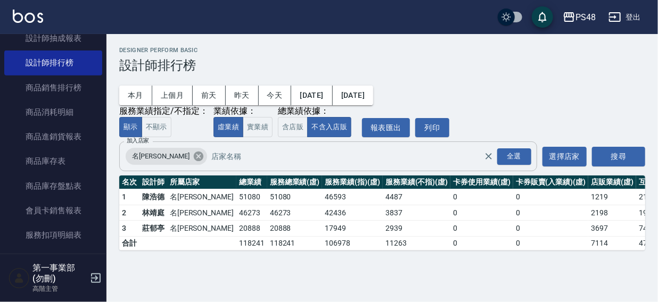
click at [194, 157] on icon at bounding box center [199, 157] width 10 height 10
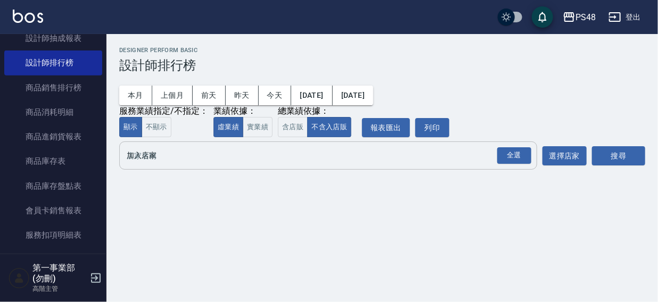
click at [165, 157] on input "加入店家" at bounding box center [320, 155] width 392 height 19
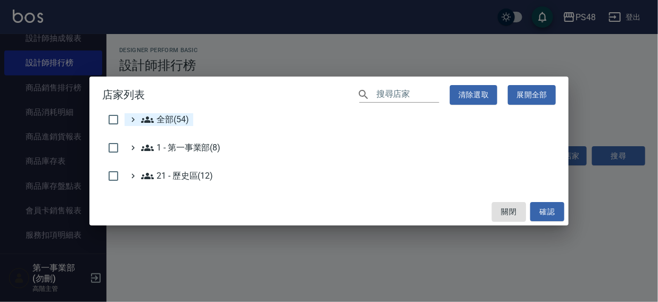
click at [168, 119] on span "全部(54)" at bounding box center [165, 119] width 48 height 13
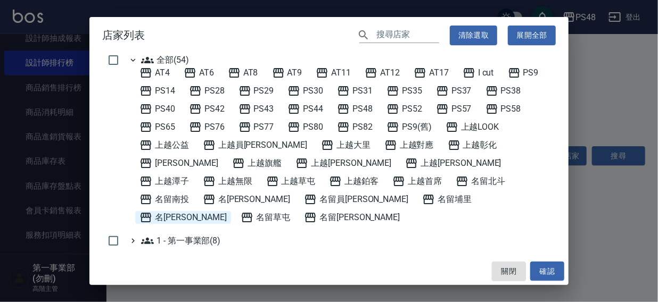
click at [227, 211] on span "名留沙鹿" at bounding box center [182, 217] width 87 height 13
click at [548, 268] on button "確認" at bounding box center [547, 272] width 34 height 20
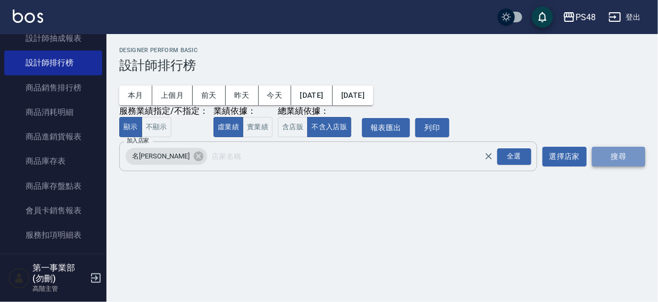
click at [607, 156] on button "搜尋" at bounding box center [618, 157] width 53 height 20
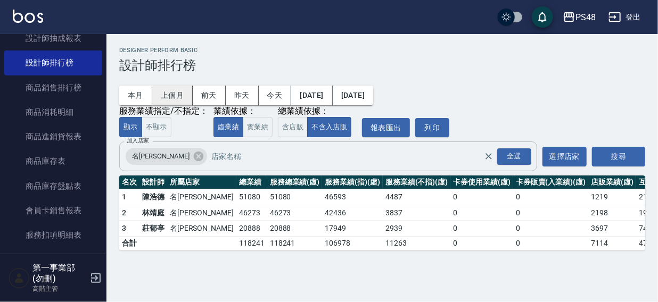
click at [169, 93] on button "上個月" at bounding box center [172, 96] width 40 height 20
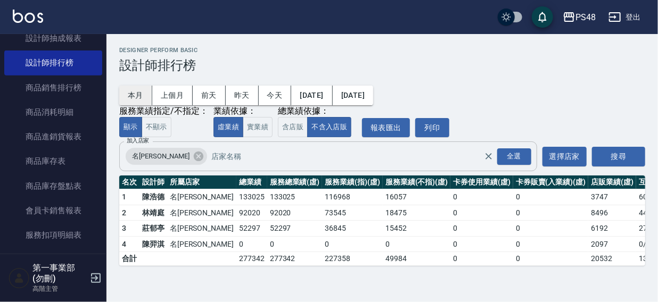
click at [133, 96] on button "本月" at bounding box center [135, 96] width 33 height 20
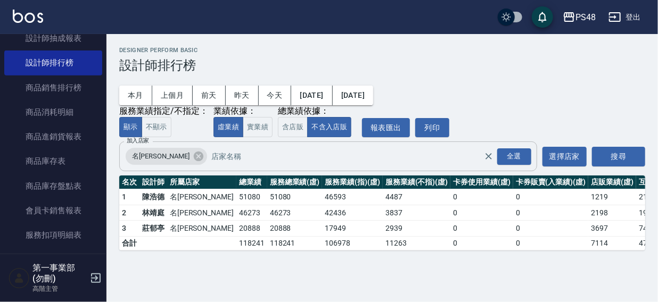
click at [378, 67] on h3 "設計師排行榜" at bounding box center [382, 65] width 526 height 15
click at [591, 12] on div "PS48" at bounding box center [585, 17] width 20 height 13
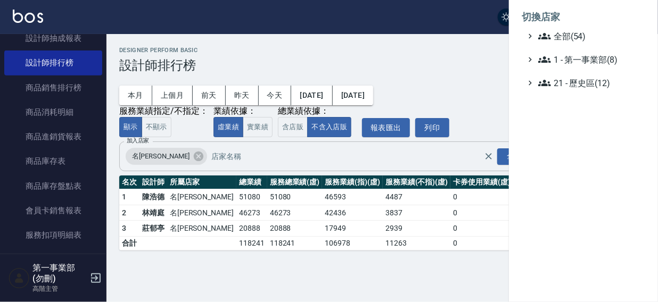
drag, startPoint x: 570, startPoint y: 35, endPoint x: 606, endPoint y: 46, distance: 37.4
click at [570, 36] on span "全部(54)" at bounding box center [589, 36] width 103 height 13
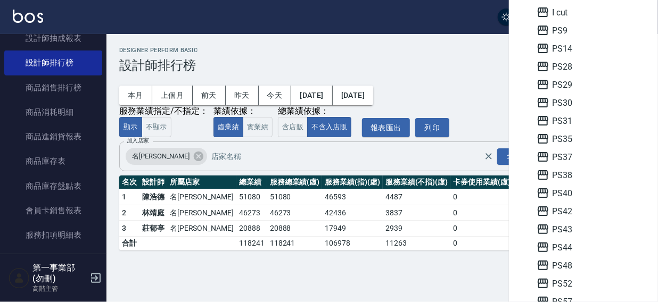
scroll to position [194, 0]
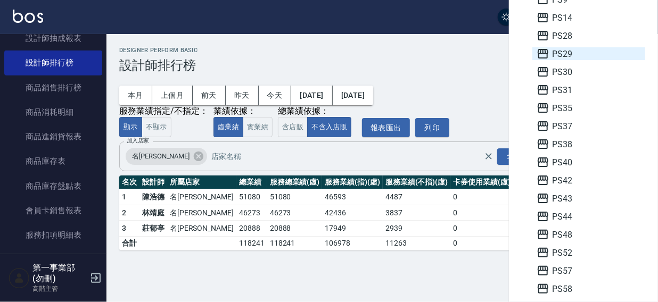
click at [566, 54] on span "PS29" at bounding box center [588, 53] width 104 height 13
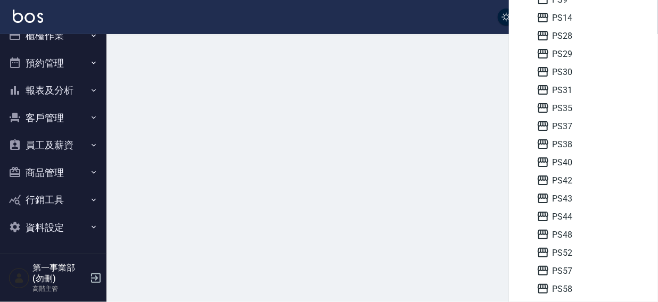
scroll to position [16, 0]
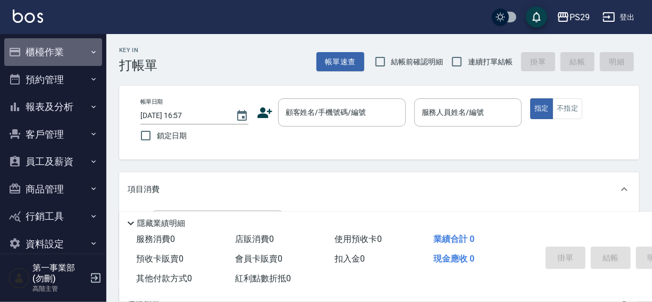
click at [53, 54] on button "櫃檯作業" at bounding box center [53, 52] width 98 height 28
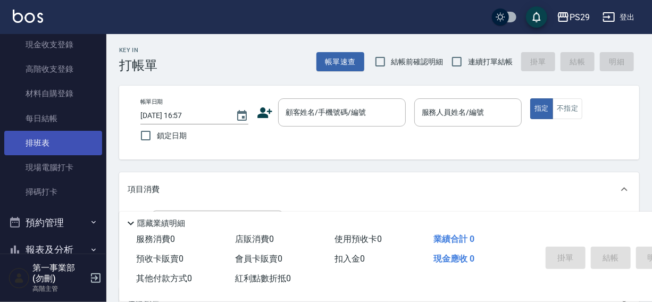
scroll to position [145, 0]
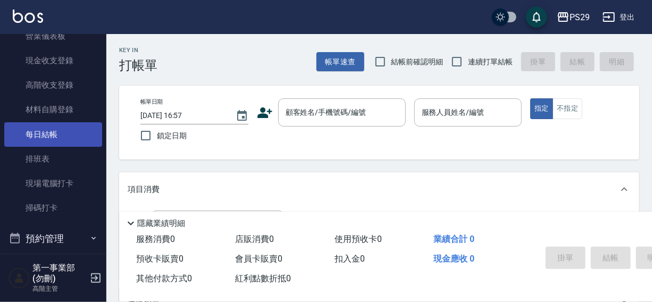
click at [48, 131] on link "每日結帳" at bounding box center [53, 134] width 98 height 24
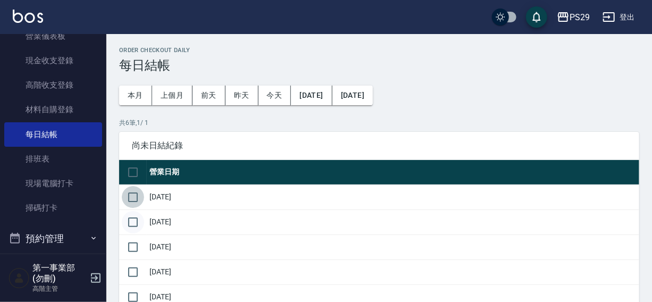
drag, startPoint x: 130, startPoint y: 199, endPoint x: 131, endPoint y: 224, distance: 25.0
click at [130, 202] on input "checkbox" at bounding box center [133, 197] width 22 height 22
checkbox input "true"
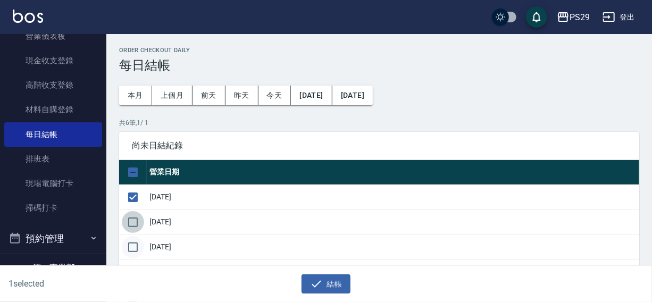
drag, startPoint x: 131, startPoint y: 226, endPoint x: 133, endPoint y: 241, distance: 14.5
click at [132, 236] on tbody "2025/07/31 2025/08/08 2025/08/09 2025/08/10 2025/08/11 2025/08/12" at bounding box center [379, 260] width 520 height 150
click at [135, 246] on input "checkbox" at bounding box center [133, 247] width 22 height 22
checkbox input "true"
click at [135, 218] on input "checkbox" at bounding box center [133, 222] width 22 height 22
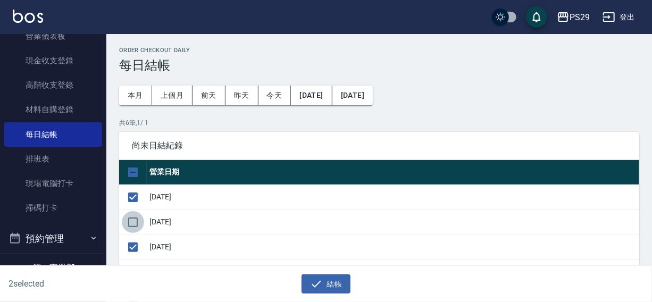
checkbox input "true"
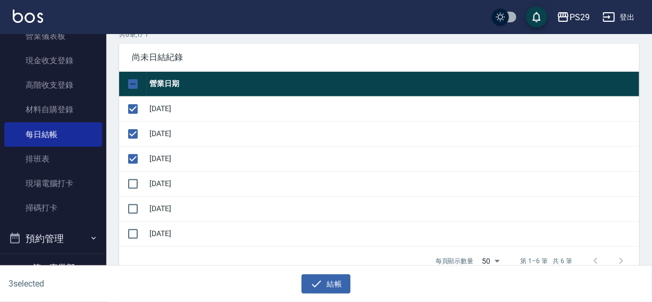
scroll to position [101, 0]
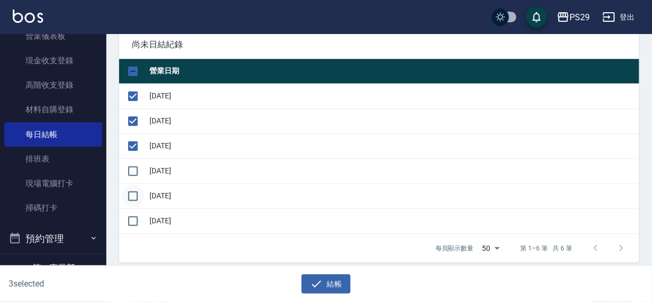
drag, startPoint x: 137, startPoint y: 173, endPoint x: 136, endPoint y: 186, distance: 12.8
click at [137, 176] on input "checkbox" at bounding box center [133, 171] width 22 height 22
checkbox input "true"
click at [135, 192] on input "checkbox" at bounding box center [133, 196] width 22 height 22
checkbox input "true"
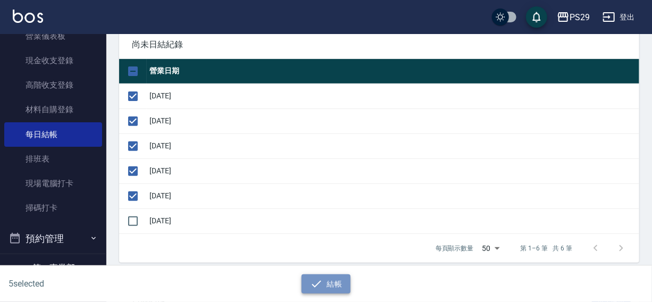
click at [319, 286] on icon "button" at bounding box center [316, 284] width 13 height 13
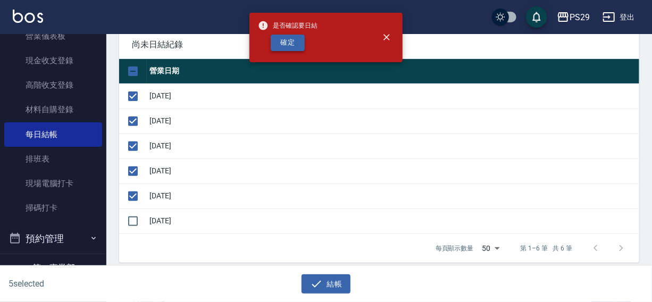
click at [288, 40] on button "確定" at bounding box center [288, 43] width 34 height 16
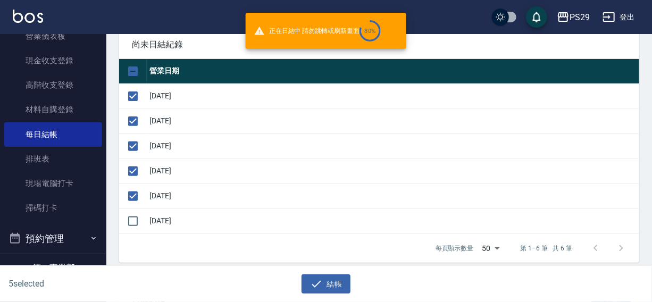
checkbox input "false"
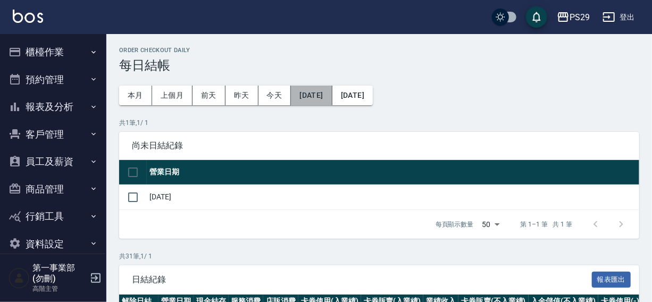
click at [332, 91] on button "[DATE]" at bounding box center [311, 96] width 41 height 20
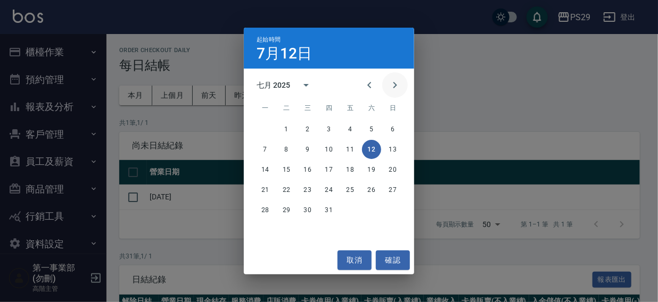
click at [398, 86] on icon "Next month" at bounding box center [394, 85] width 13 height 13
click at [349, 150] on button "8" at bounding box center [350, 149] width 19 height 19
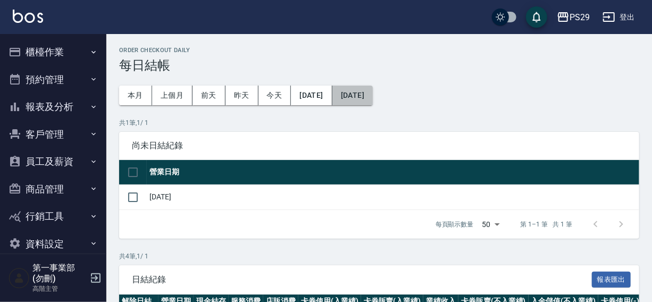
click at [373, 97] on button "[DATE]" at bounding box center [353, 96] width 40 height 20
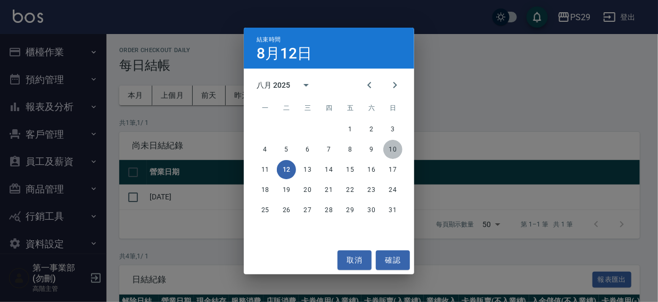
click at [393, 150] on button "10" at bounding box center [392, 149] width 19 height 19
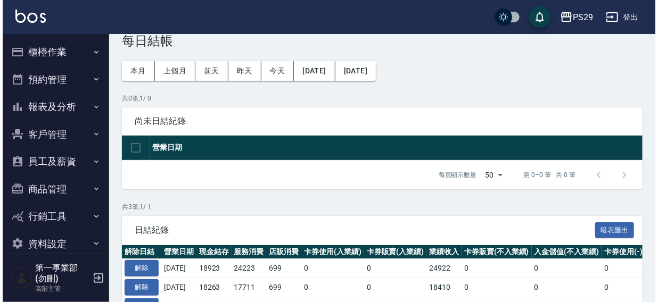
scroll to position [10, 0]
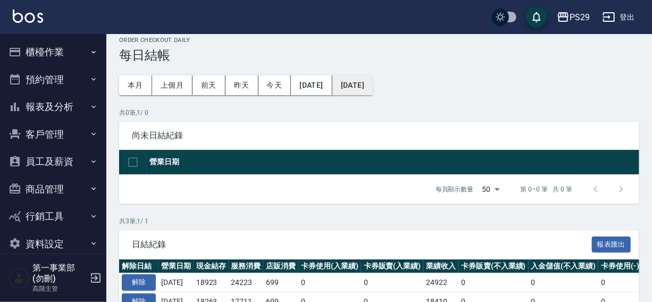
click at [373, 83] on button "2025/08/10" at bounding box center [353, 86] width 40 height 20
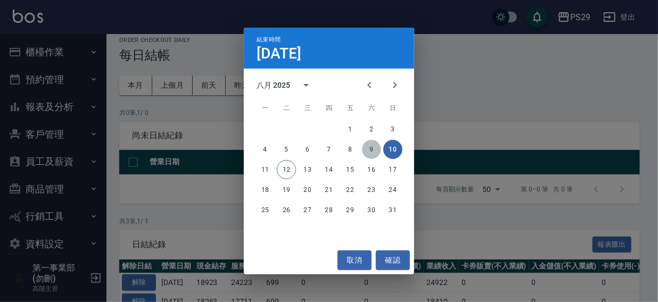
click at [372, 151] on button "9" at bounding box center [371, 149] width 19 height 19
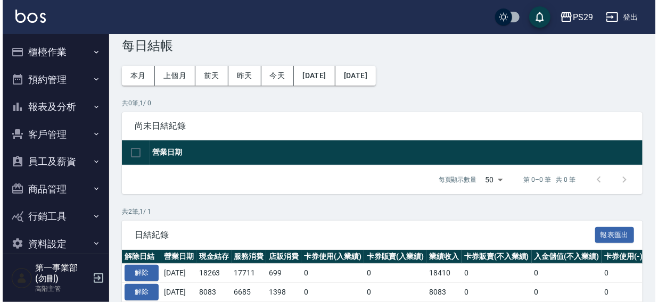
scroll to position [11, 0]
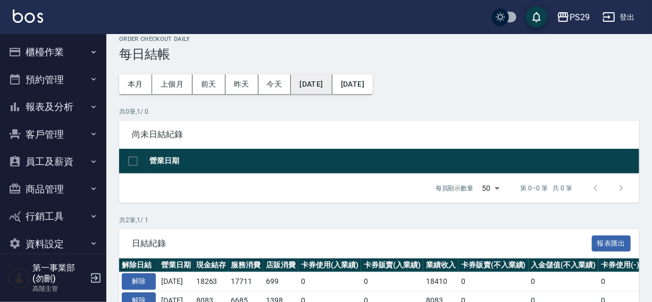
click at [317, 84] on button "2025/08/08" at bounding box center [311, 84] width 41 height 20
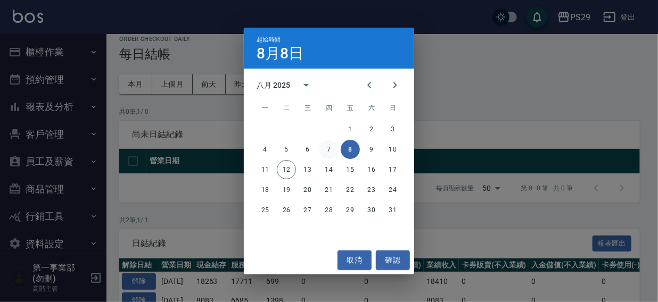
click at [325, 148] on button "7" at bounding box center [328, 149] width 19 height 19
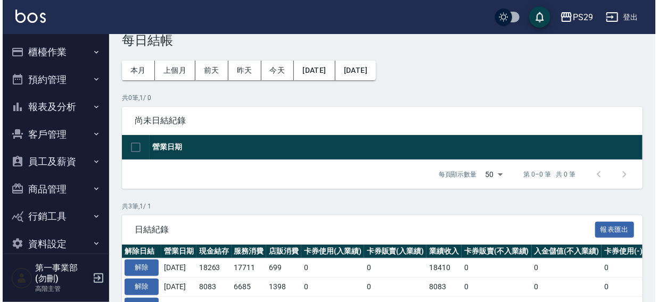
scroll to position [13, 0]
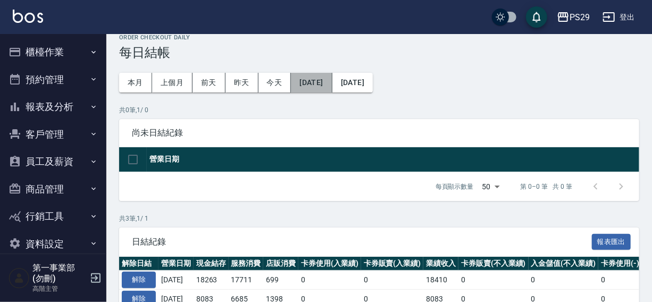
click at [319, 85] on button "2025/08/07" at bounding box center [311, 83] width 41 height 20
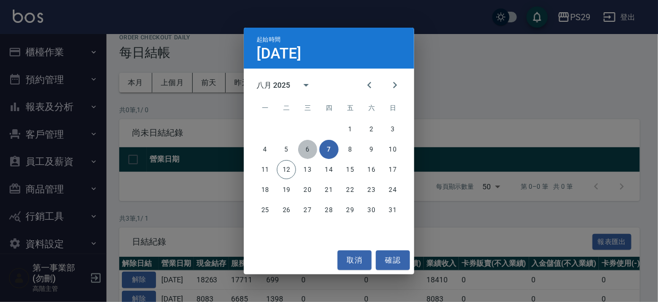
click at [305, 149] on button "6" at bounding box center [307, 149] width 19 height 19
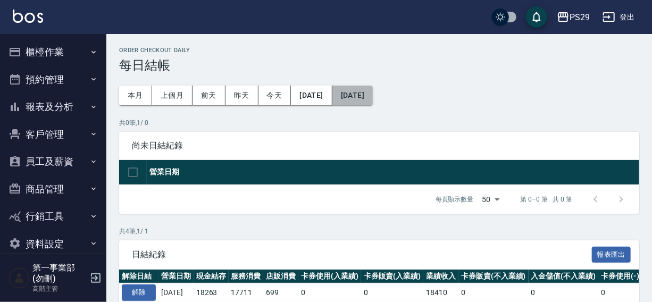
click at [373, 90] on button "2025/08/09" at bounding box center [353, 96] width 40 height 20
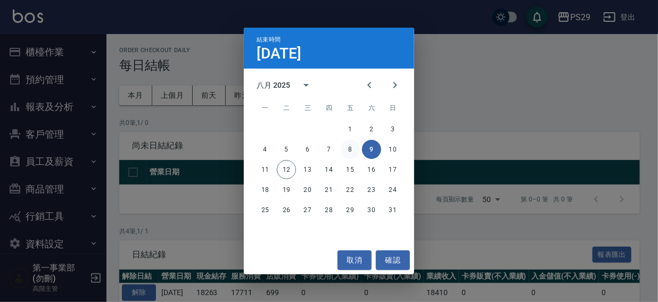
click at [350, 151] on button "8" at bounding box center [350, 149] width 19 height 19
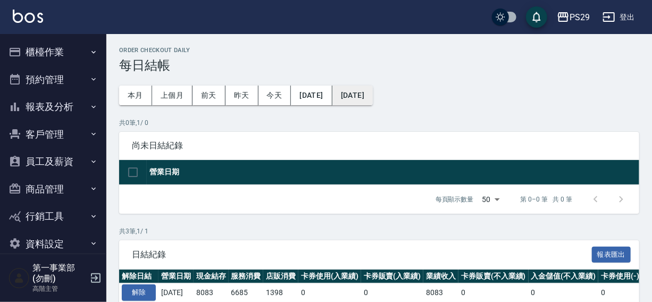
click at [369, 98] on button "2025/08/08" at bounding box center [353, 96] width 40 height 20
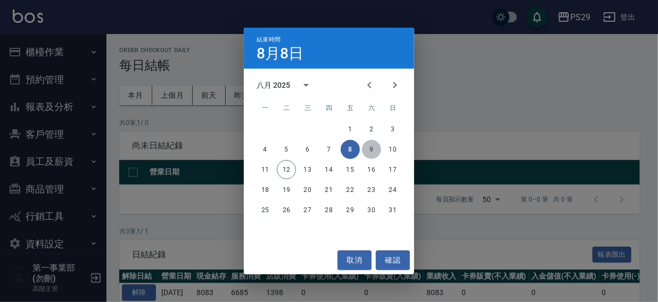
click at [372, 147] on button "9" at bounding box center [371, 149] width 19 height 19
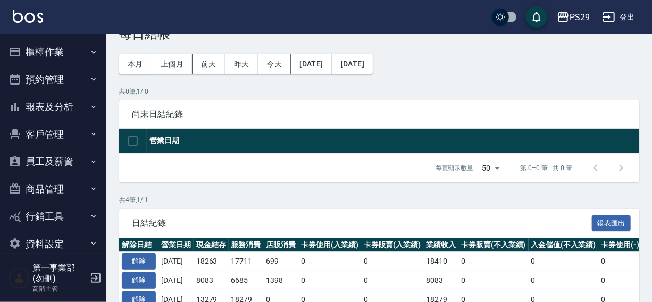
scroll to position [24, 0]
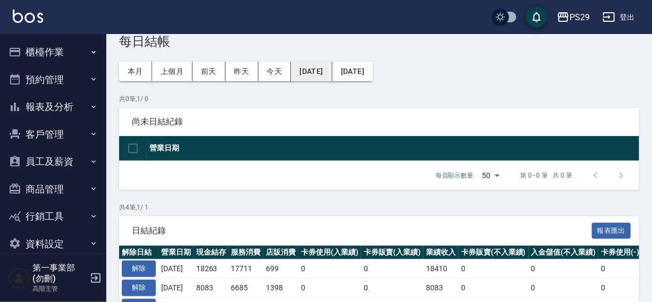
click at [315, 72] on button "2025/08/06" at bounding box center [311, 72] width 41 height 20
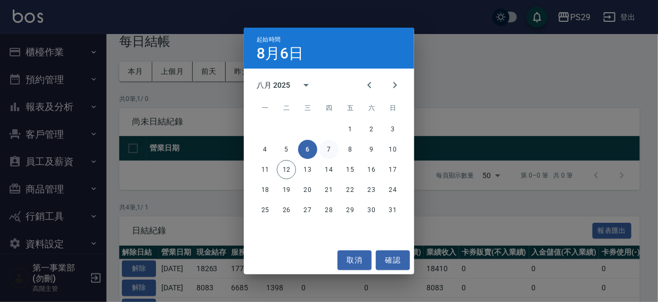
click at [327, 151] on button "7" at bounding box center [328, 149] width 19 height 19
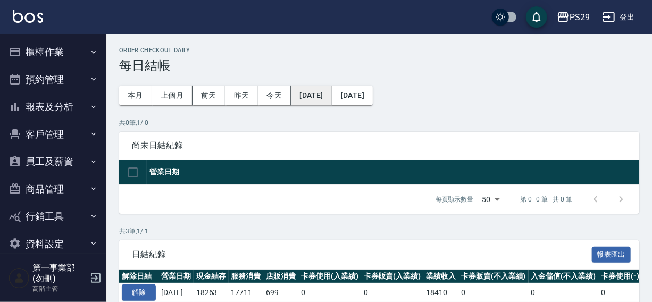
click at [315, 96] on button "2025/08/07" at bounding box center [311, 96] width 41 height 20
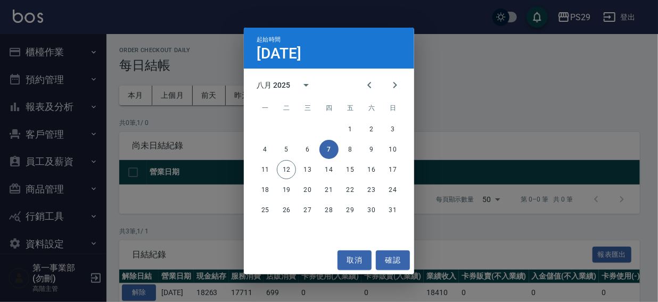
click at [447, 11] on div "起始時間 8月7日 八月 2025 一 二 三 四 五 六 日 1 2 3 4 5 6 7 8 9 10 11 12 13 14 15 16 17 18 19…" at bounding box center [329, 151] width 658 height 302
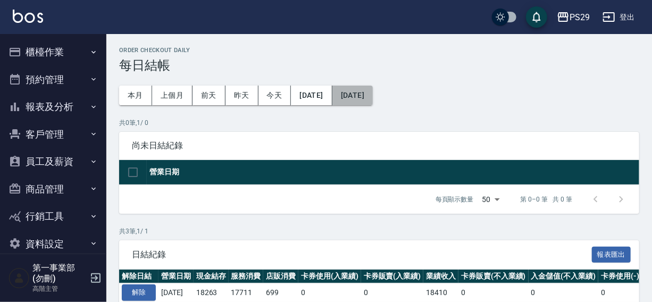
click at [373, 96] on button "2025/08/09" at bounding box center [353, 96] width 40 height 20
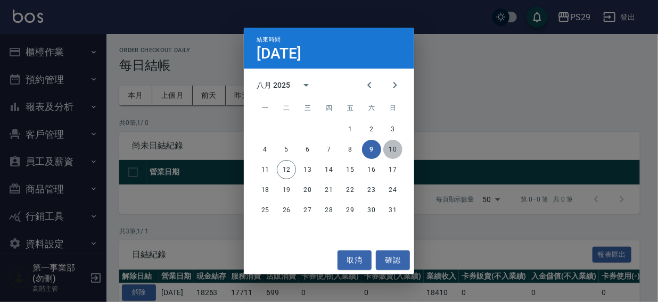
click at [392, 151] on button "10" at bounding box center [392, 149] width 19 height 19
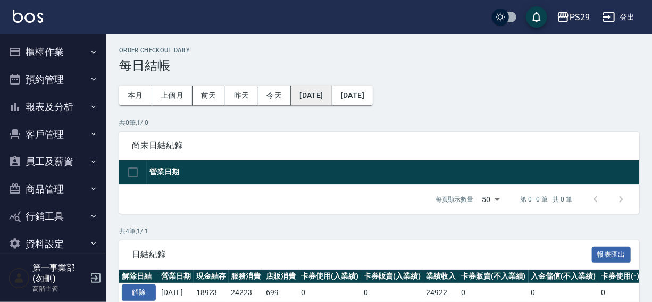
click at [326, 96] on button "2025/08/07" at bounding box center [311, 96] width 41 height 20
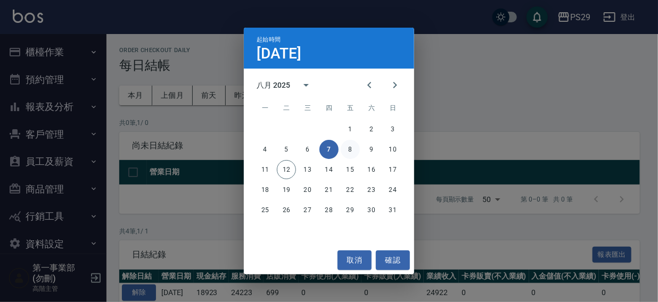
click at [346, 148] on button "8" at bounding box center [350, 149] width 19 height 19
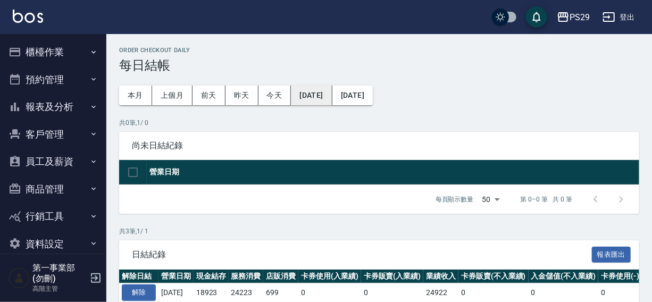
click at [322, 97] on button "2025/08/08" at bounding box center [311, 96] width 41 height 20
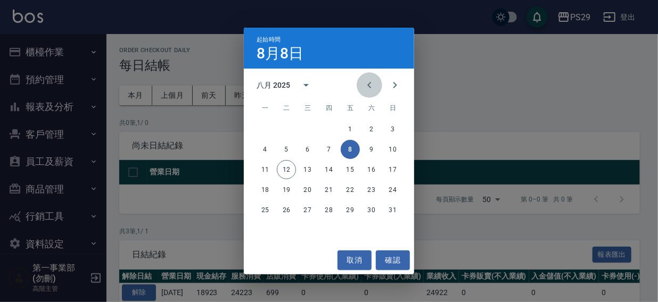
click at [367, 86] on icon "Previous month" at bounding box center [369, 85] width 13 height 13
click at [289, 171] on button "15" at bounding box center [286, 169] width 19 height 19
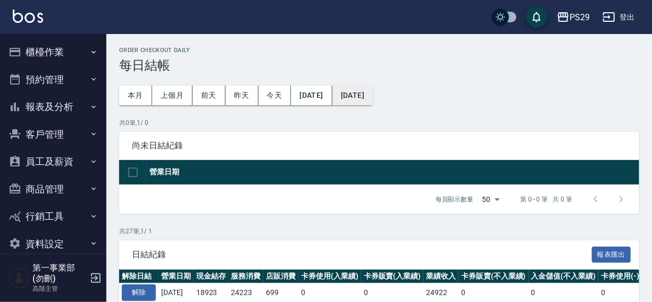
click at [373, 100] on button "2025/08/10" at bounding box center [353, 96] width 40 height 20
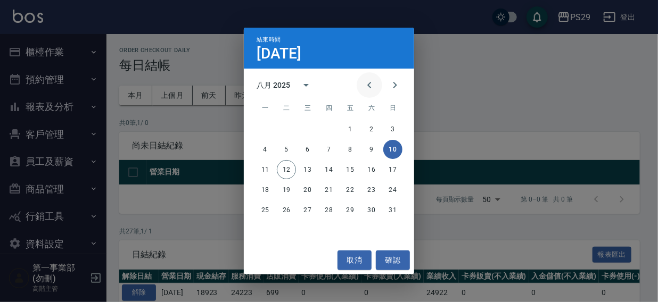
click at [370, 82] on icon "Previous month" at bounding box center [369, 85] width 13 height 13
click at [389, 188] on button "27" at bounding box center [392, 189] width 19 height 19
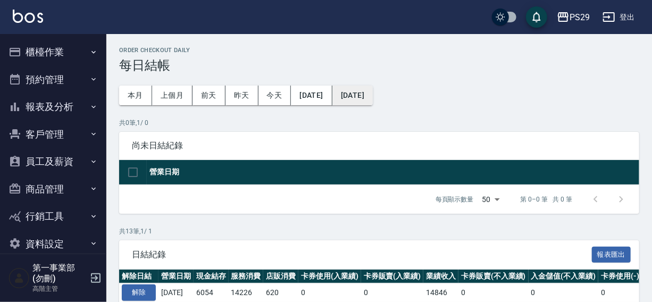
click at [373, 95] on button "2025/07/27" at bounding box center [353, 96] width 40 height 20
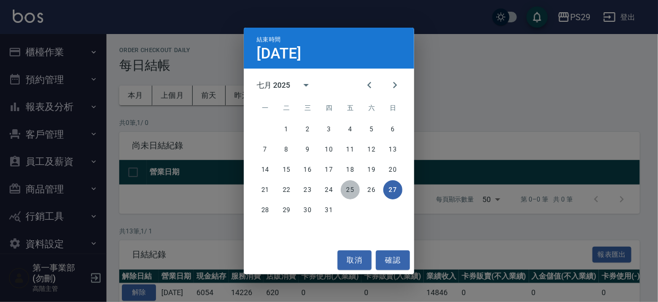
click at [349, 189] on button "25" at bounding box center [350, 189] width 19 height 19
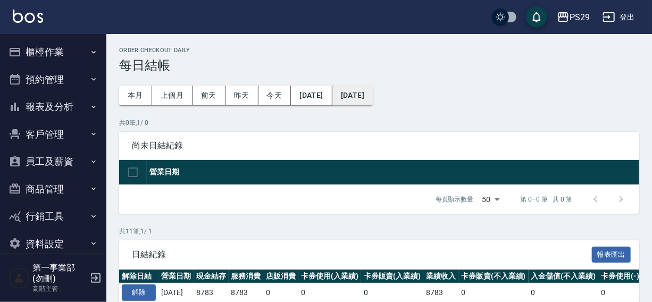
click at [372, 95] on button "2025/07/25" at bounding box center [353, 96] width 40 height 20
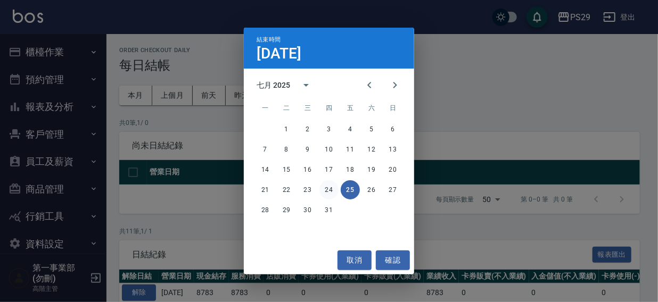
click at [330, 189] on button "24" at bounding box center [328, 189] width 19 height 19
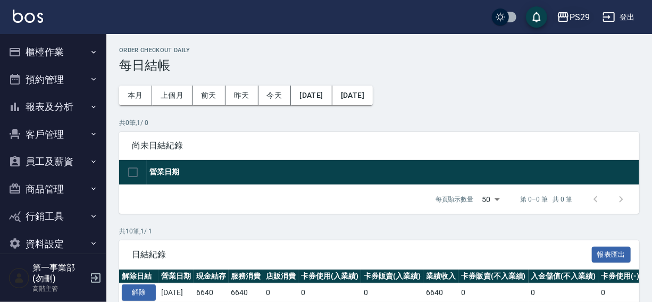
click at [567, 15] on icon "button" at bounding box center [563, 17] width 11 height 10
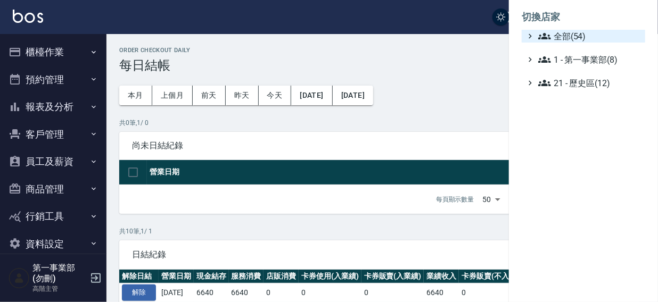
click at [571, 38] on span "全部(54)" at bounding box center [589, 36] width 103 height 13
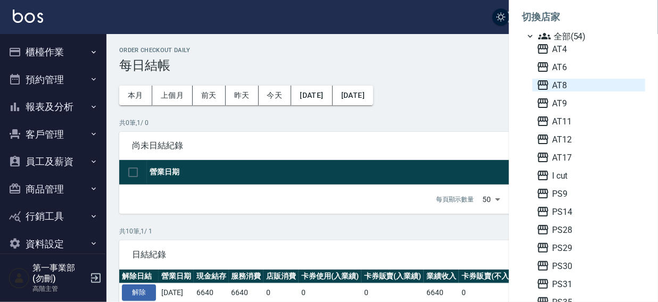
click at [567, 86] on span "AT8" at bounding box center [588, 85] width 104 height 13
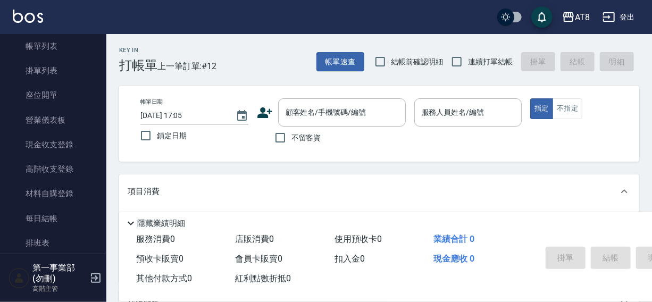
scroll to position [69, 0]
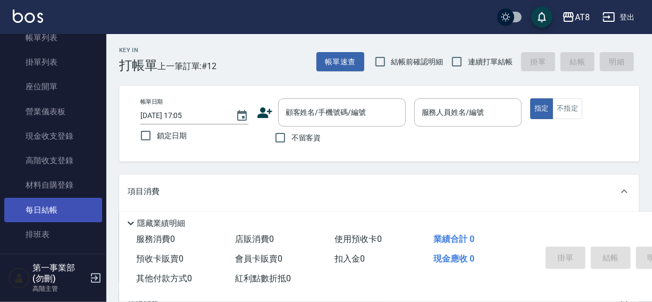
click at [43, 212] on link "每日結帳" at bounding box center [53, 210] width 98 height 24
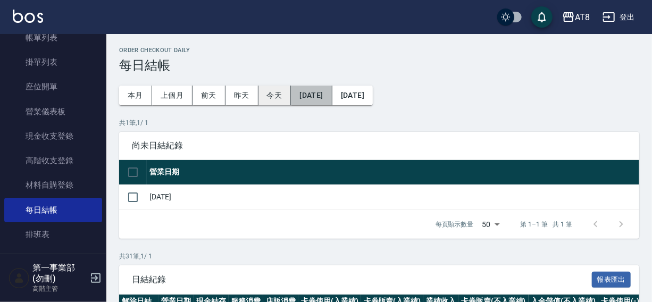
click at [314, 96] on button "[DATE]" at bounding box center [311, 96] width 41 height 20
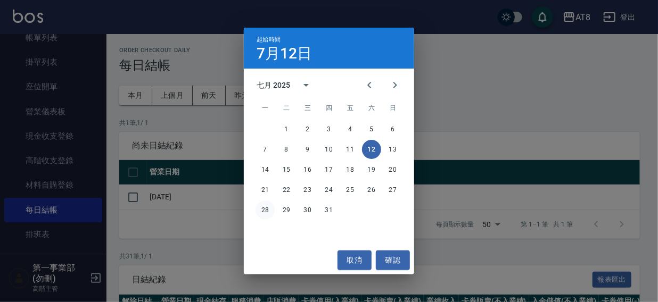
click at [263, 208] on button "28" at bounding box center [264, 210] width 19 height 19
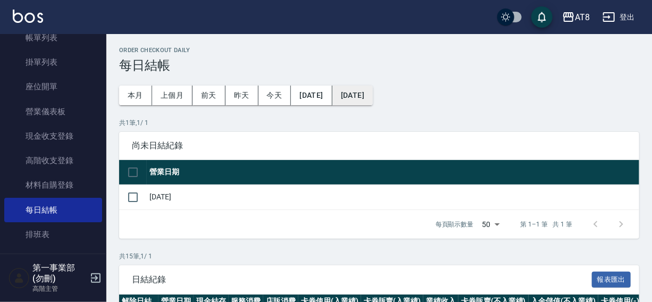
click at [373, 98] on button "[DATE]" at bounding box center [353, 96] width 40 height 20
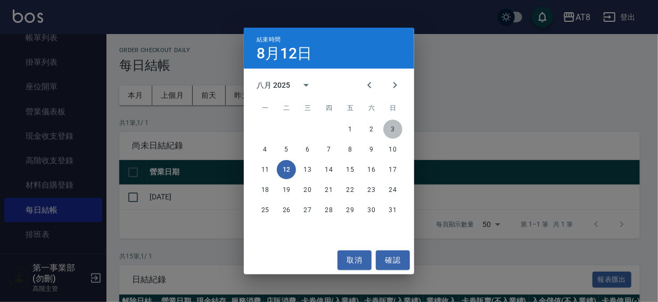
click at [391, 129] on button "3" at bounding box center [392, 129] width 19 height 19
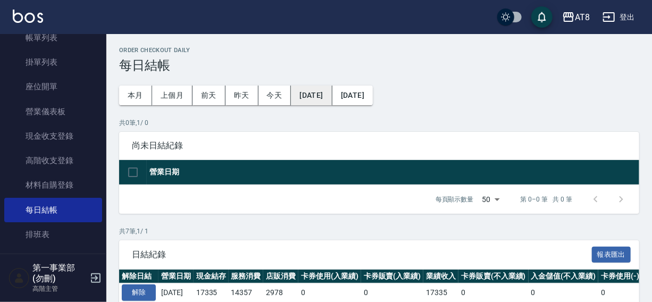
click at [326, 94] on button "2025/07/28" at bounding box center [311, 96] width 41 height 20
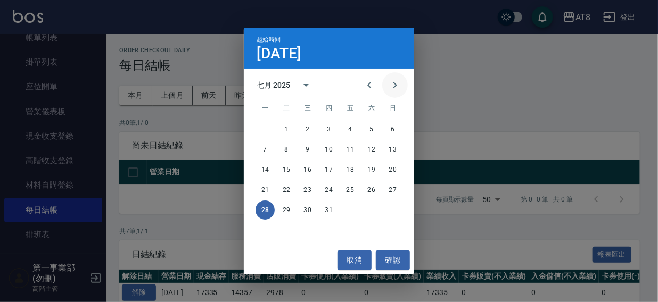
click at [399, 85] on icon "Next month" at bounding box center [394, 85] width 13 height 13
click at [263, 147] on button "4" at bounding box center [264, 149] width 19 height 19
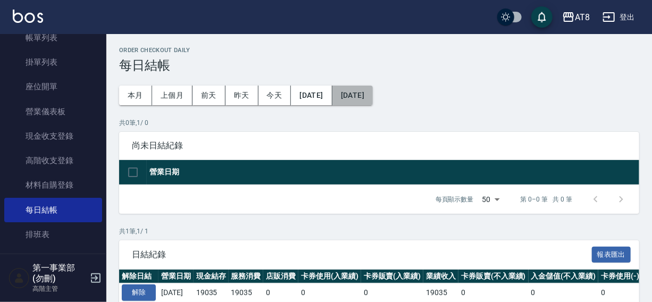
click at [373, 96] on button "2025/08/04" at bounding box center [353, 96] width 40 height 20
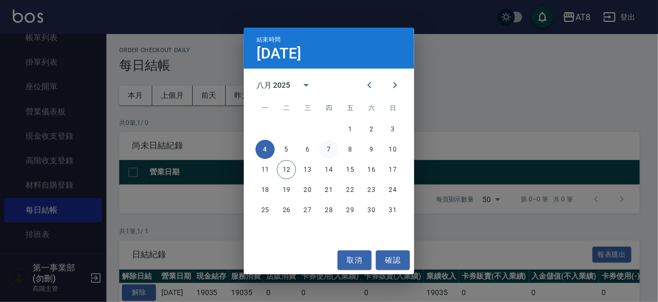
click at [330, 148] on button "7" at bounding box center [328, 149] width 19 height 19
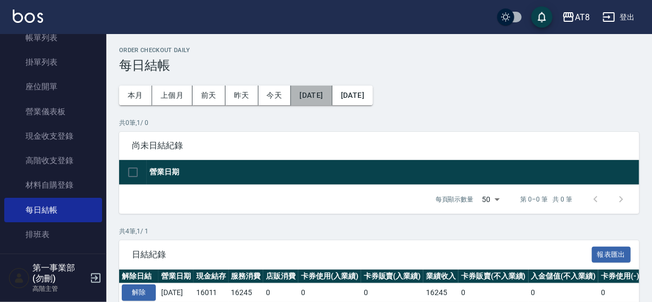
click at [322, 96] on button "2025/08/04" at bounding box center [311, 96] width 41 height 20
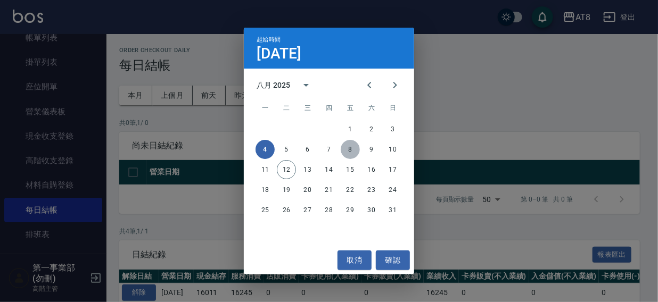
drag, startPoint x: 347, startPoint y: 149, endPoint x: 368, endPoint y: 108, distance: 45.9
click at [348, 148] on button "8" at bounding box center [350, 149] width 19 height 19
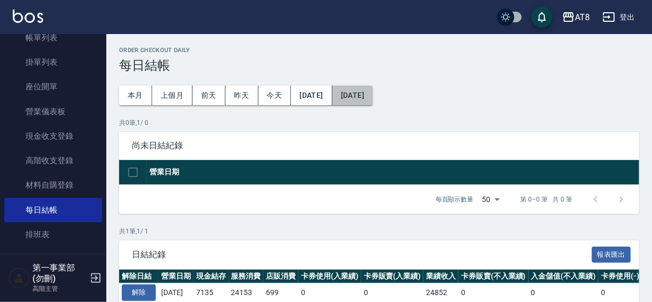
click at [373, 97] on button "2025/08/08" at bounding box center [353, 96] width 40 height 20
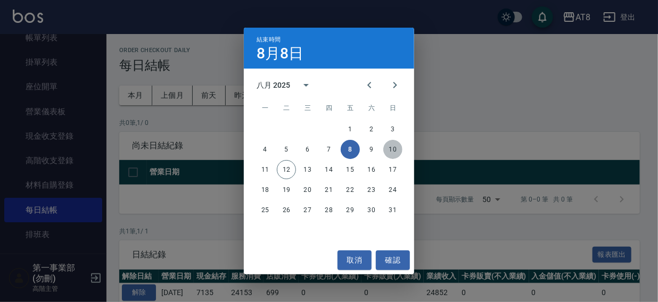
click at [390, 150] on button "10" at bounding box center [392, 149] width 19 height 19
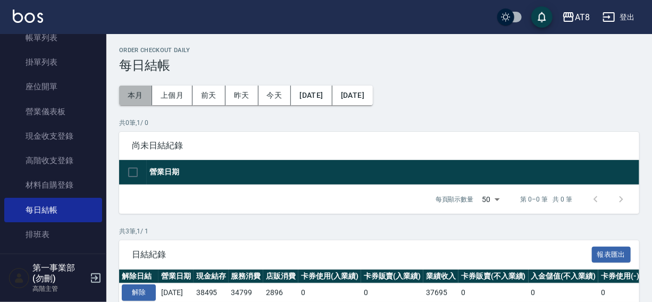
click at [127, 96] on button "本月" at bounding box center [135, 96] width 33 height 20
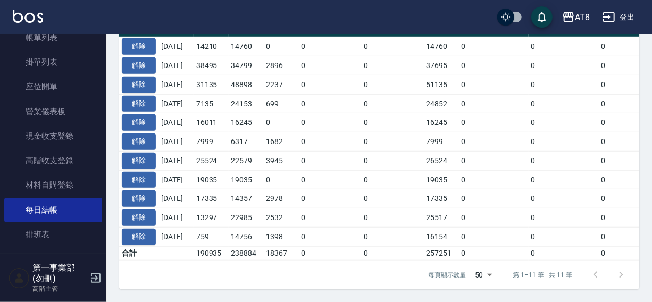
scroll to position [13, 0]
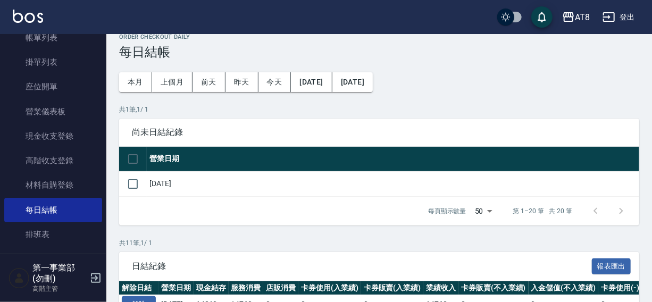
drag, startPoint x: 108, startPoint y: 106, endPoint x: 111, endPoint y: 98, distance: 8.9
click at [111, 98] on div "Order checkout daily 每日結帳 本月 上個月 前天 昨天 今天 2025/08/01 2025/08/31 共 1 筆, 1 / 1 尚未…" at bounding box center [379, 291] width 546 height 540
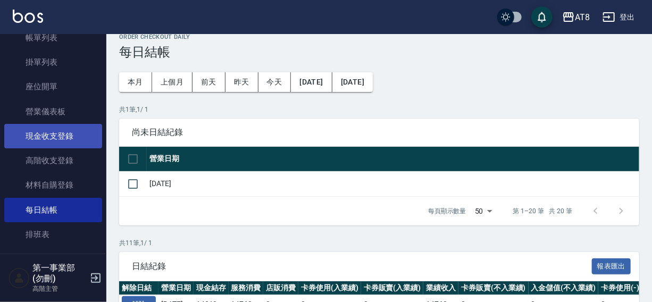
click at [44, 132] on link "現金收支登錄" at bounding box center [53, 136] width 98 height 24
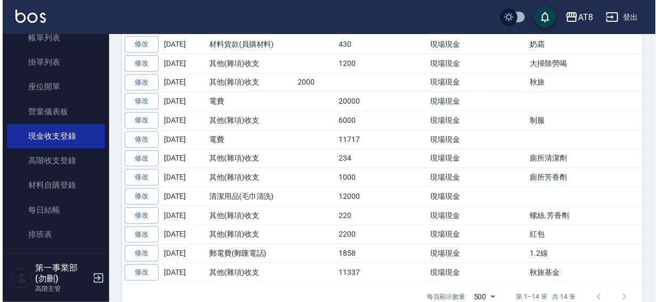
scroll to position [1, 0]
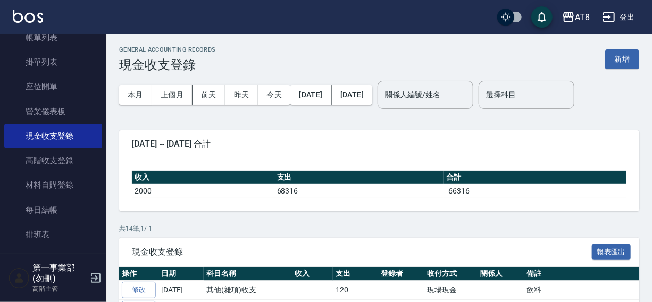
click at [387, 16] on div "AT8 登出" at bounding box center [326, 17] width 652 height 34
click at [577, 18] on div "AT8" at bounding box center [582, 17] width 15 height 13
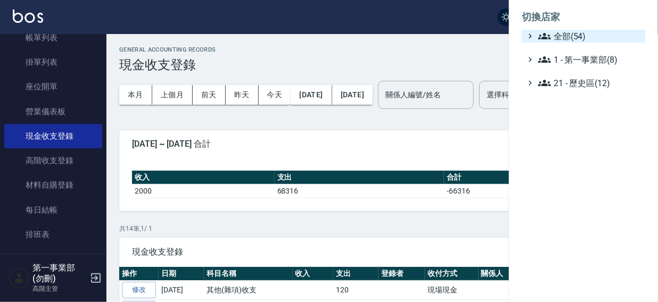
click at [570, 35] on span "全部(54)" at bounding box center [589, 36] width 103 height 13
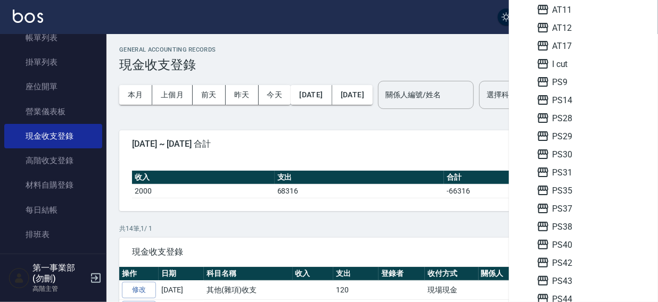
scroll to position [159, 0]
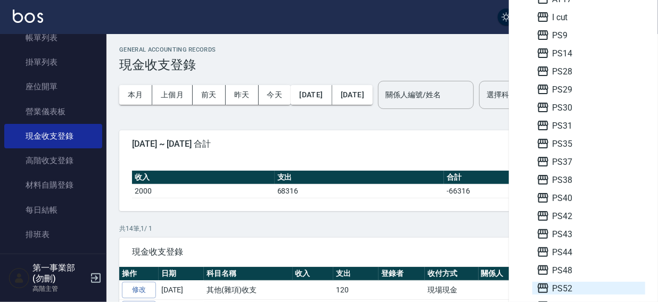
click at [563, 289] on span "PS52" at bounding box center [588, 288] width 104 height 13
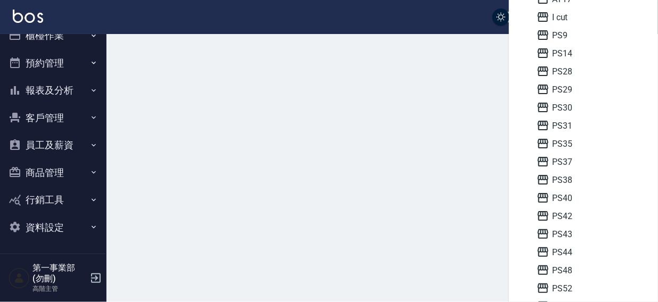
scroll to position [16, 0]
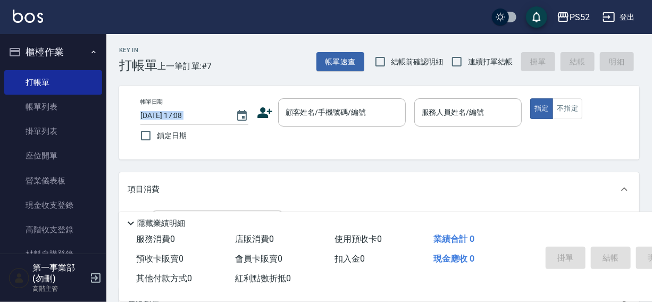
drag, startPoint x: 108, startPoint y: 94, endPoint x: 112, endPoint y: 140, distance: 47.0
click at [112, 140] on div "Key In 打帳單 上一筆訂單:#7 帳單速查 結帳前確認明細 連續打單結帳 掛單 結帳 明細 帳單日期 [DATE] 17:08 鎖定日期 顧客姓名/手機…" at bounding box center [379, 275] width 546 height 482
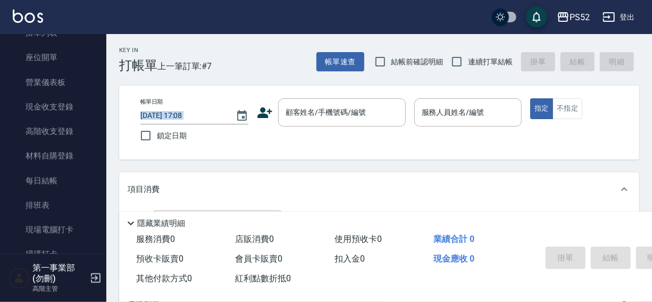
scroll to position [106, 0]
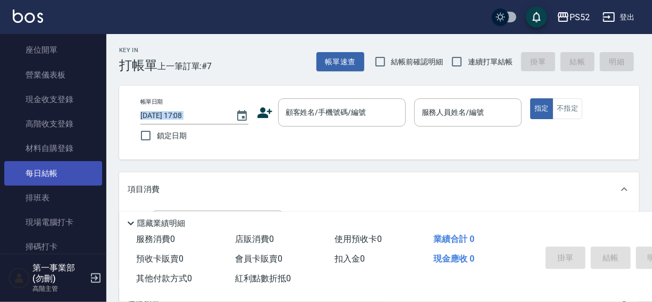
click at [58, 168] on link "每日結帳" at bounding box center [53, 173] width 98 height 24
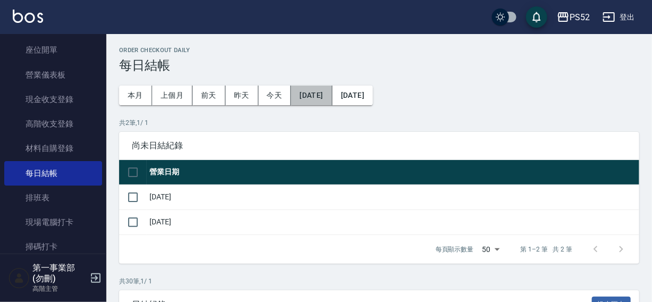
click at [313, 101] on button "[DATE]" at bounding box center [311, 96] width 41 height 20
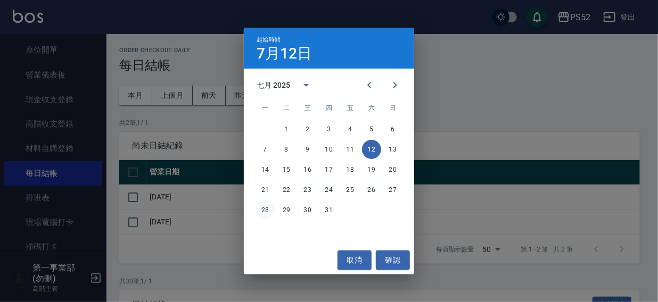
click at [267, 206] on button "28" at bounding box center [264, 210] width 19 height 19
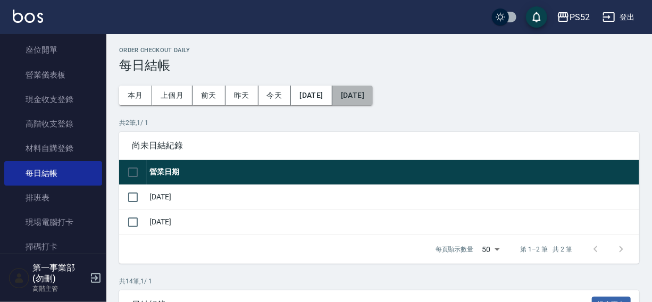
click at [371, 89] on button "[DATE]" at bounding box center [353, 96] width 40 height 20
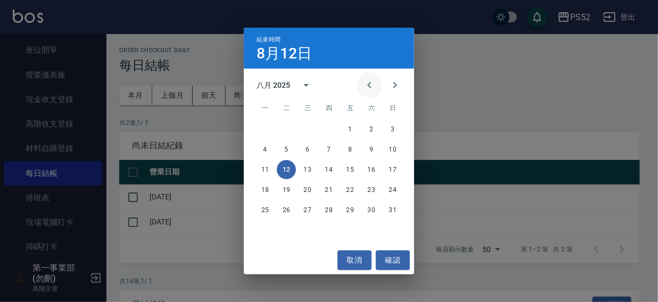
click at [366, 87] on icon "Previous month" at bounding box center [369, 85] width 13 height 13
click at [284, 211] on button "29" at bounding box center [286, 210] width 19 height 19
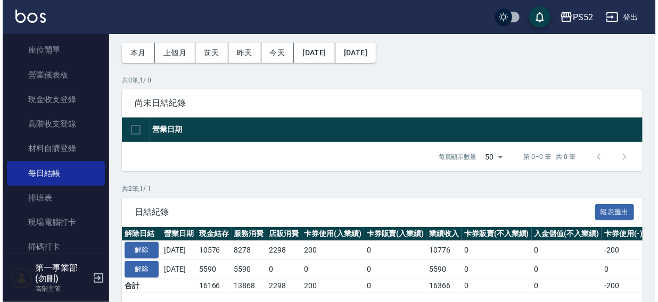
scroll to position [32, 0]
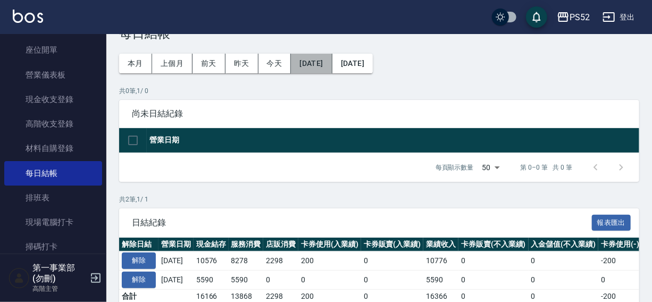
click at [328, 65] on button "2025/07/28" at bounding box center [311, 64] width 41 height 20
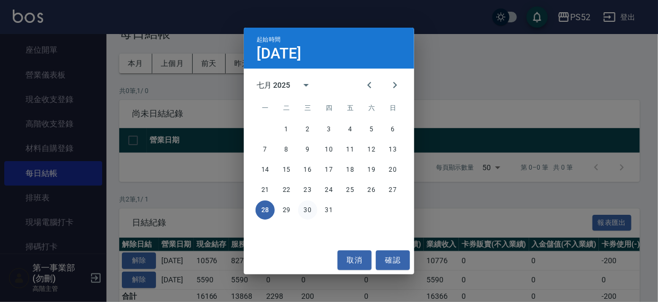
click at [303, 213] on button "30" at bounding box center [307, 210] width 19 height 19
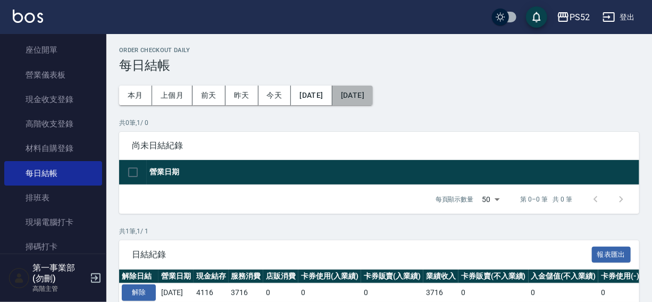
click at [371, 97] on button "2025/07/30" at bounding box center [353, 96] width 40 height 20
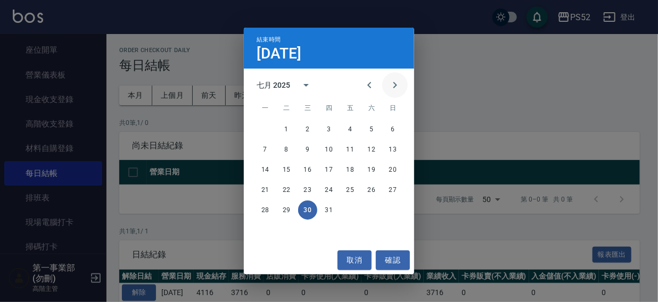
click at [394, 86] on icon "Next month" at bounding box center [394, 85] width 13 height 13
click at [351, 127] on button "1" at bounding box center [350, 129] width 19 height 19
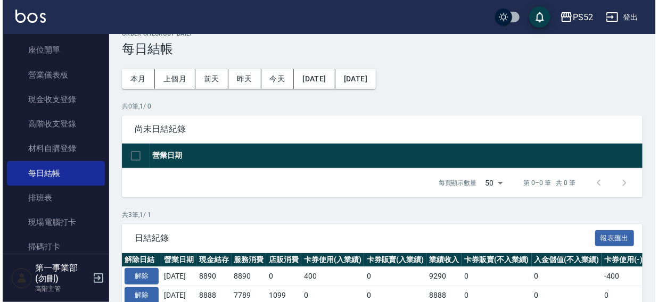
scroll to position [5, 0]
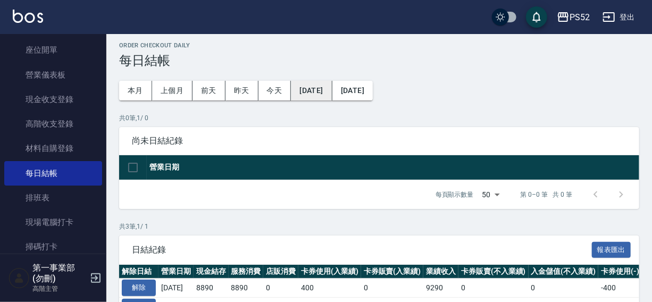
click at [319, 92] on button "2025/07/30" at bounding box center [311, 91] width 41 height 20
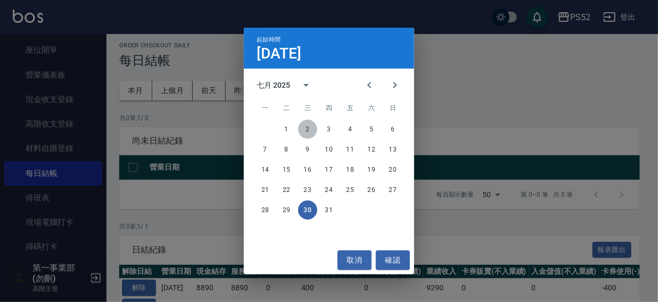
click at [305, 130] on button "2" at bounding box center [307, 129] width 19 height 19
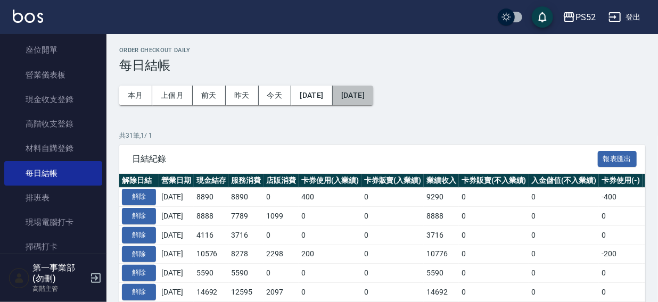
click at [369, 93] on button "[DATE]" at bounding box center [353, 96] width 40 height 20
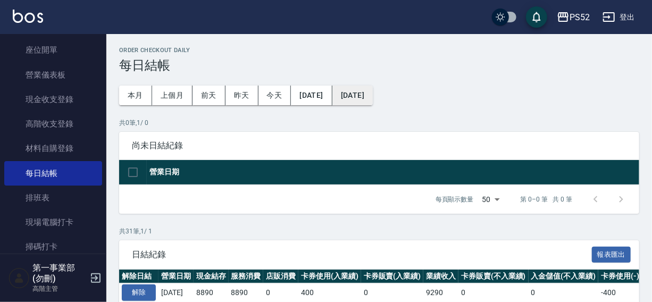
click at [367, 97] on button "[DATE]" at bounding box center [353, 96] width 40 height 20
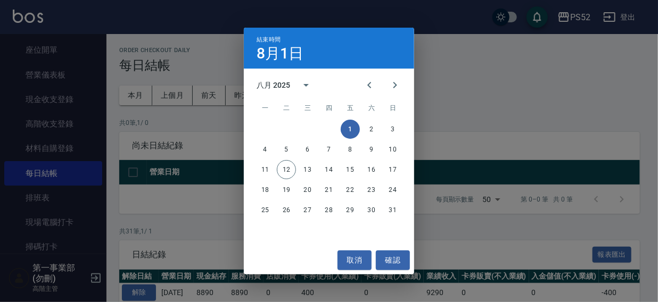
click at [542, 69] on div "結束時間 8月1日 八月 2025 一 二 三 四 五 六 日 1 2 3 4 5 6 7 8 9 10 11 12 13 14 15 16 17 18 19…" at bounding box center [329, 151] width 658 height 302
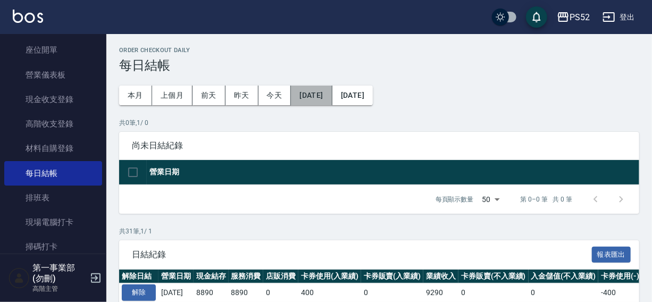
click at [324, 97] on button "2025/07/02" at bounding box center [311, 96] width 41 height 20
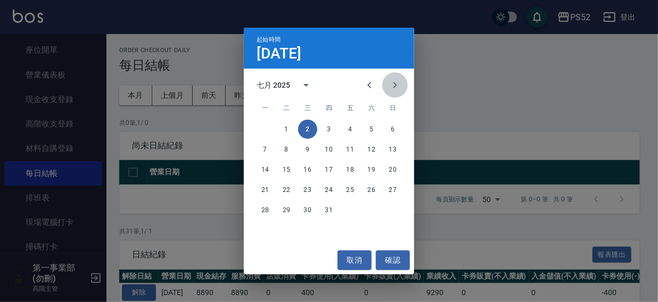
click at [399, 85] on icon "Next month" at bounding box center [394, 85] width 13 height 13
click at [369, 127] on button "2" at bounding box center [371, 129] width 19 height 19
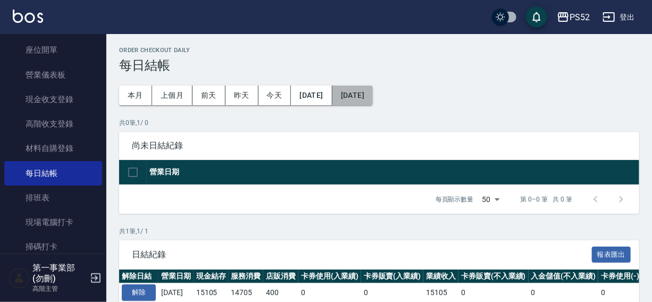
click at [373, 94] on button "2025/08/02" at bounding box center [353, 96] width 40 height 20
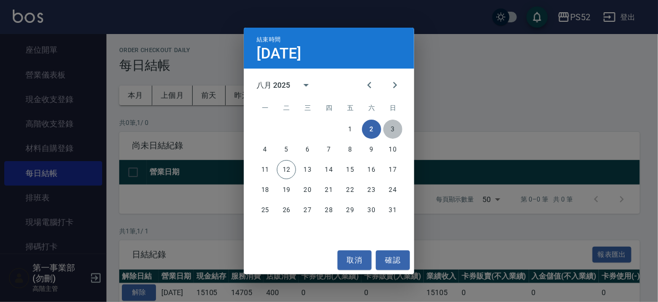
click at [395, 130] on button "3" at bounding box center [392, 129] width 19 height 19
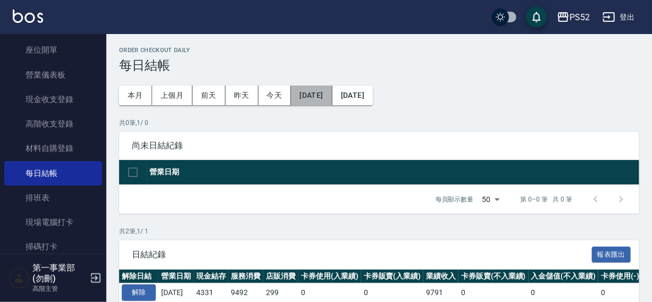
click at [326, 95] on button "2025/08/02" at bounding box center [311, 96] width 41 height 20
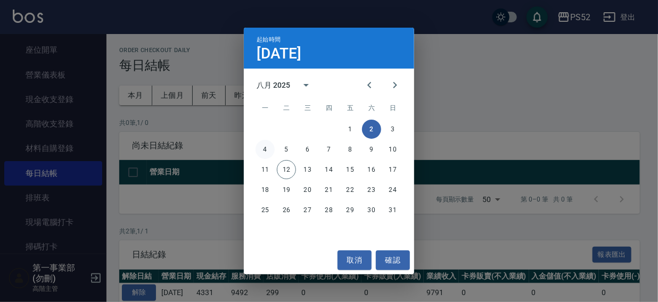
click at [263, 148] on button "4" at bounding box center [264, 149] width 19 height 19
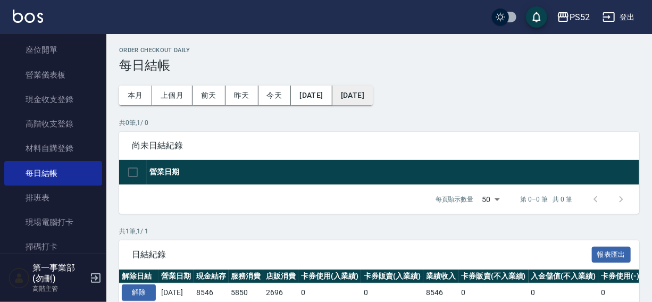
click at [373, 98] on button "2025/08/04" at bounding box center [353, 96] width 40 height 20
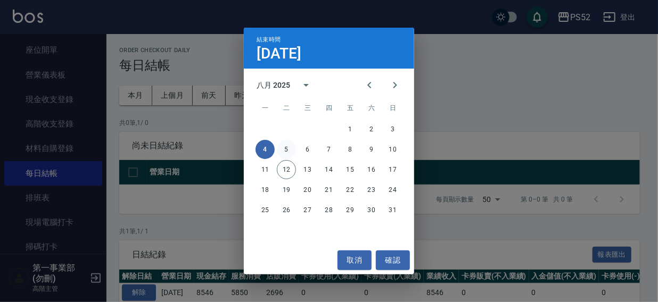
click at [288, 149] on button "5" at bounding box center [286, 149] width 19 height 19
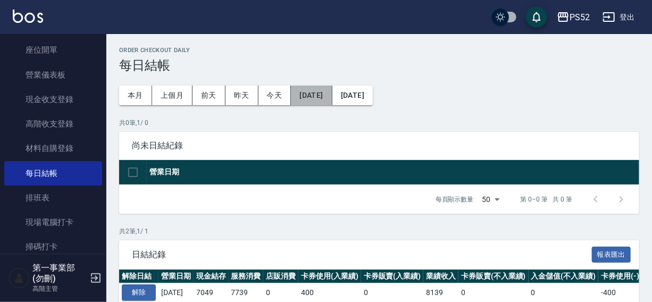
click at [326, 93] on button "2025/08/04" at bounding box center [311, 96] width 41 height 20
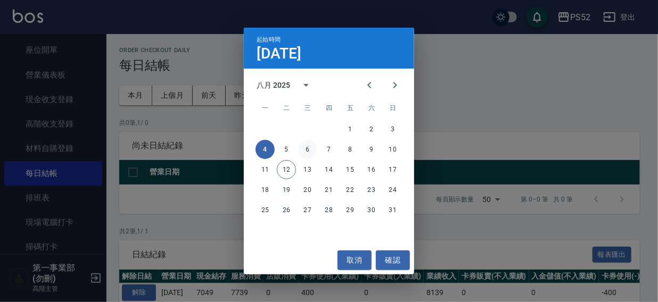
click at [306, 147] on button "6" at bounding box center [307, 149] width 19 height 19
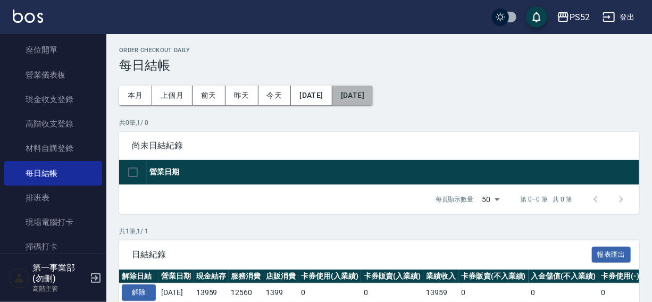
click at [373, 93] on button "2025/08/06" at bounding box center [353, 96] width 40 height 20
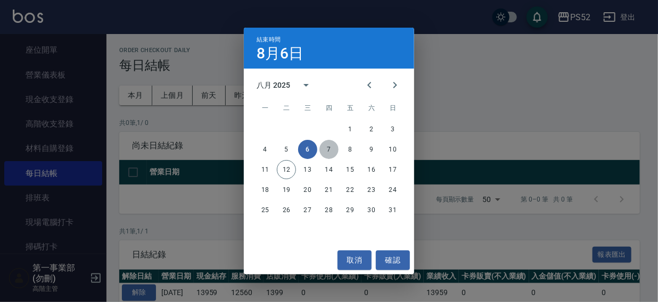
click at [330, 150] on button "7" at bounding box center [328, 149] width 19 height 19
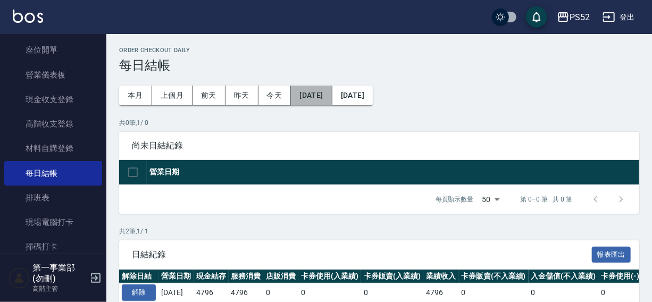
click at [325, 95] on button "2025/08/06" at bounding box center [311, 96] width 41 height 20
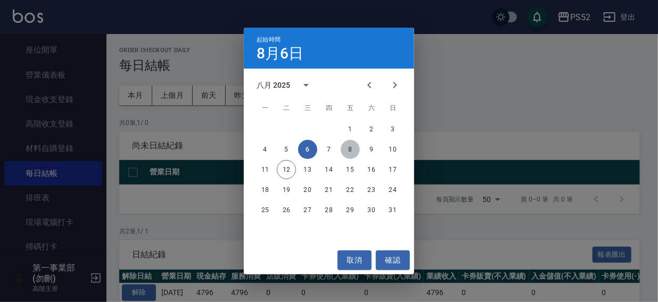
click at [351, 147] on button "8" at bounding box center [350, 149] width 19 height 19
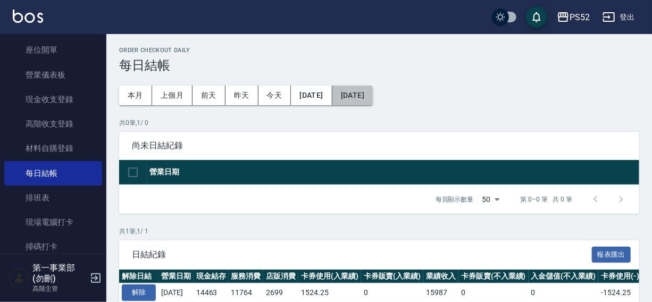
click at [373, 91] on button "[DATE]" at bounding box center [353, 96] width 40 height 20
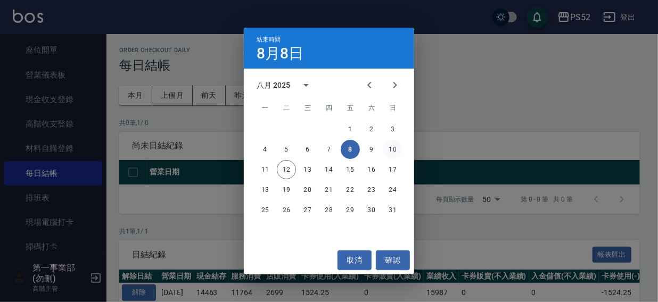
click at [396, 150] on button "10" at bounding box center [392, 149] width 19 height 19
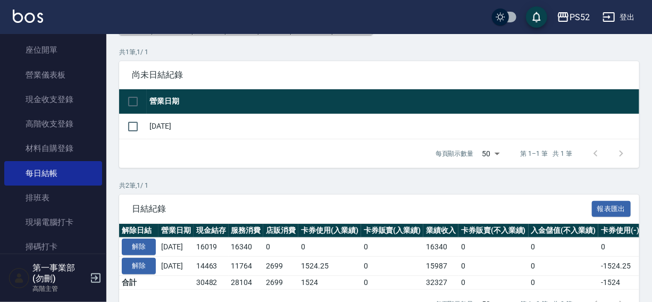
scroll to position [107, 0]
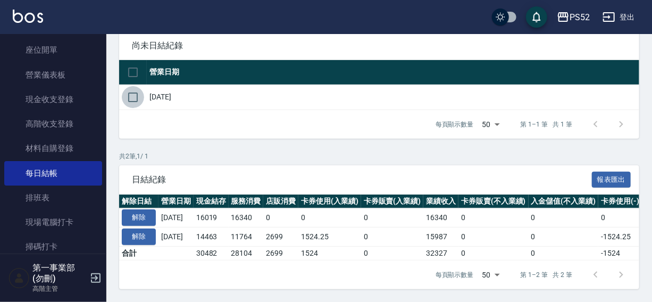
click at [137, 89] on input "checkbox" at bounding box center [133, 97] width 22 height 22
checkbox input "true"
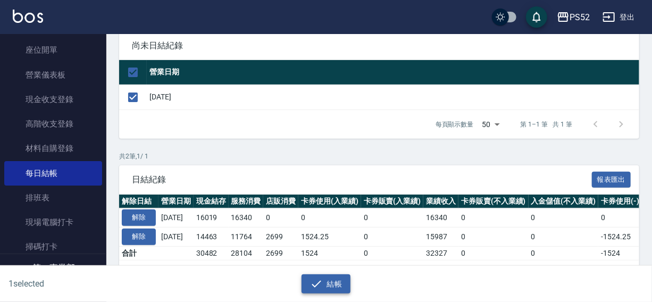
click at [325, 286] on button "結帳" at bounding box center [326, 285] width 49 height 20
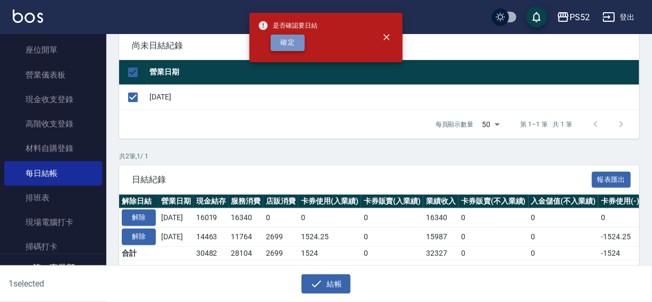
click at [296, 42] on button "確定" at bounding box center [288, 43] width 34 height 16
checkbox input "false"
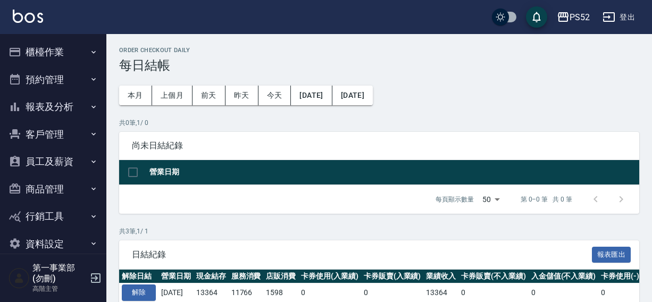
scroll to position [101, 0]
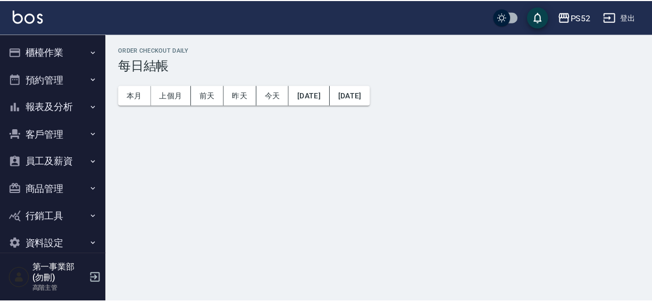
scroll to position [101, 0]
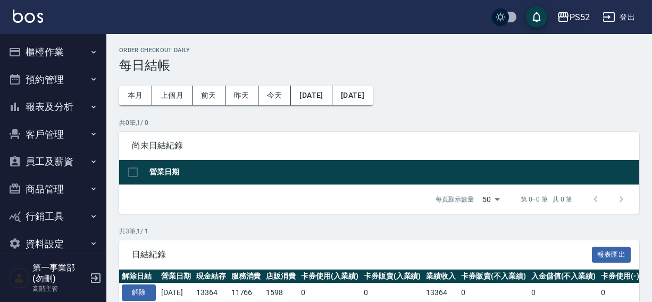
scroll to position [101, 0]
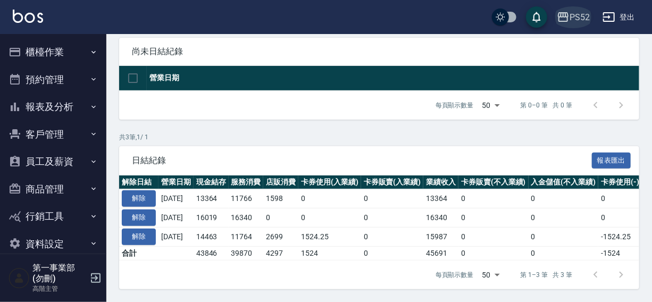
click at [585, 15] on div "PS52" at bounding box center [580, 17] width 20 height 13
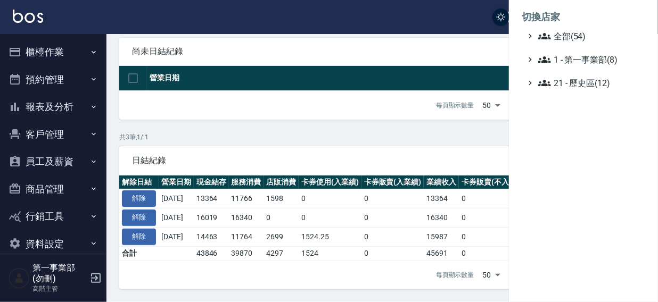
click at [395, 19] on div at bounding box center [329, 151] width 658 height 302
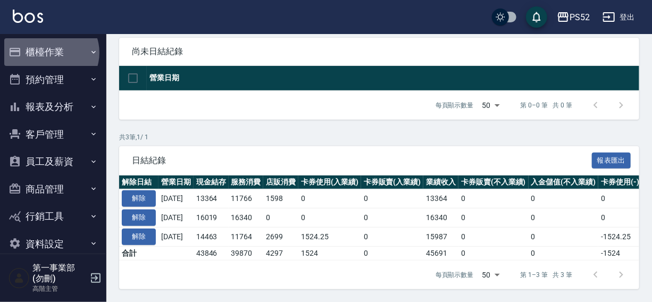
click at [51, 53] on button "櫃檯作業" at bounding box center [53, 52] width 98 height 28
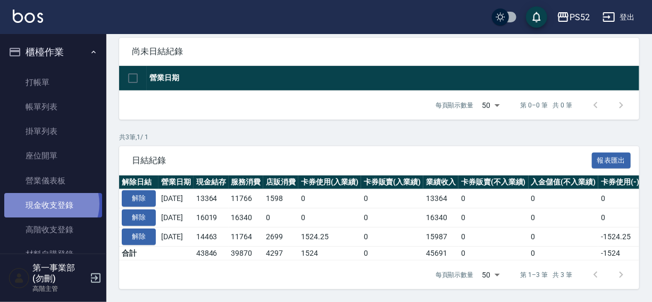
click at [48, 204] on link "現金收支登錄" at bounding box center [53, 205] width 98 height 24
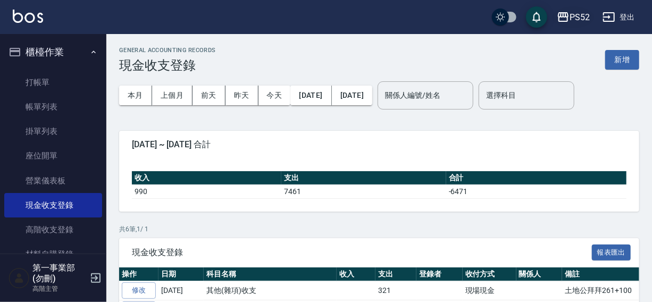
click at [577, 15] on div "PS52" at bounding box center [580, 17] width 20 height 13
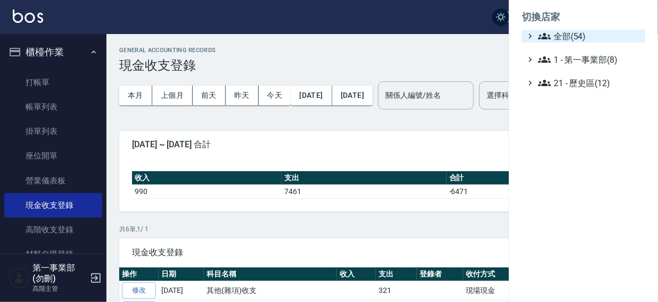
click at [567, 37] on span "全部(54)" at bounding box center [589, 36] width 103 height 13
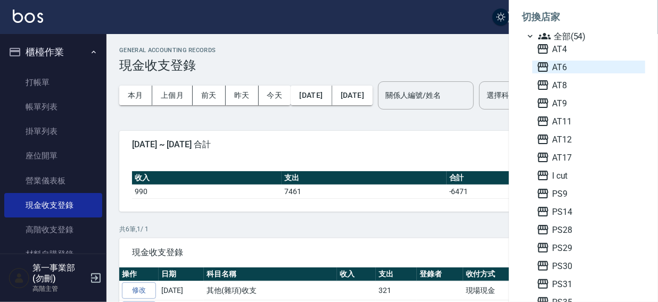
click at [562, 67] on span "AT6" at bounding box center [588, 67] width 104 height 13
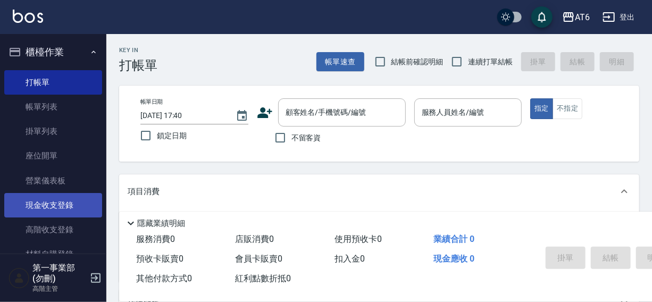
click at [44, 208] on link "現金收支登錄" at bounding box center [53, 205] width 98 height 24
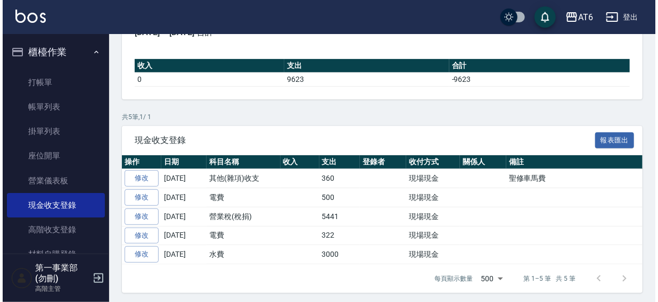
scroll to position [114, 0]
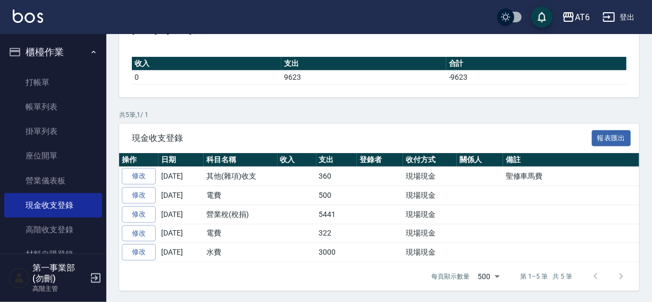
click at [574, 10] on button "AT6" at bounding box center [576, 17] width 36 height 22
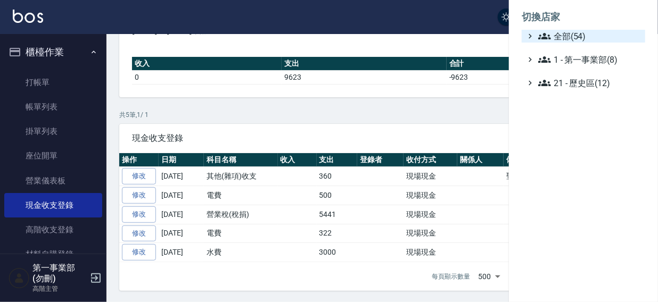
click at [574, 36] on span "全部(54)" at bounding box center [589, 36] width 103 height 13
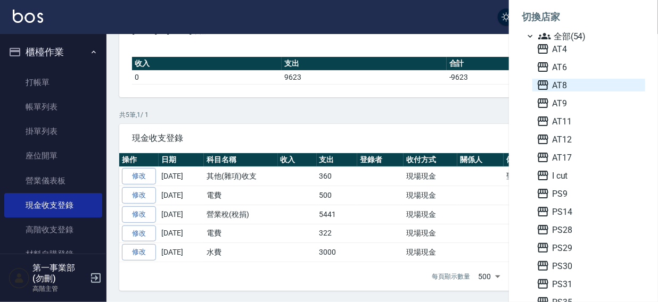
click at [570, 82] on span "AT8" at bounding box center [588, 85] width 104 height 13
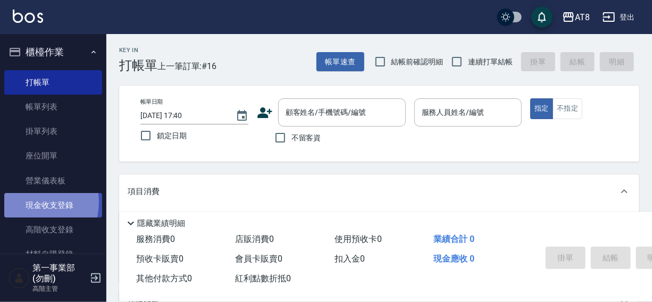
click at [34, 203] on link "現金收支登錄" at bounding box center [53, 205] width 98 height 24
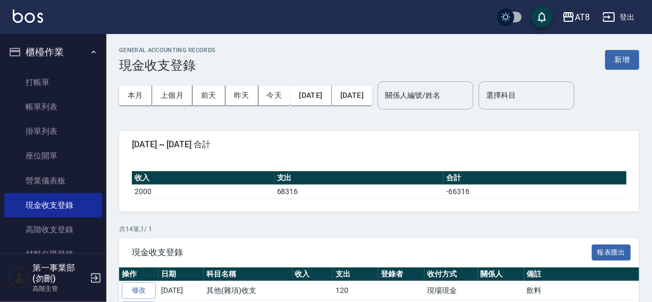
click at [585, 21] on div "AT8" at bounding box center [582, 17] width 15 height 13
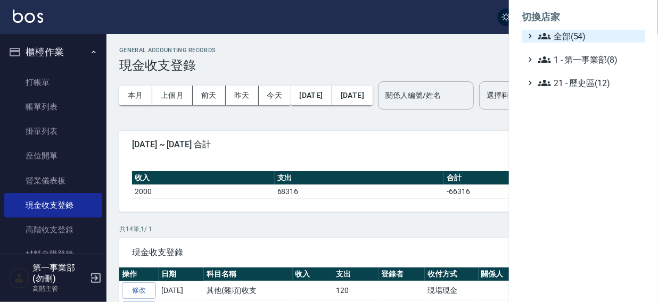
click at [570, 35] on span "全部(54)" at bounding box center [589, 36] width 103 height 13
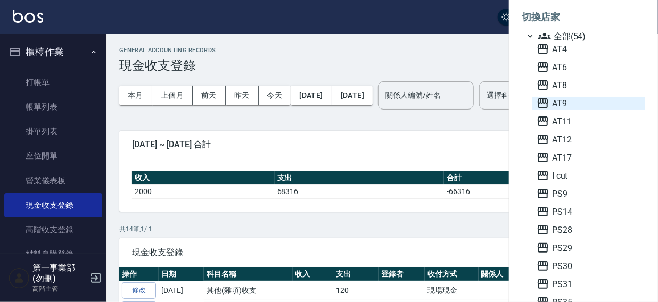
click at [567, 101] on span "AT9" at bounding box center [588, 103] width 104 height 13
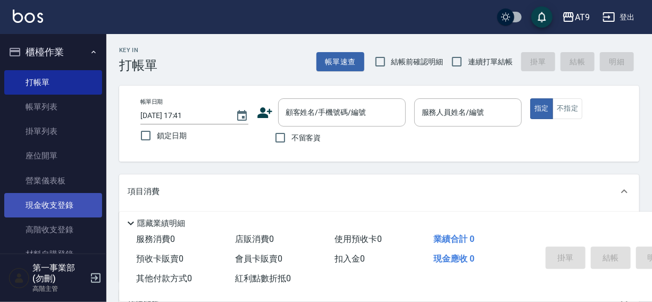
click at [42, 203] on link "現金收支登錄" at bounding box center [53, 205] width 98 height 24
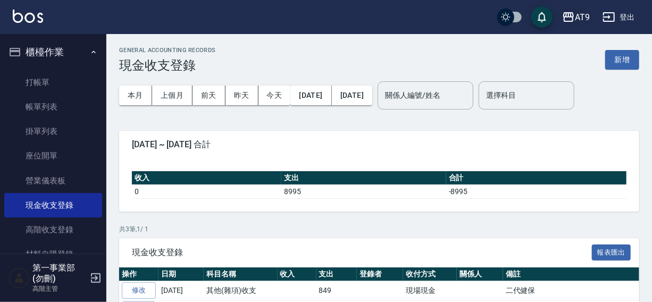
click at [576, 15] on div "AT9" at bounding box center [582, 17] width 15 height 13
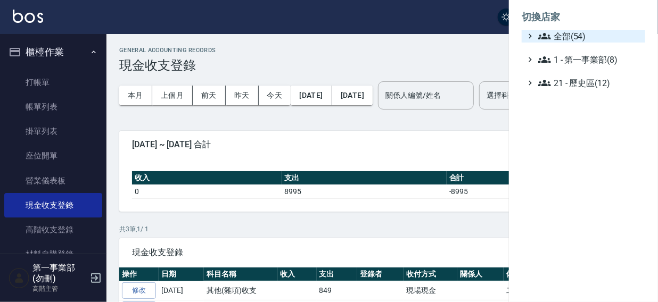
click at [566, 31] on span "全部(54)" at bounding box center [589, 36] width 103 height 13
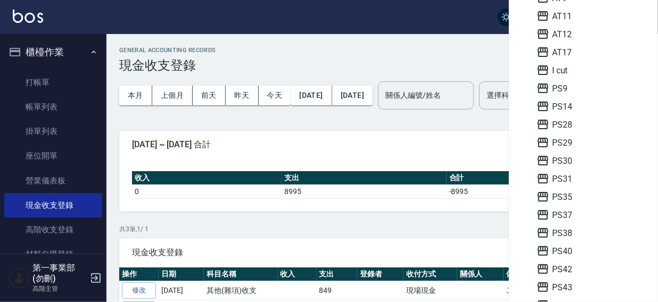
scroll to position [112, 0]
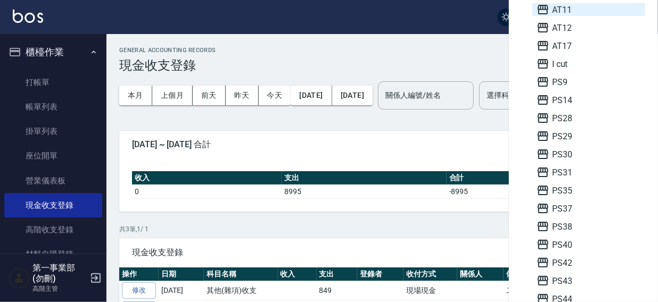
click at [564, 11] on span "AT11" at bounding box center [588, 9] width 104 height 13
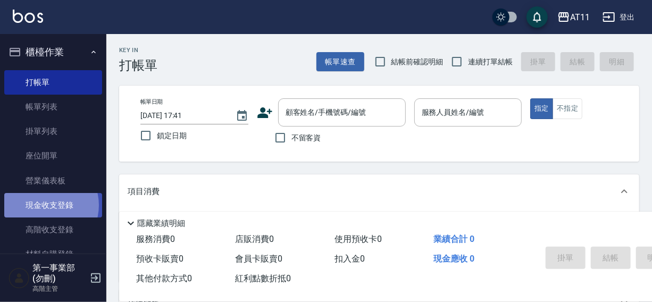
click at [45, 205] on link "現金收支登錄" at bounding box center [53, 205] width 98 height 24
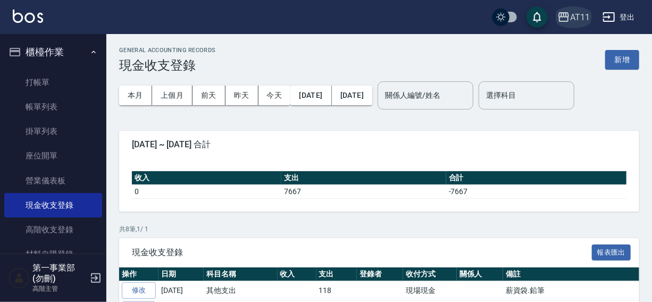
click at [583, 16] on div "AT11" at bounding box center [580, 17] width 20 height 13
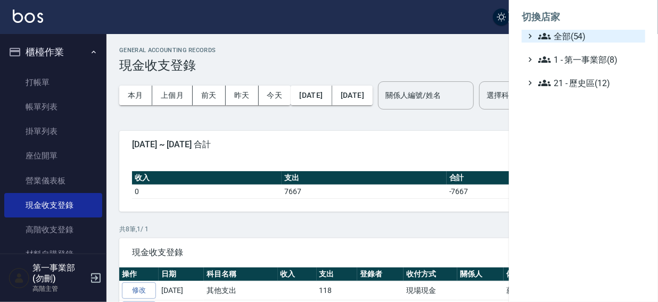
click at [578, 37] on span "全部(54)" at bounding box center [589, 36] width 103 height 13
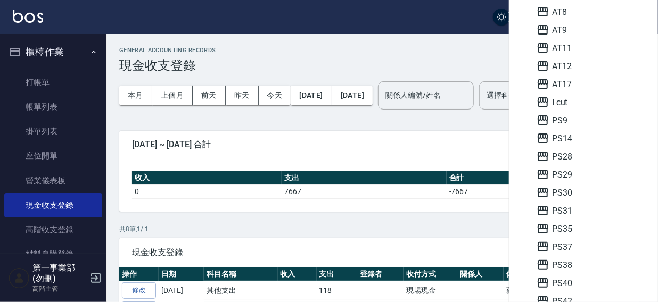
scroll to position [74, 0]
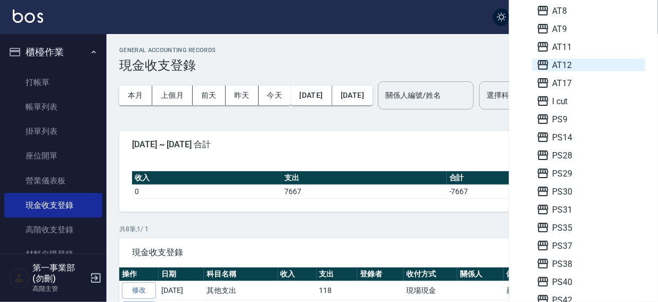
click at [569, 64] on span "AT12" at bounding box center [588, 65] width 104 height 13
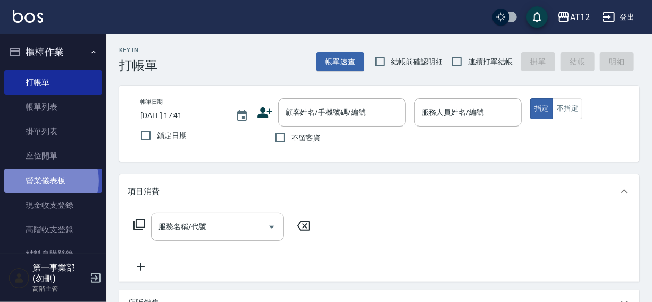
click at [47, 180] on link "營業儀表板" at bounding box center [53, 181] width 98 height 24
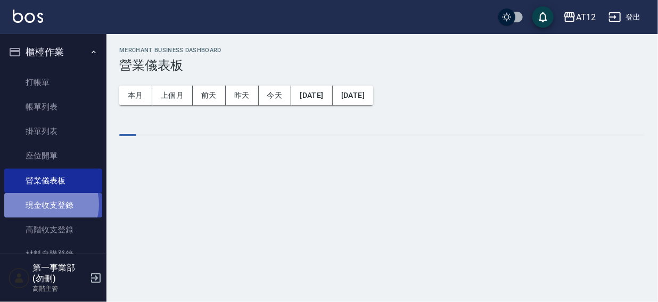
click at [48, 205] on link "現金收支登錄" at bounding box center [53, 205] width 98 height 24
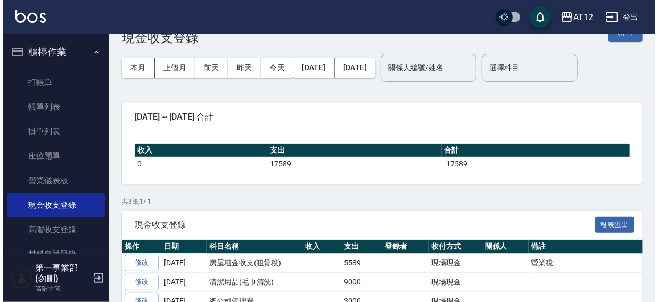
scroll to position [77, 0]
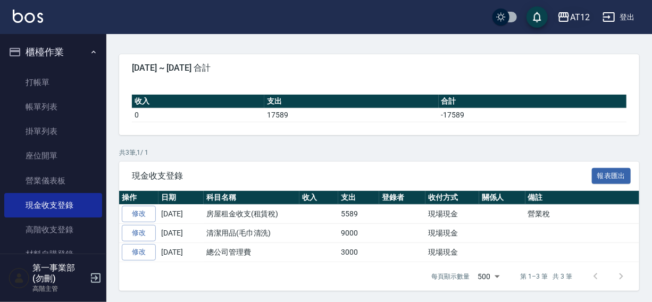
click at [582, 15] on div "AT12" at bounding box center [580, 17] width 20 height 13
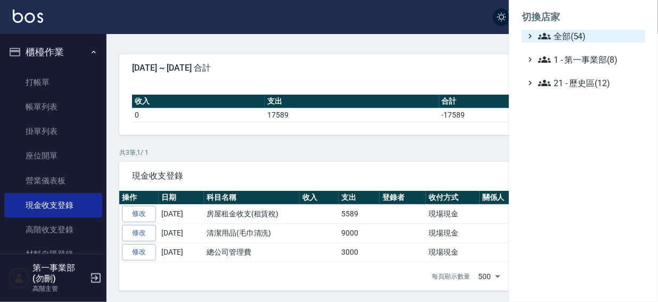
click at [572, 38] on span "全部(54)" at bounding box center [589, 36] width 103 height 13
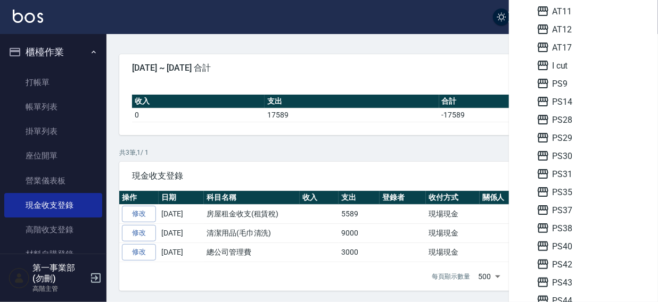
scroll to position [148, 0]
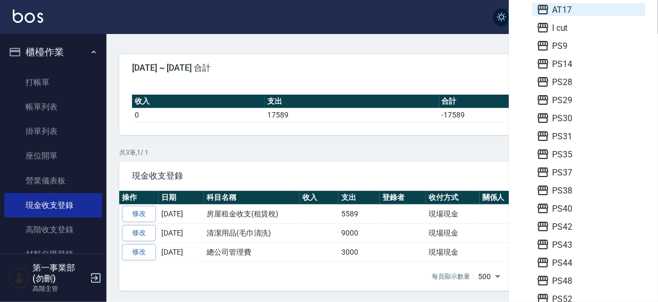
click at [567, 12] on span "AT17" at bounding box center [588, 9] width 104 height 13
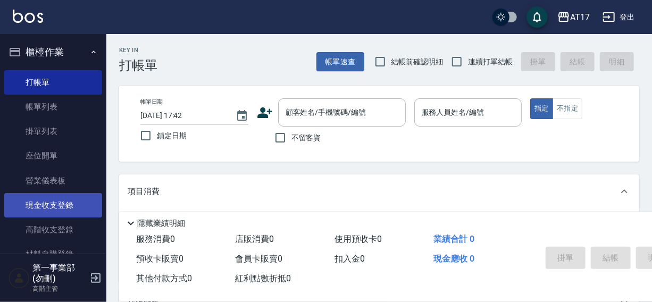
click at [48, 211] on link "現金收支登錄" at bounding box center [53, 205] width 98 height 24
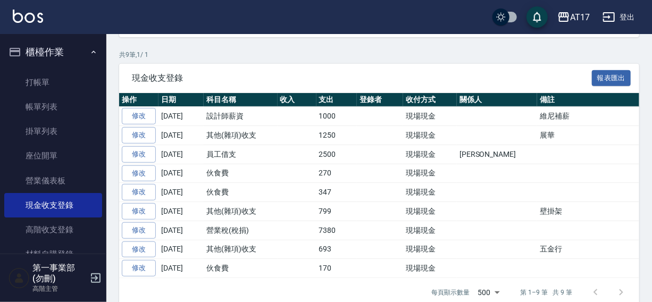
scroll to position [190, 0]
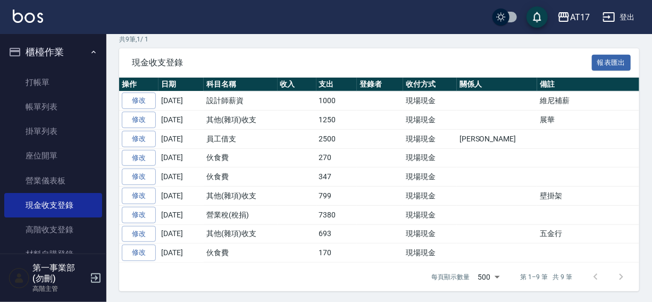
click at [447, 11] on div "AT17 登出" at bounding box center [326, 17] width 652 height 34
click at [627, 18] on button "登出" at bounding box center [619, 17] width 41 height 20
